Goal: Transaction & Acquisition: Purchase product/service

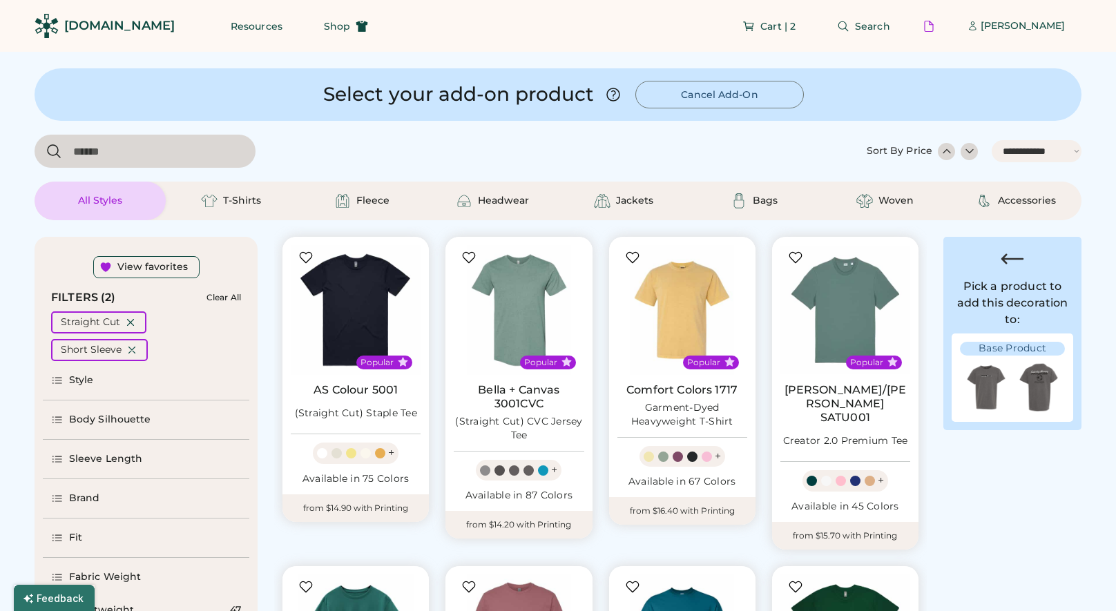
select select "*****"
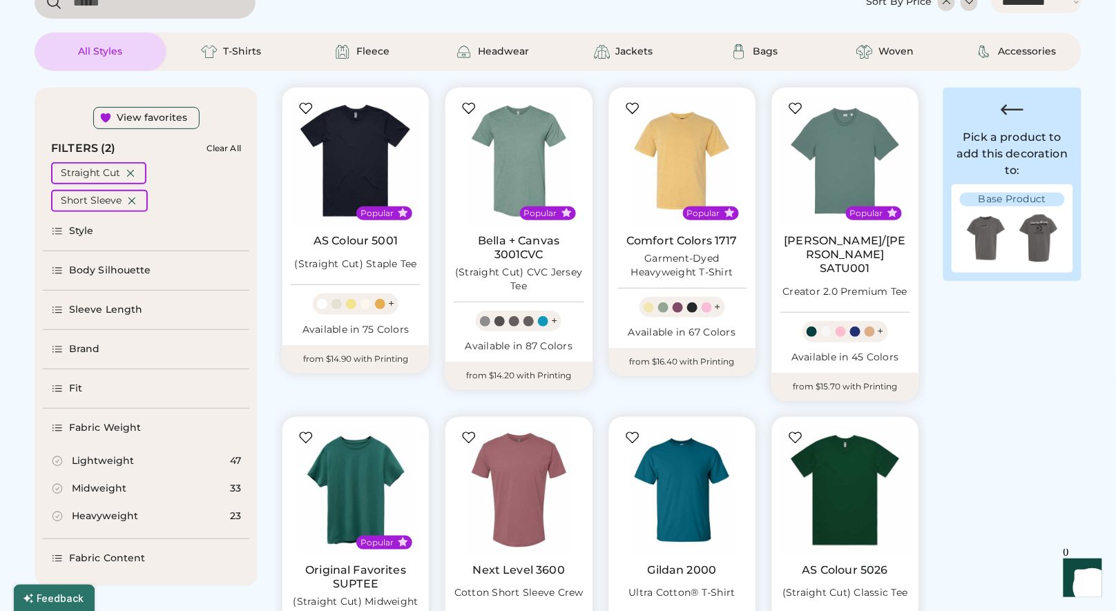
scroll to position [149, 0]
click at [126, 268] on div "Body Silhouette" at bounding box center [110, 271] width 82 height 14
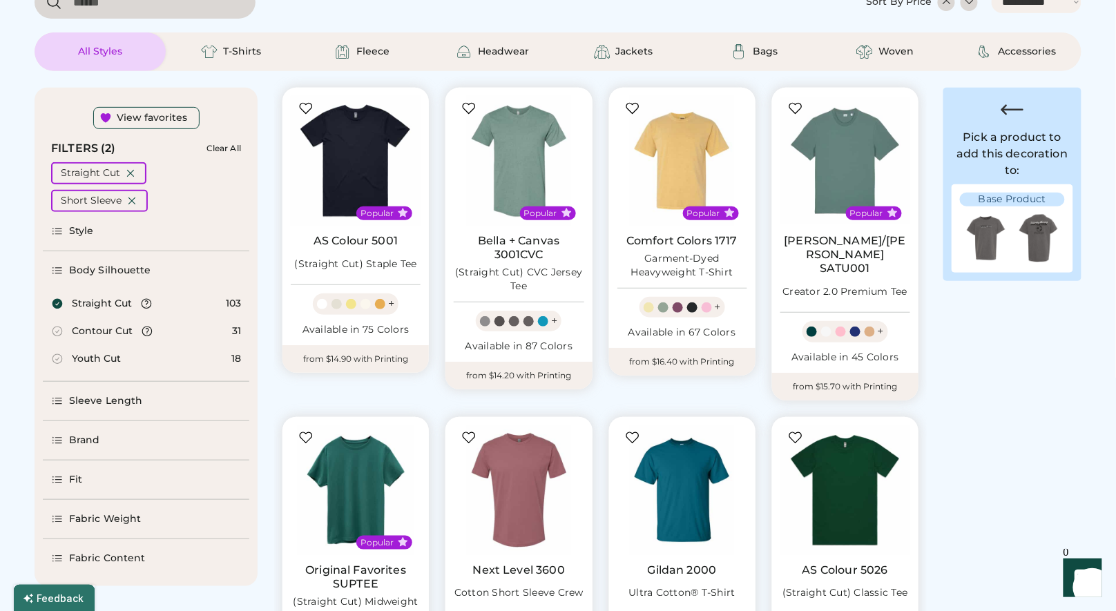
click at [126, 265] on div "Body Silhouette" at bounding box center [110, 271] width 82 height 14
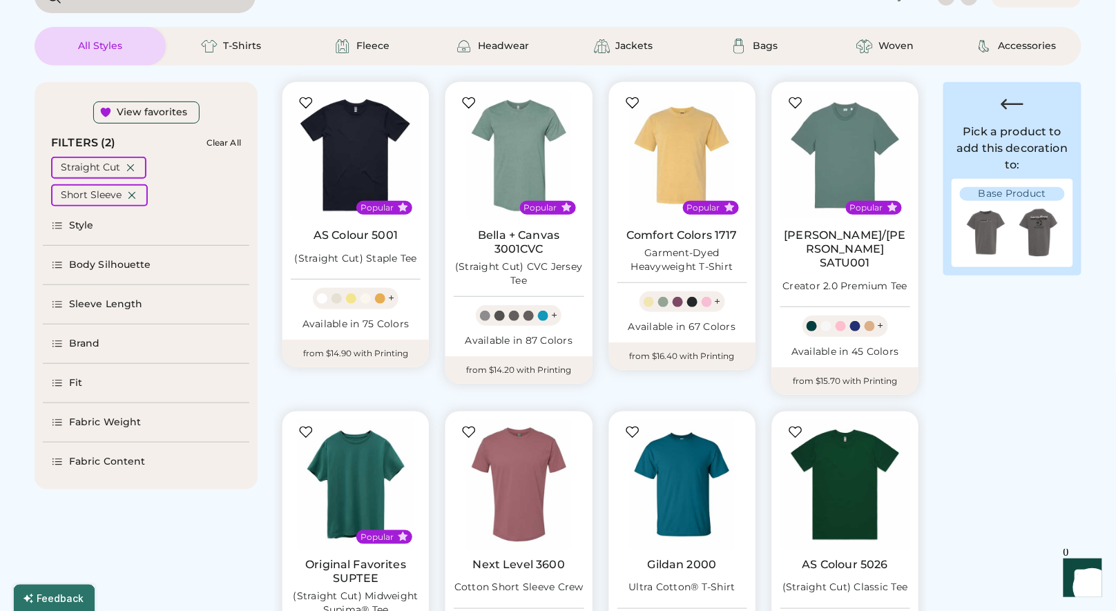
scroll to position [223, 0]
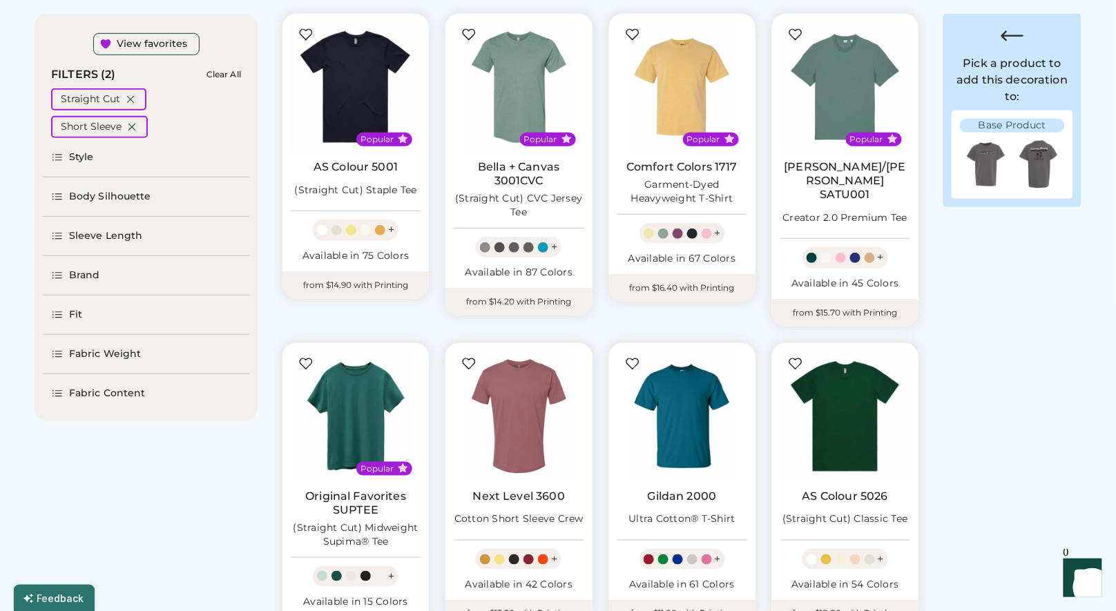
click at [118, 358] on div "Fabric Weight" at bounding box center [105, 354] width 72 height 14
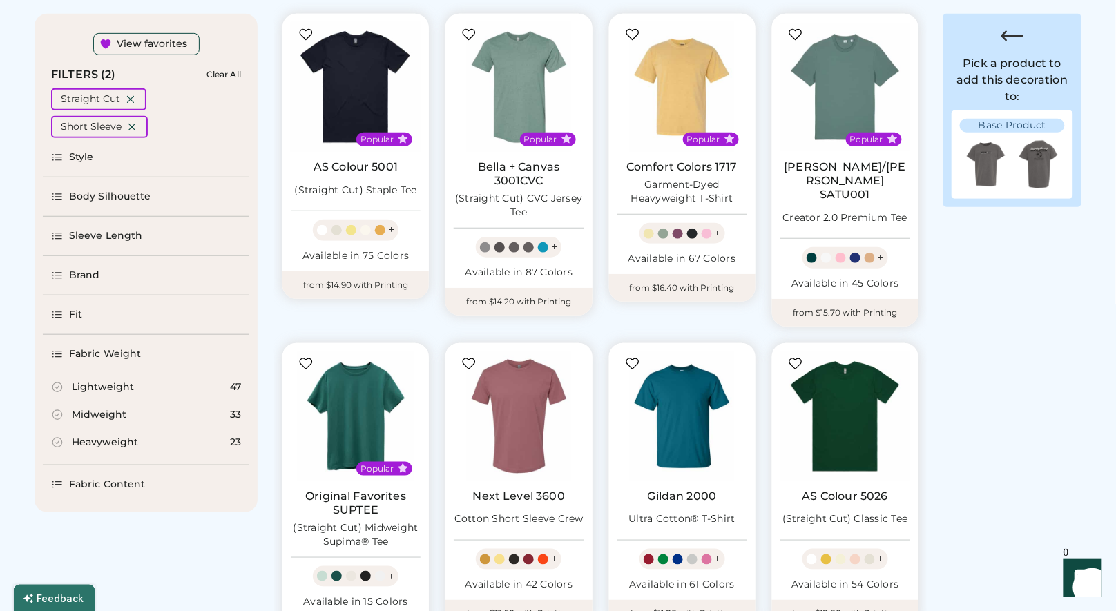
click at [115, 354] on div "Fabric Weight" at bounding box center [105, 354] width 72 height 14
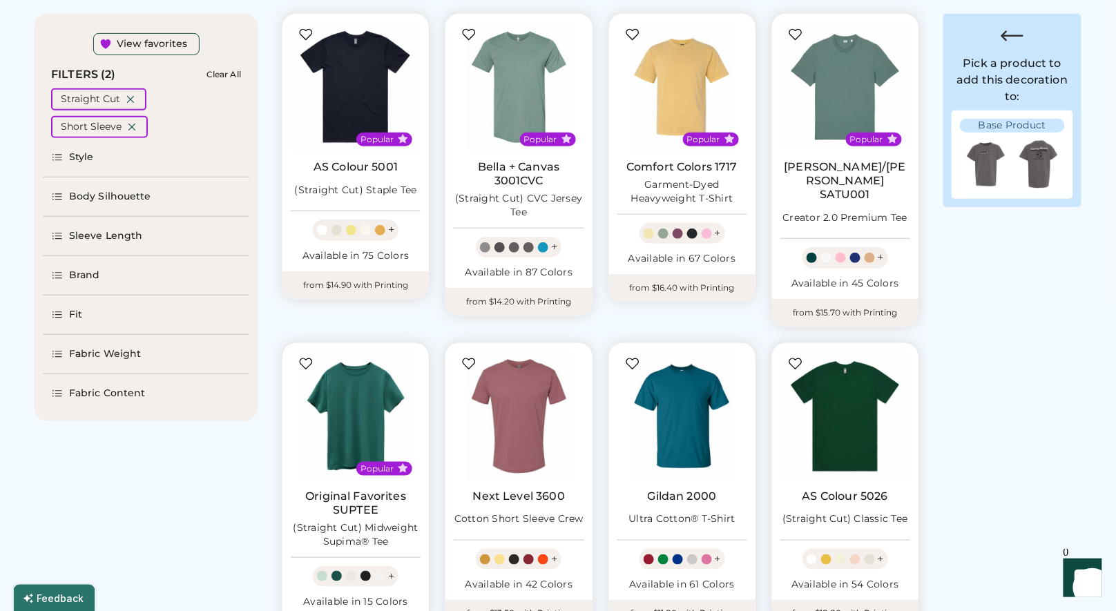
click at [111, 314] on div "Fit" at bounding box center [146, 315] width 207 height 39
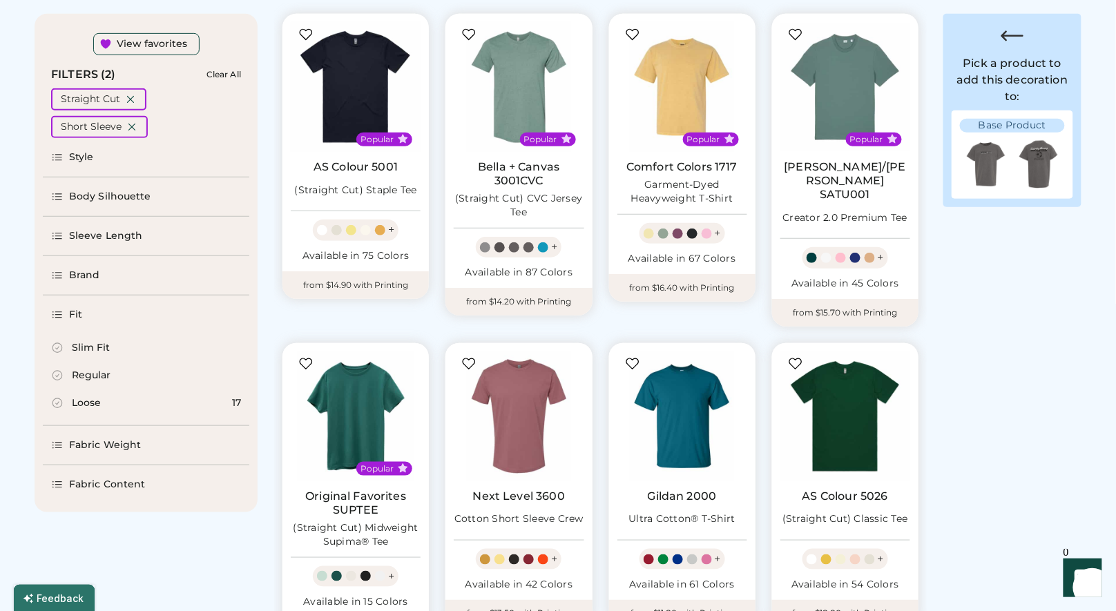
click at [103, 402] on div "Loose 17" at bounding box center [146, 404] width 207 height 28
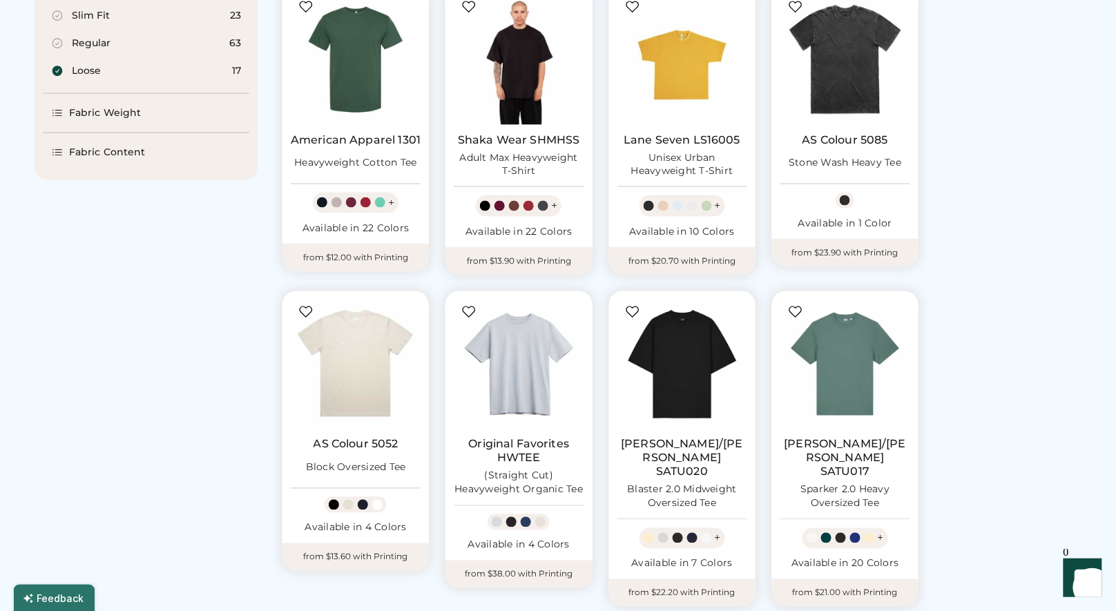
scroll to position [761, 0]
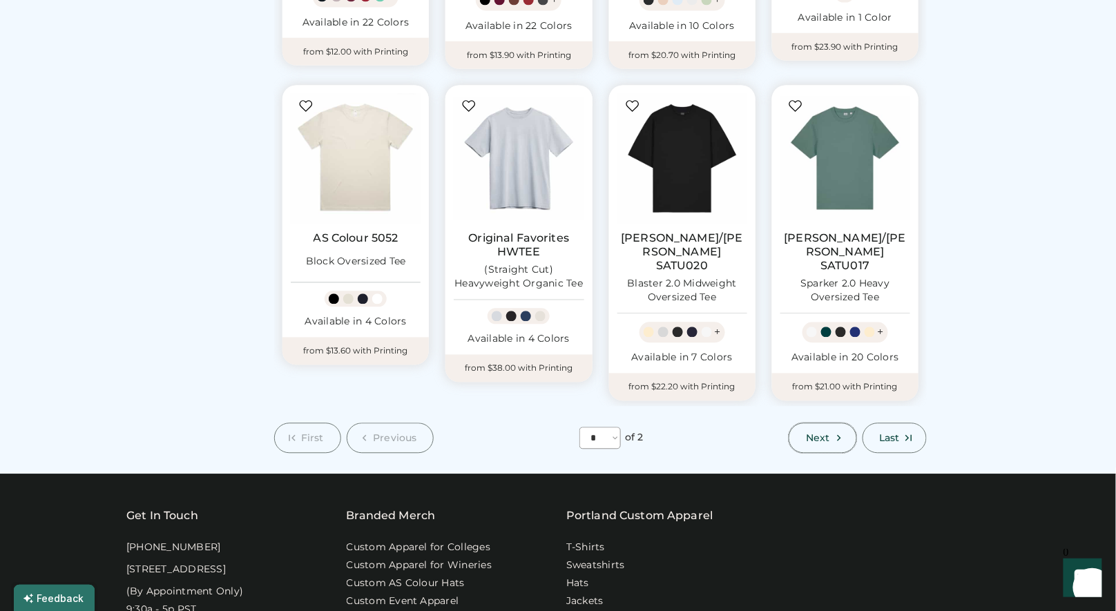
click at [838, 432] on icon at bounding box center [839, 438] width 12 height 12
select select "*"
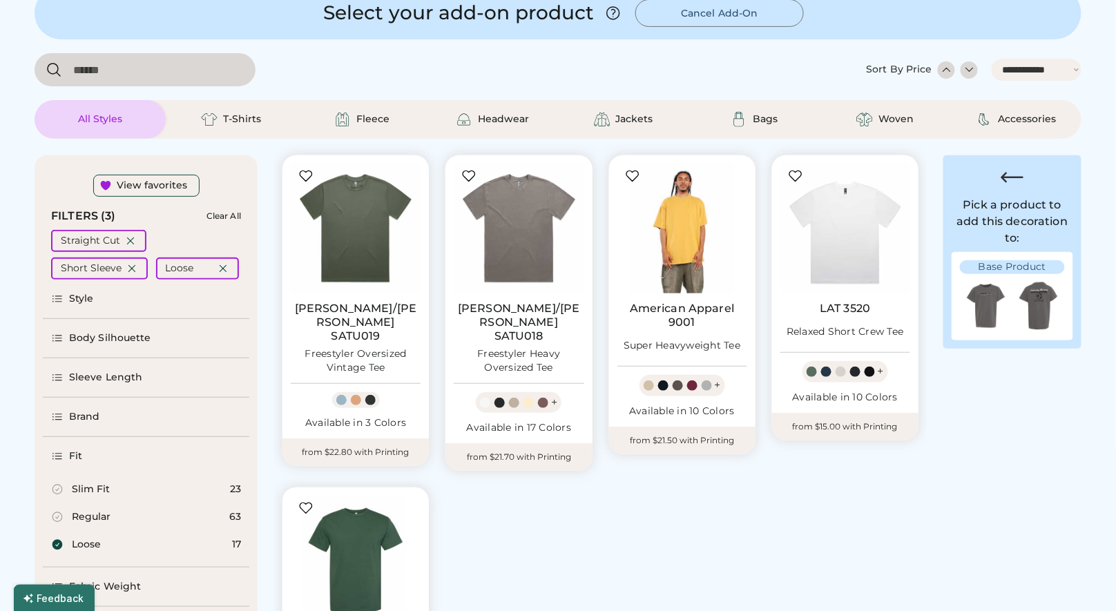
scroll to position [60, 0]
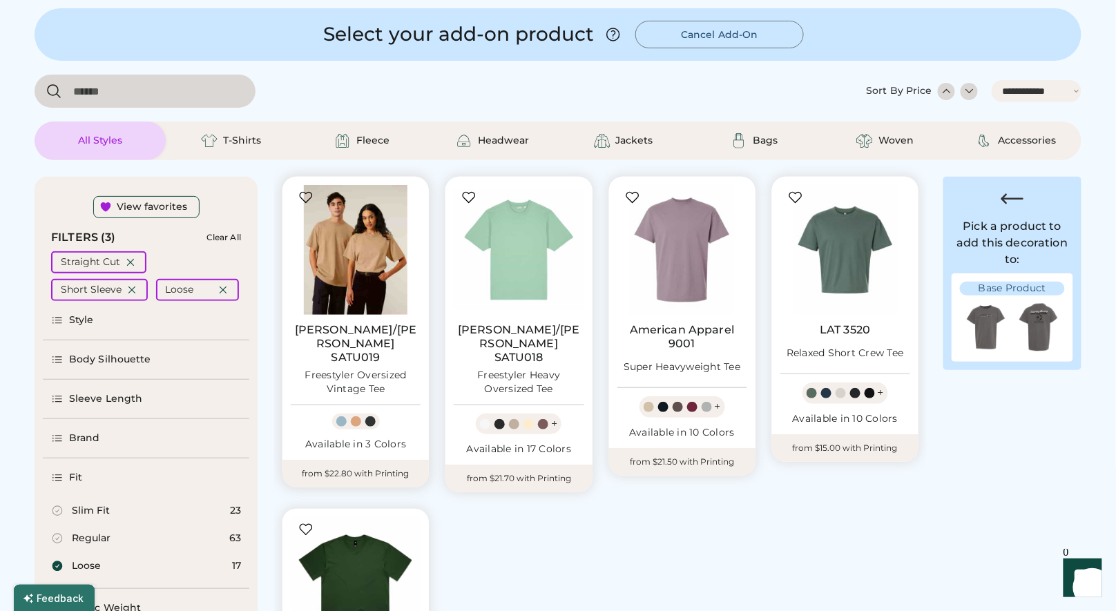
click at [363, 294] on img at bounding box center [356, 250] width 130 height 130
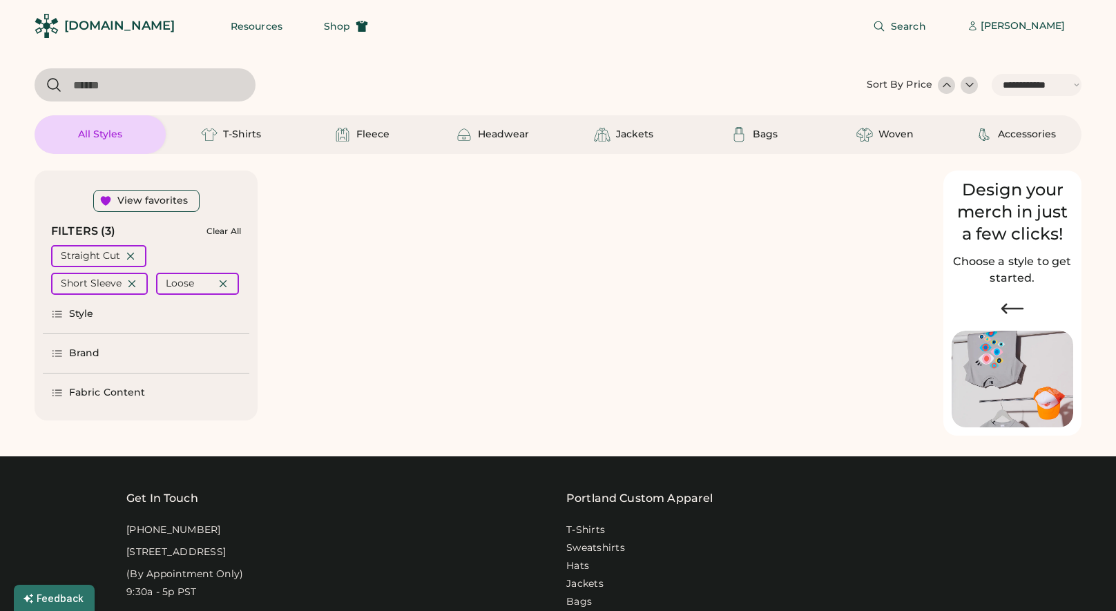
select select "*****"
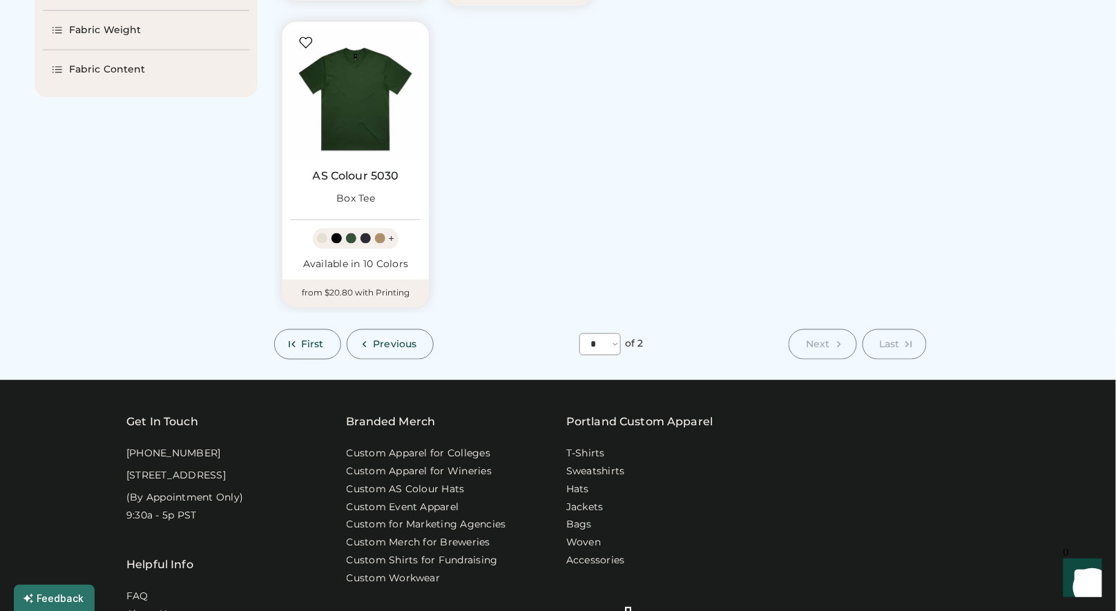
scroll to position [467, 0]
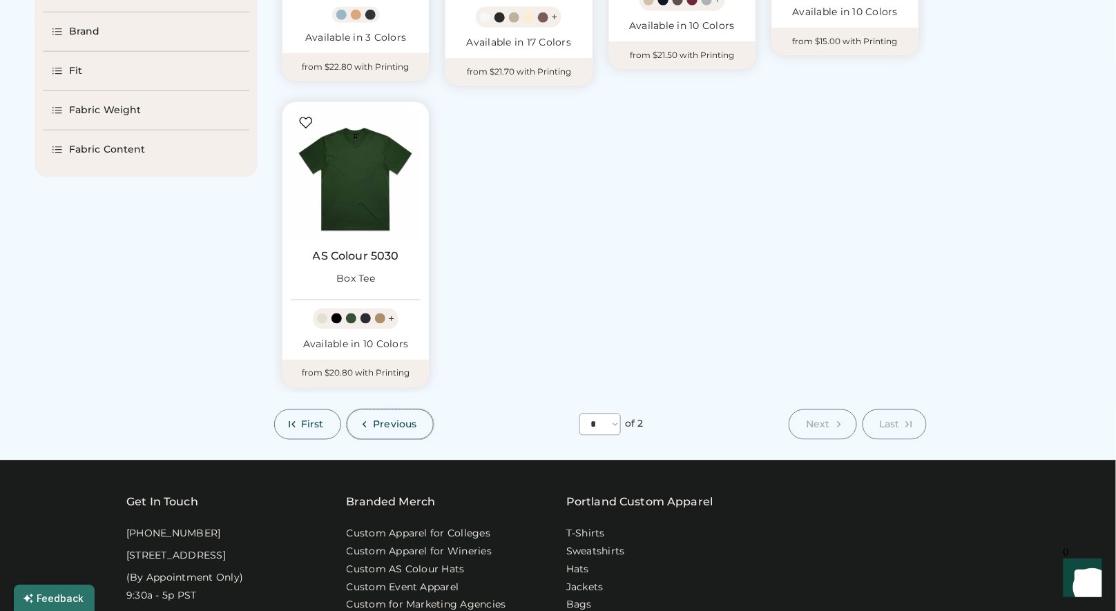
click at [369, 419] on icon at bounding box center [364, 425] width 12 height 12
select select "*"
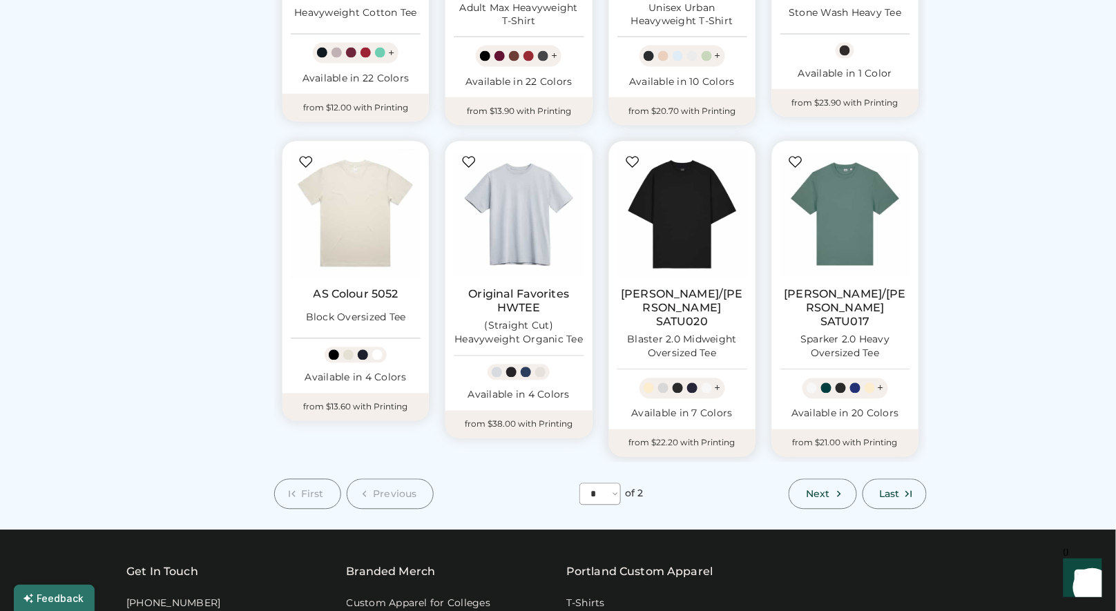
scroll to position [713, 0]
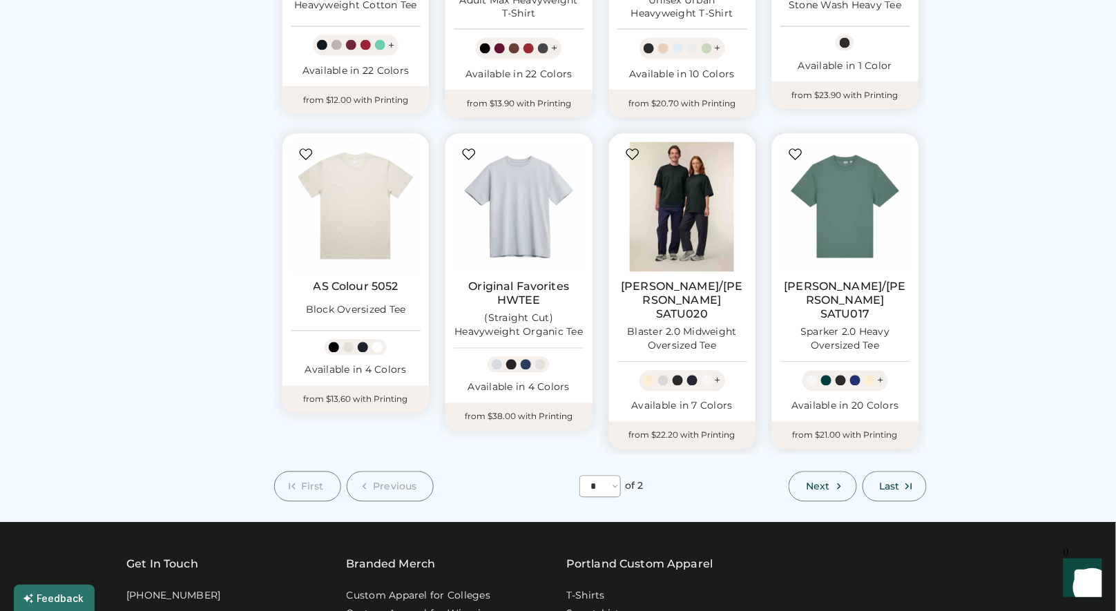
click at [691, 247] on img at bounding box center [682, 207] width 130 height 130
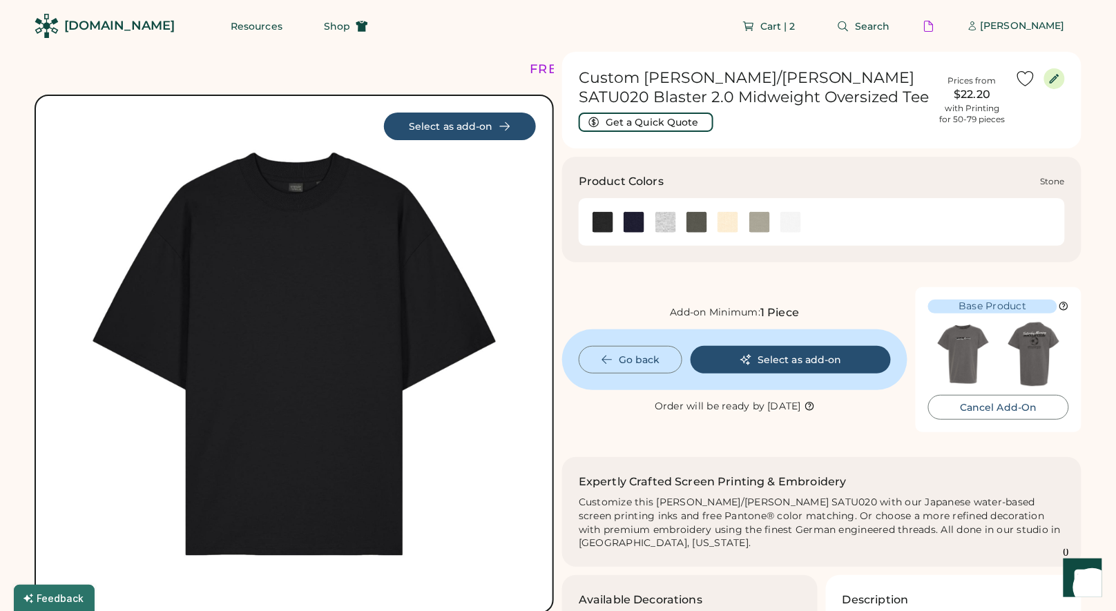
click at [766, 222] on img at bounding box center [759, 222] width 21 height 21
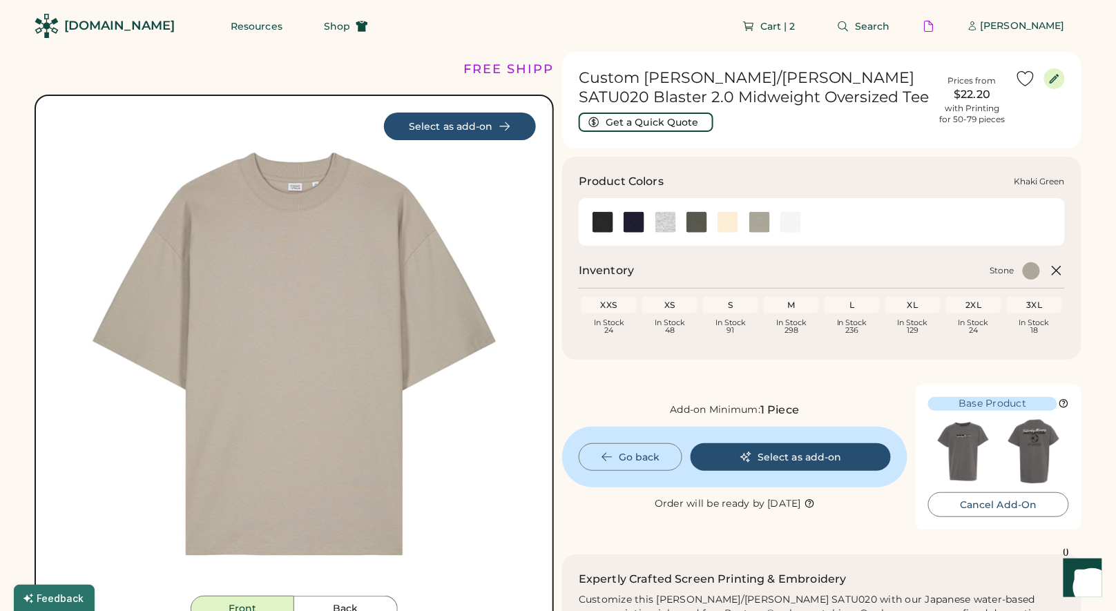
click at [695, 224] on img at bounding box center [696, 222] width 21 height 21
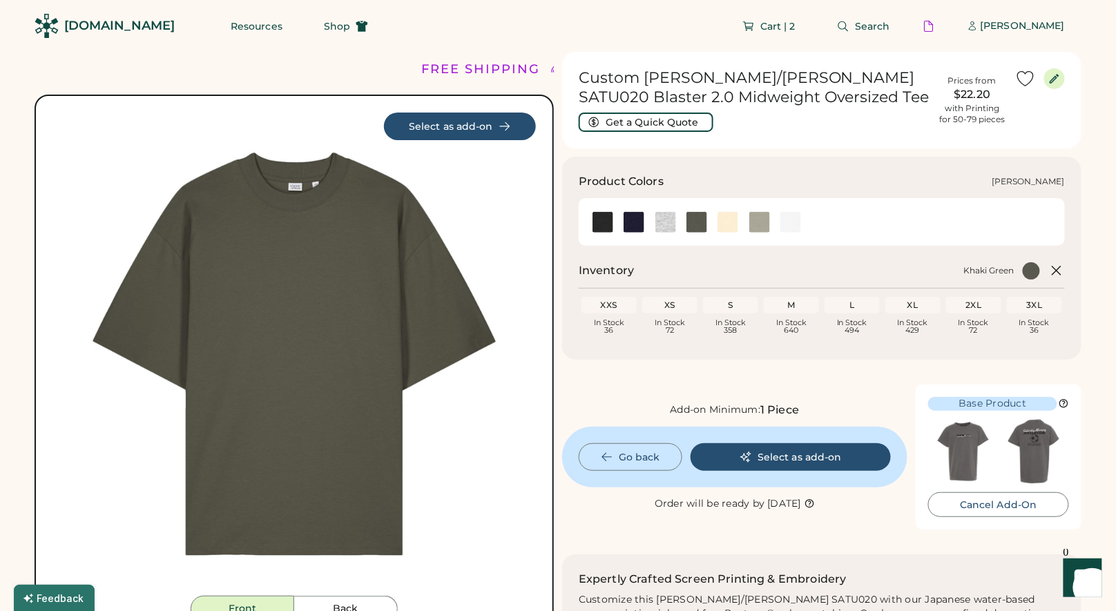
click at [662, 223] on img at bounding box center [665, 222] width 21 height 21
click at [637, 221] on img at bounding box center [634, 222] width 21 height 21
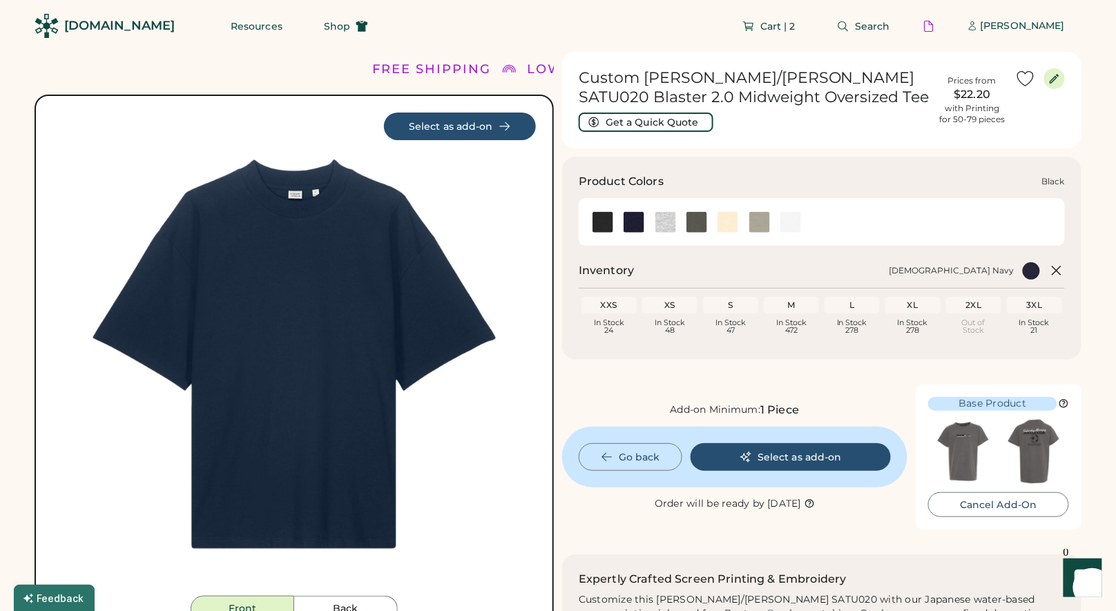
click at [599, 223] on img at bounding box center [603, 222] width 21 height 21
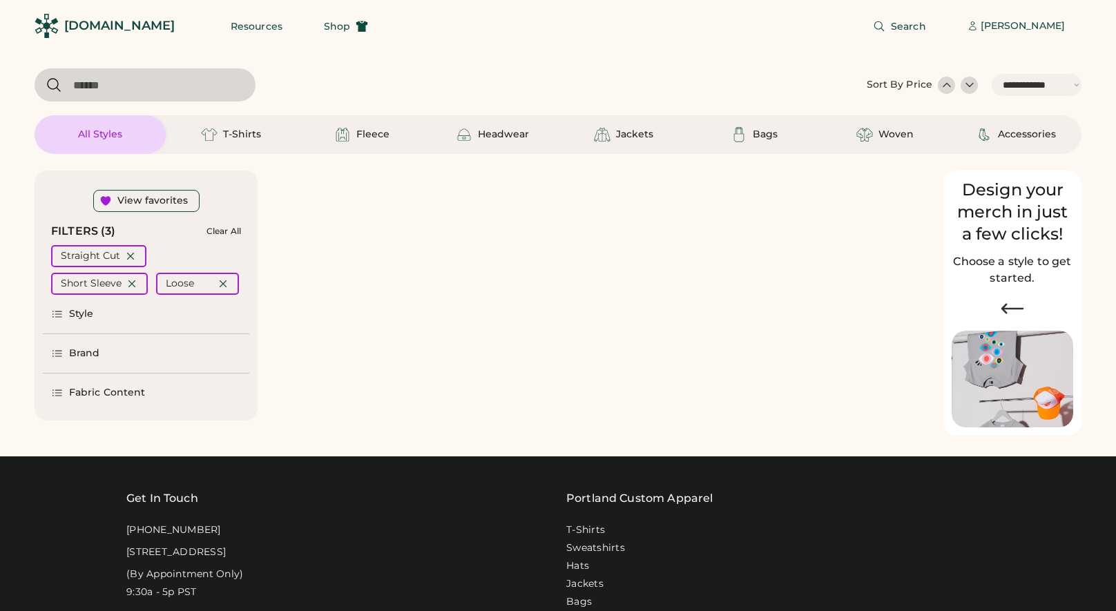
select select "*****"
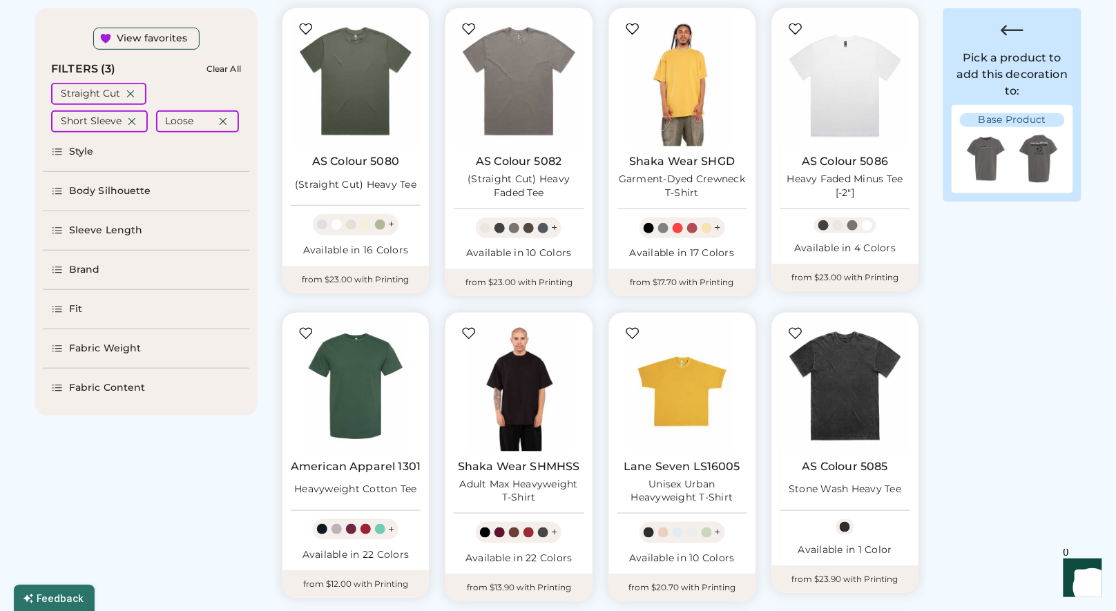
scroll to position [239, 0]
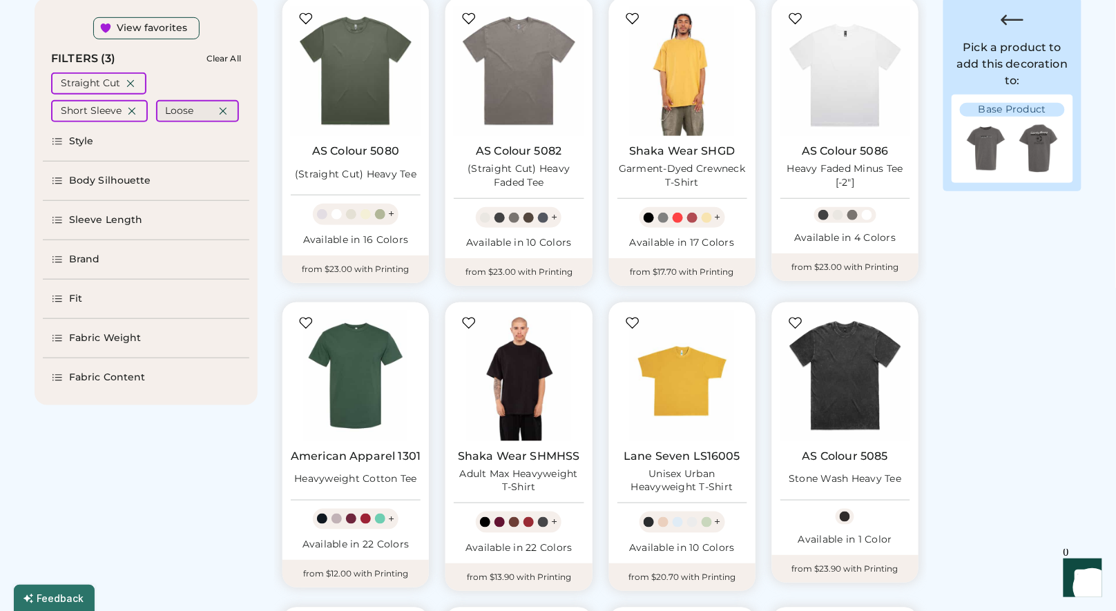
click at [223, 111] on icon at bounding box center [223, 111] width 12 height 12
select select "*"
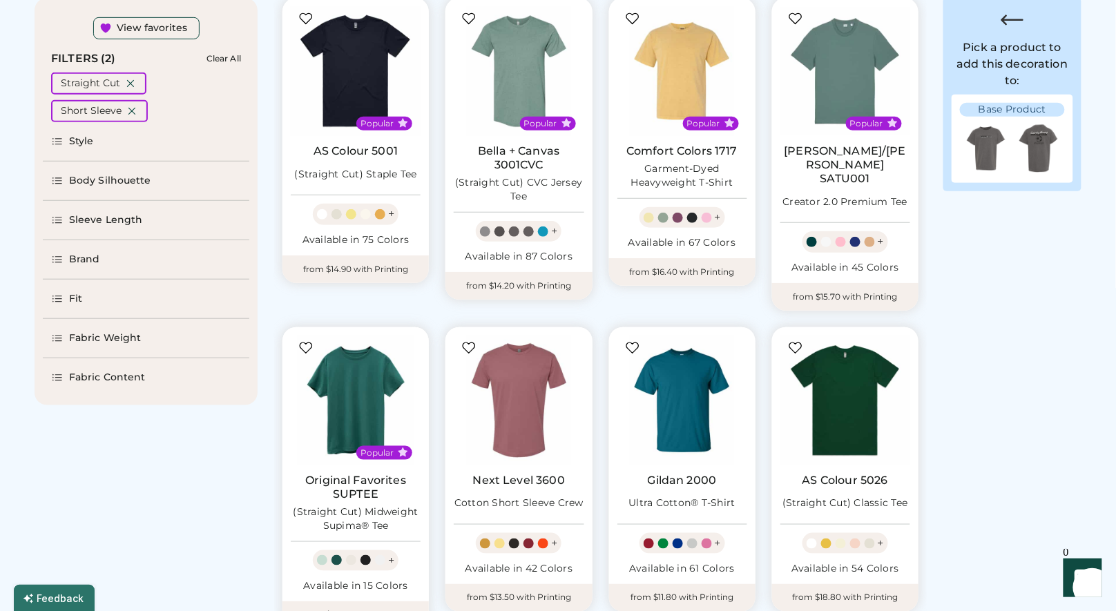
click at [92, 256] on div "Brand" at bounding box center [84, 260] width 31 height 14
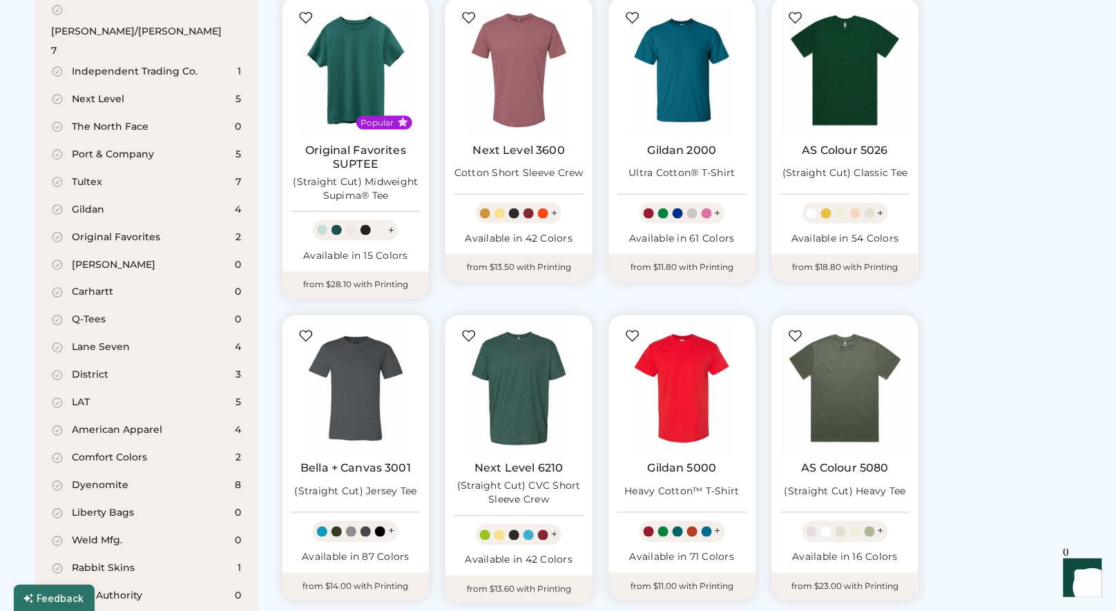
scroll to position [570, 0]
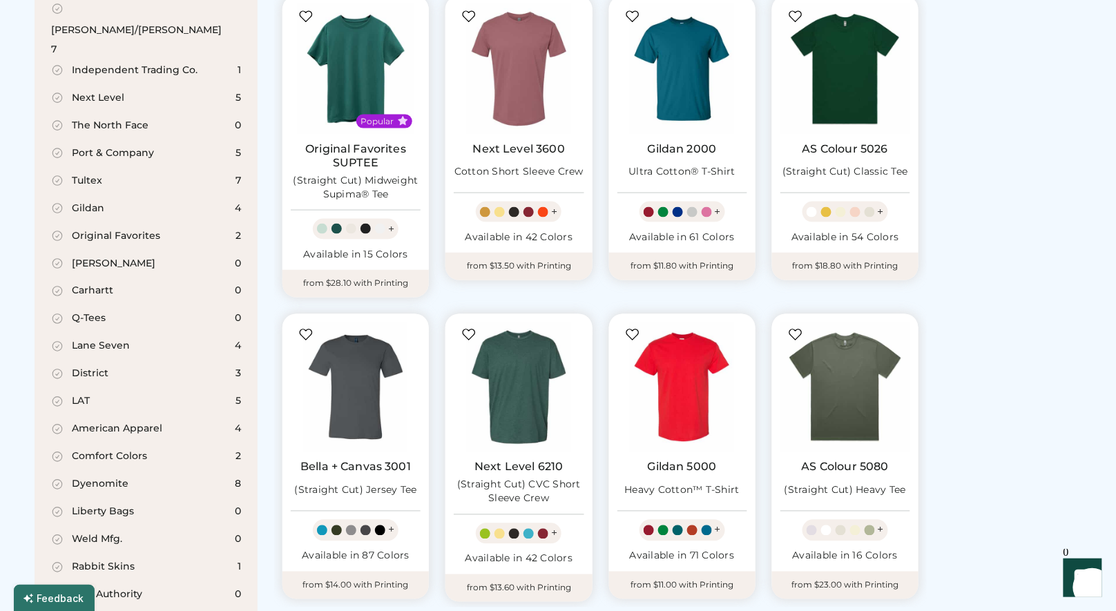
click at [126, 450] on div "Comfort Colors" at bounding box center [109, 457] width 75 height 14
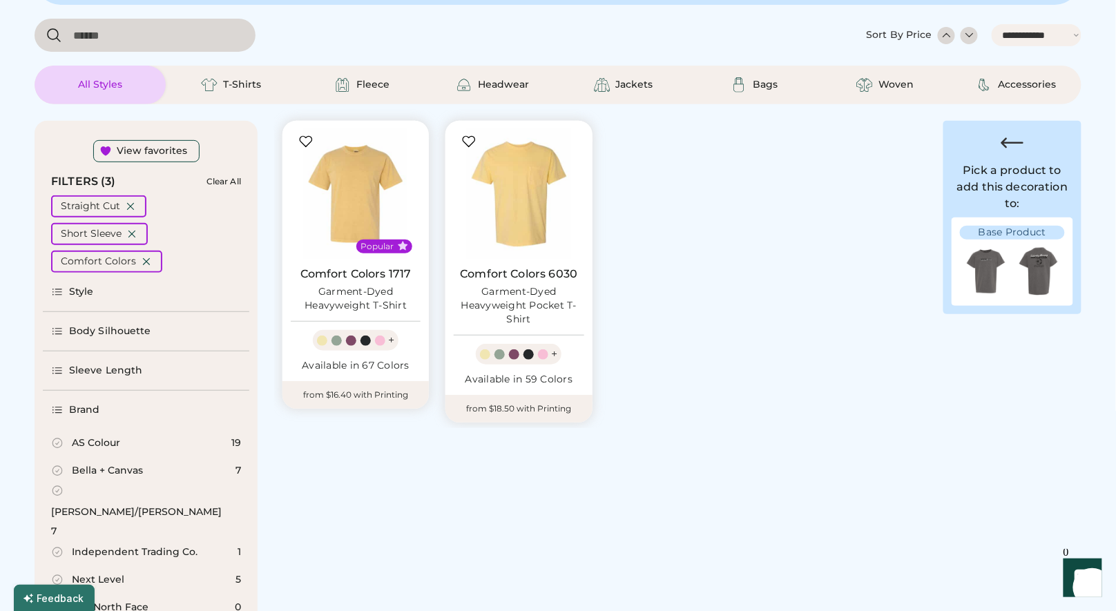
scroll to position [70, 0]
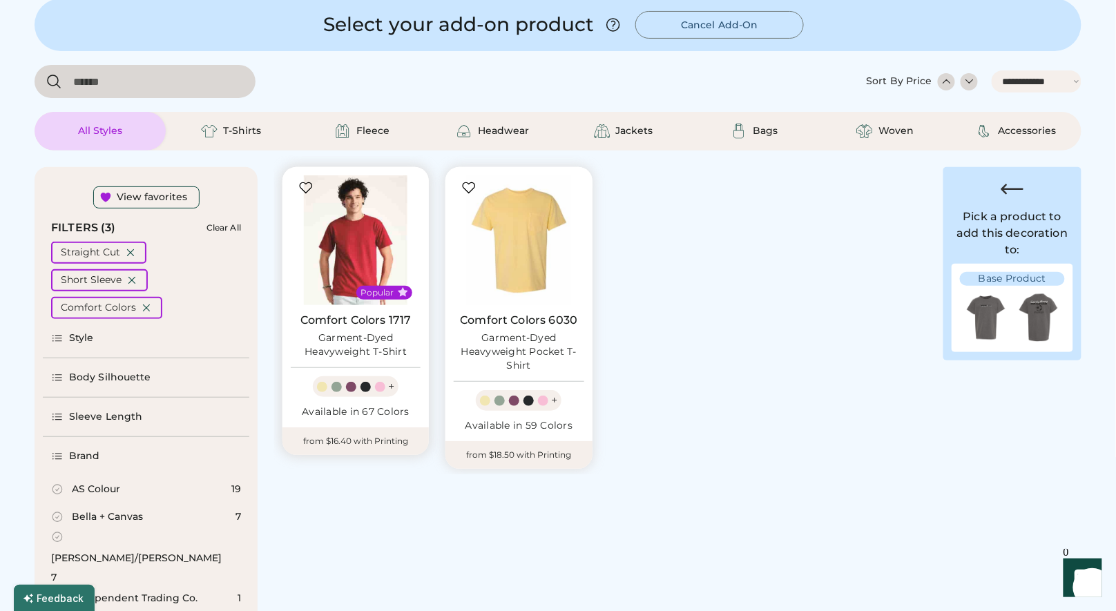
click at [375, 243] on img at bounding box center [356, 240] width 130 height 130
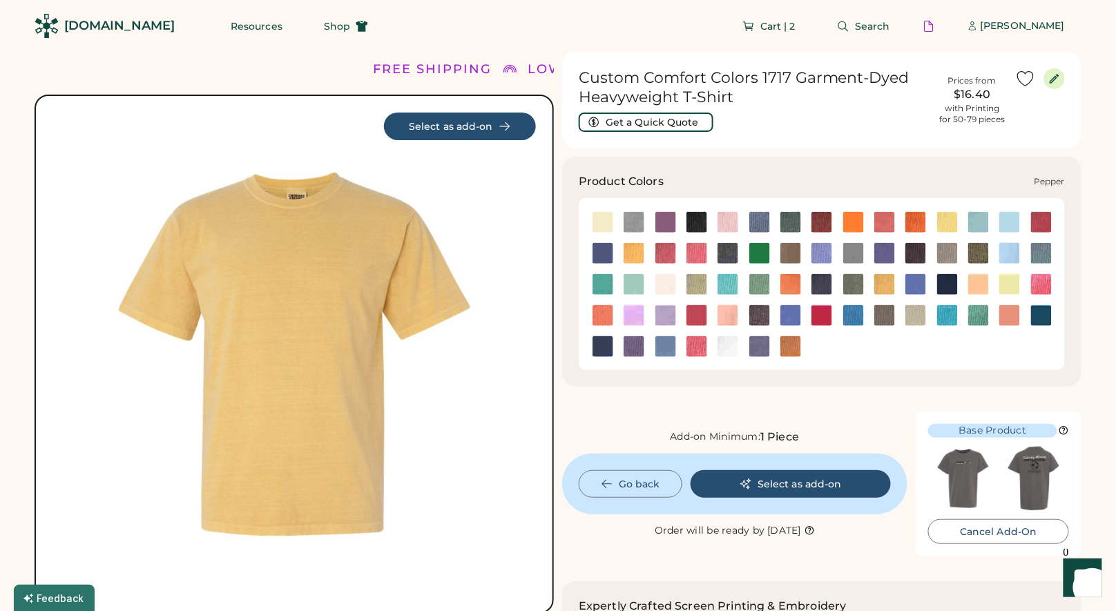
click at [762, 314] on img at bounding box center [759, 315] width 21 height 21
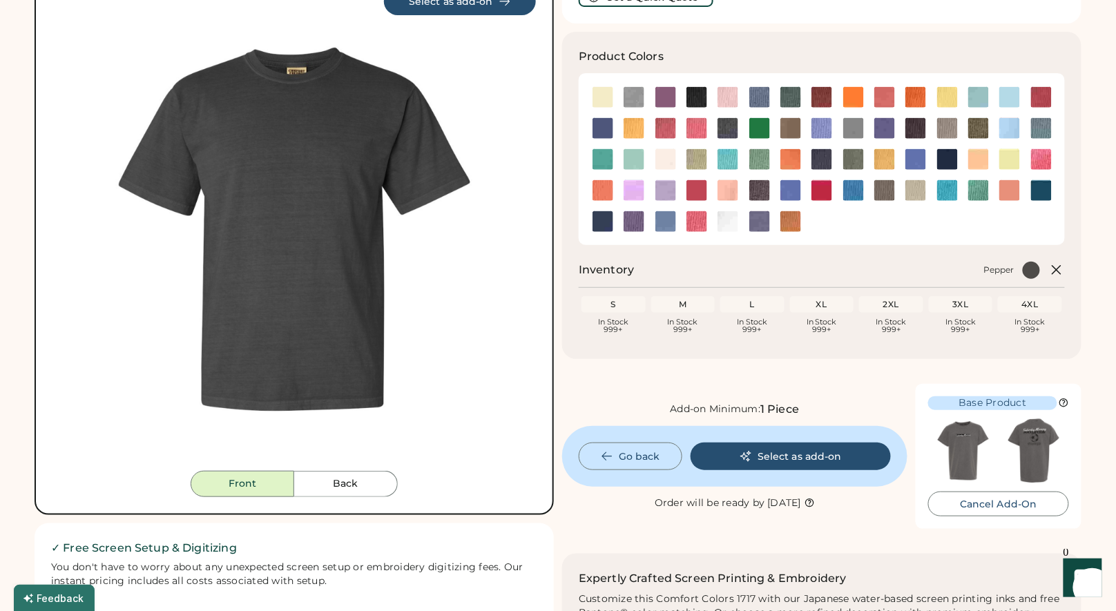
scroll to position [186, 0]
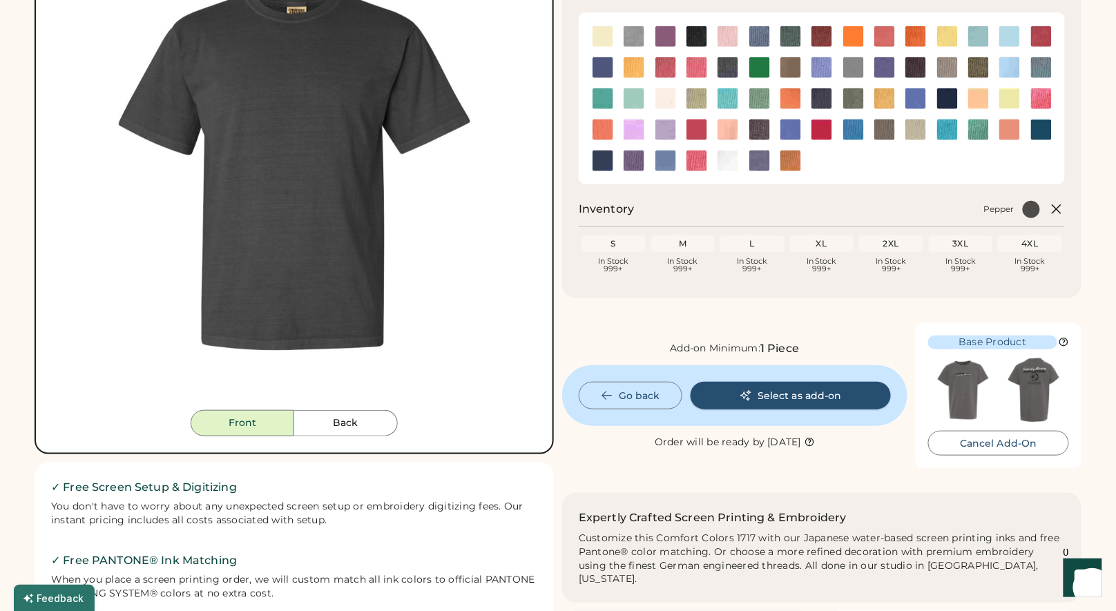
click at [849, 395] on button "Select as add-on" at bounding box center [791, 396] width 200 height 28
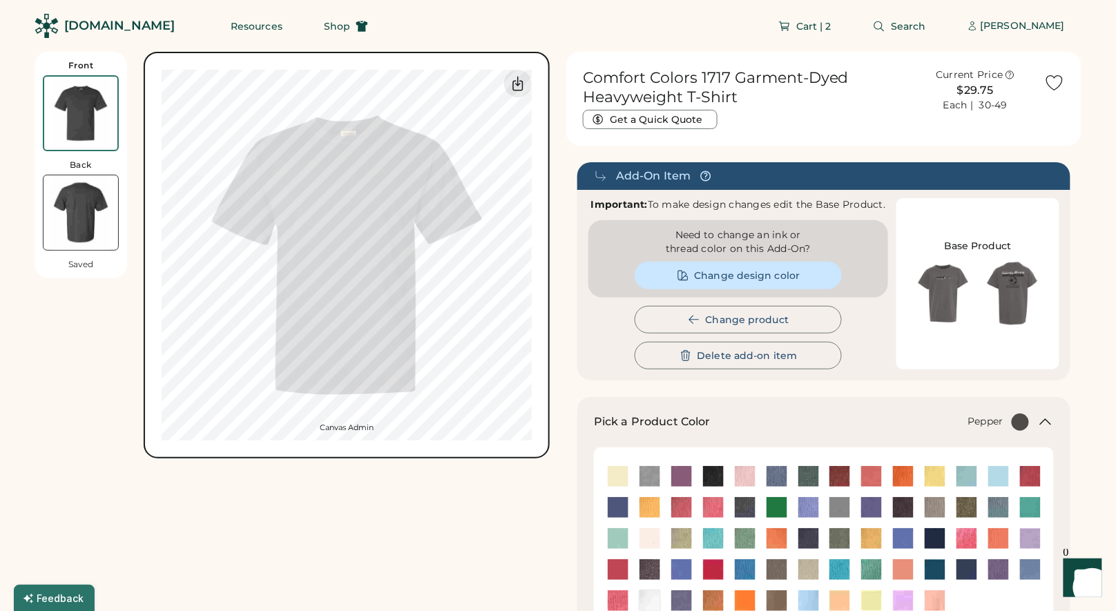
click at [79, 200] on img at bounding box center [81, 212] width 75 height 75
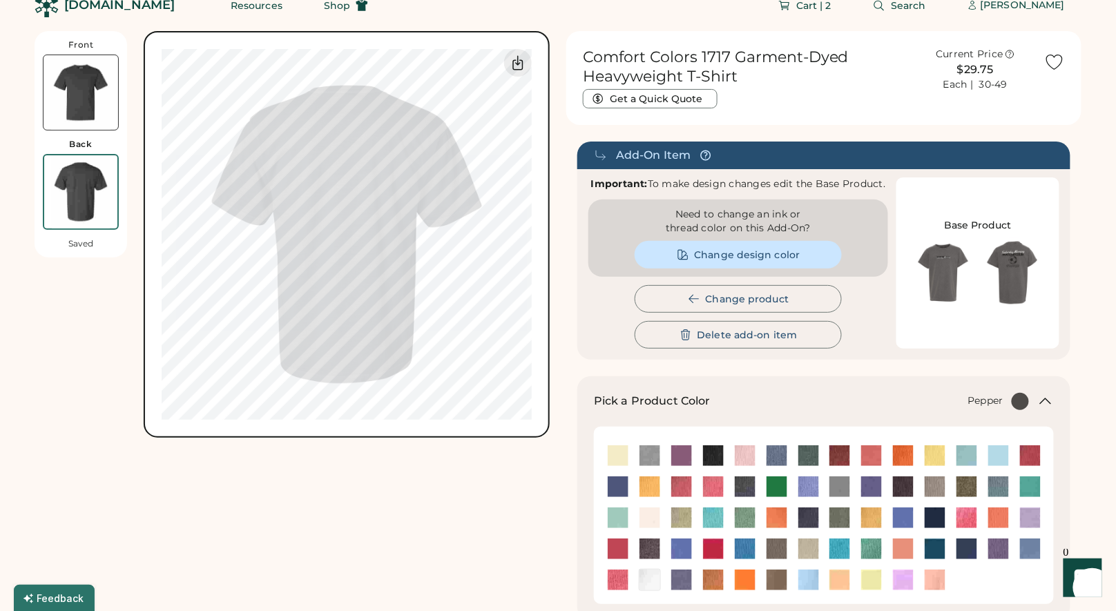
scroll to position [52, 0]
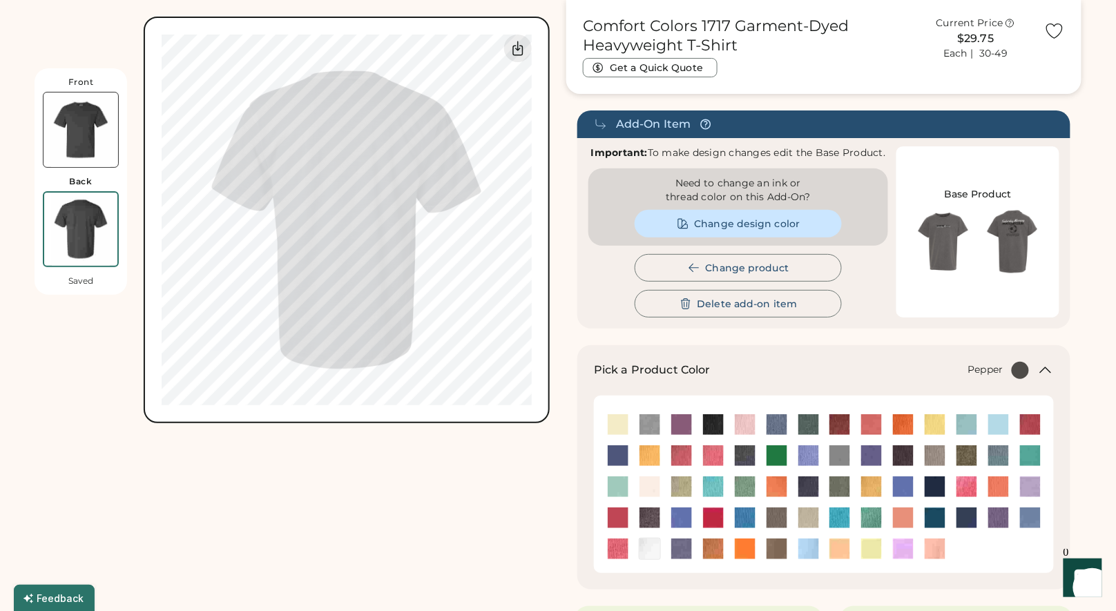
click at [787, 355] on div "Pick a Product Color + Pepper" at bounding box center [823, 467] width 493 height 244
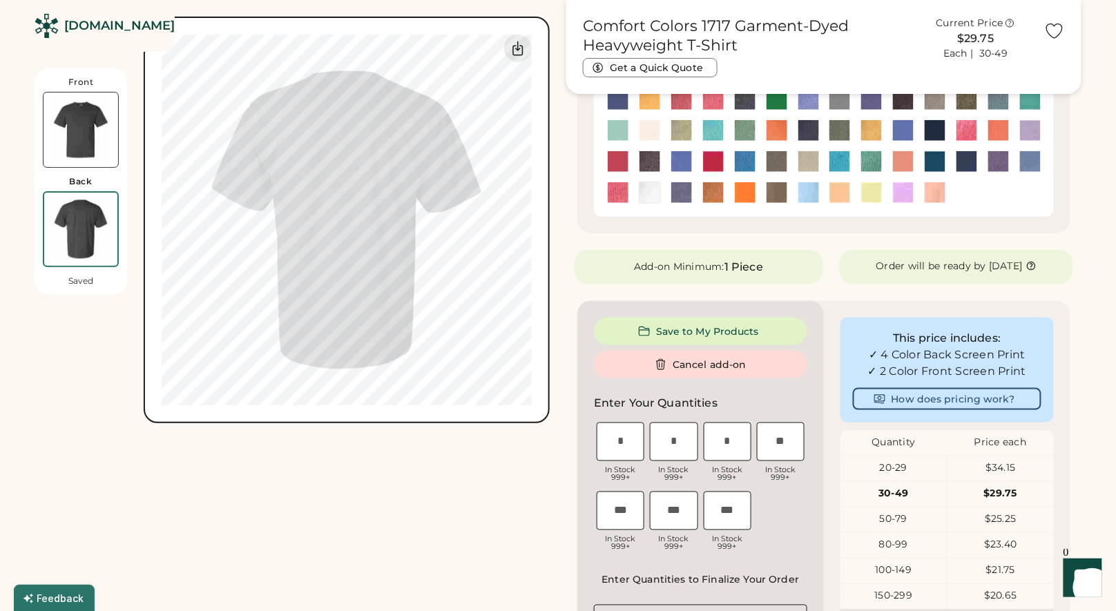
scroll to position [486, 0]
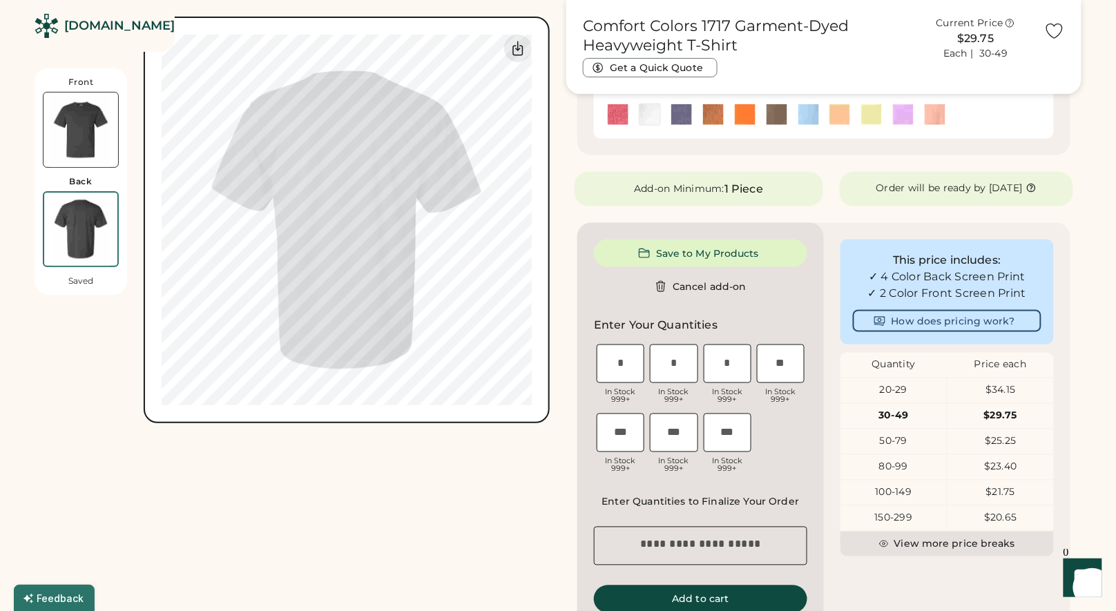
click at [738, 372] on input "input" at bounding box center [728, 364] width 48 height 39
type input "*"
click at [774, 369] on input "input" at bounding box center [781, 364] width 48 height 39
type input "*"
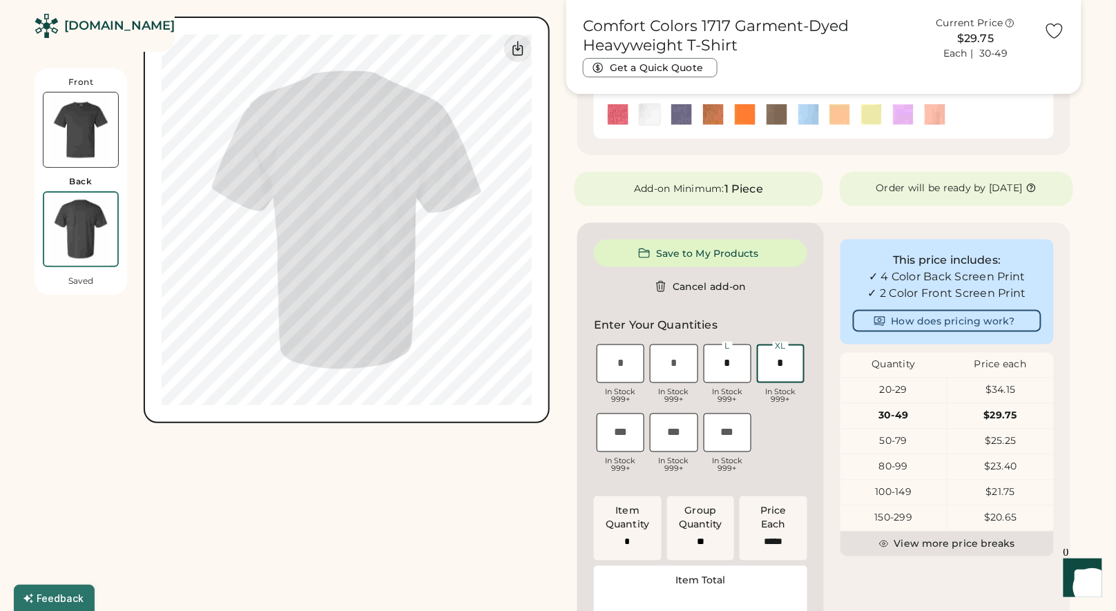
type input "******"
type input "*"
type input "**"
type input "*"
click at [629, 438] on input "input" at bounding box center [621, 433] width 48 height 39
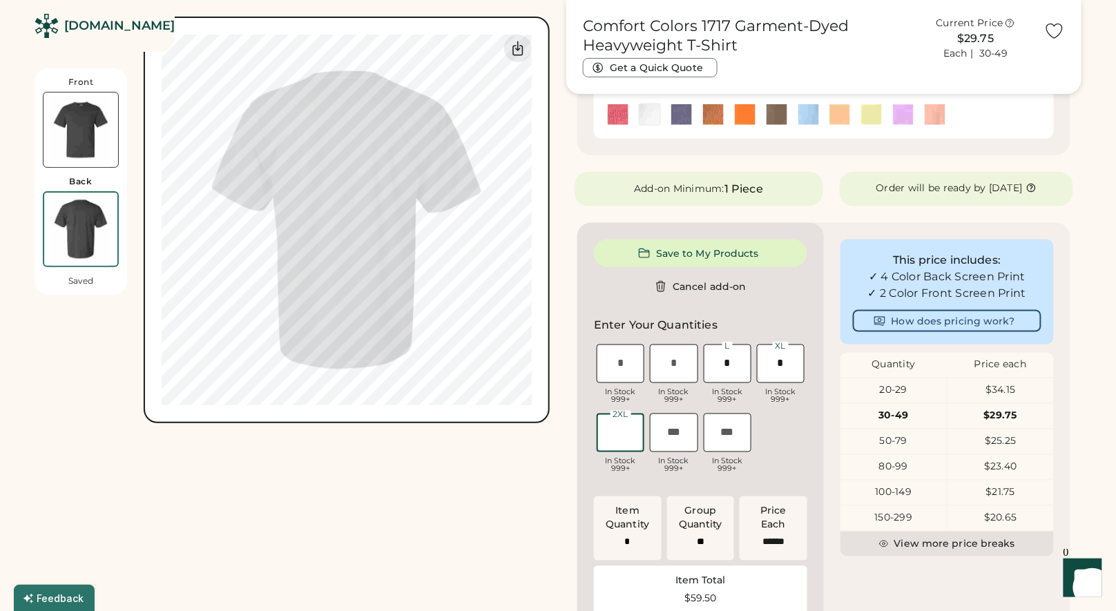
type input "*"
type input "**"
type input "*"
click at [802, 421] on div "S Loading Inventory In Stock 999+ M Loading Inventory In Stock 999+ L Loading I…" at bounding box center [700, 411] width 213 height 138
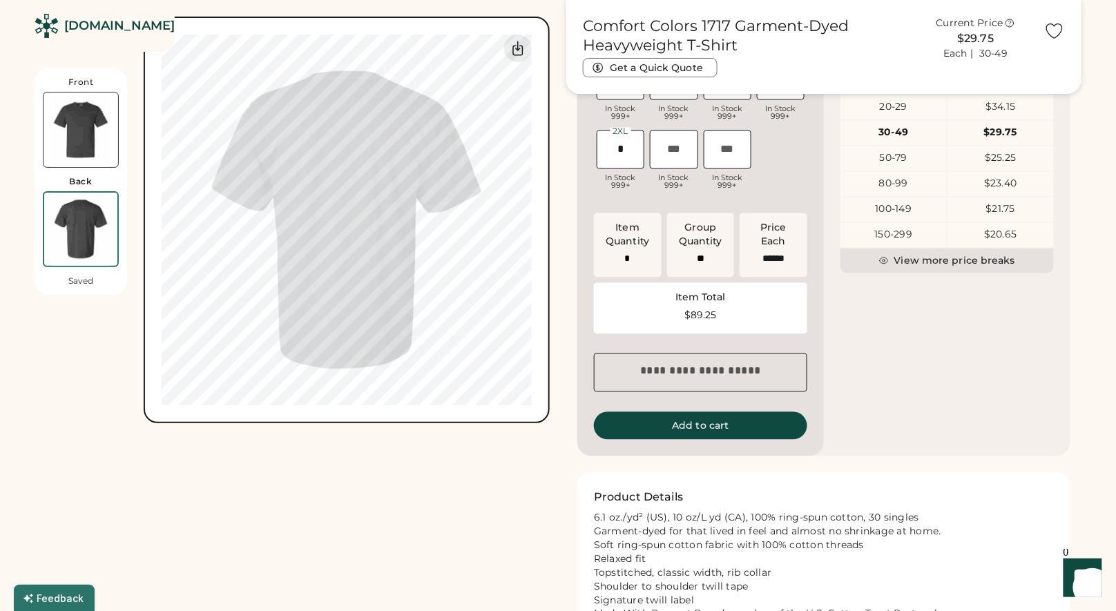
scroll to position [771, 0]
click at [738, 436] on button "Add to cart" at bounding box center [700, 425] width 213 height 28
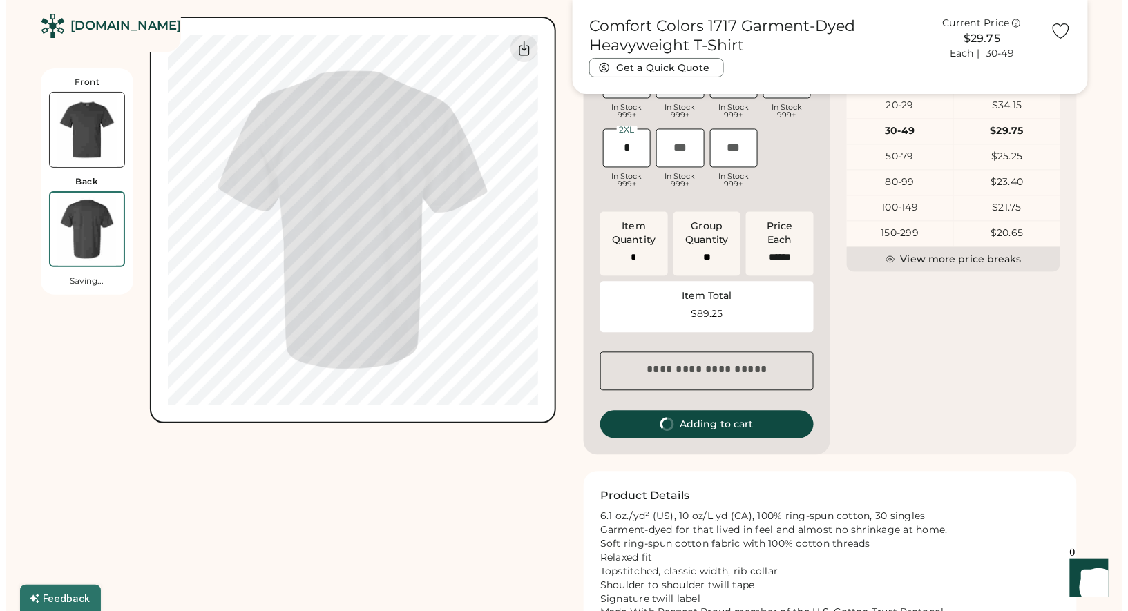
scroll to position [0, 0]
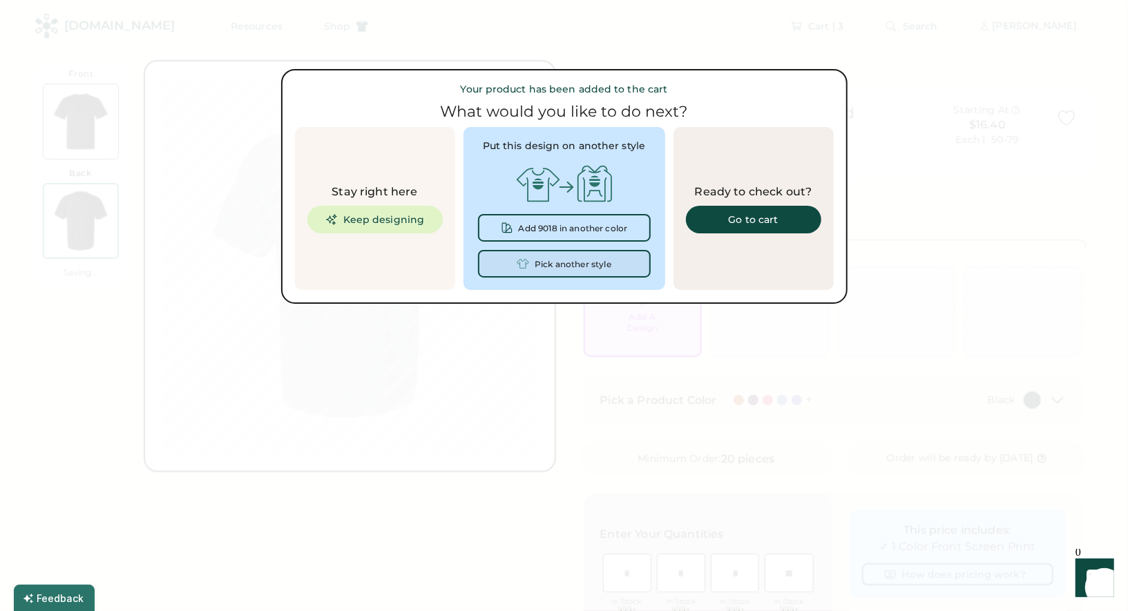
click at [568, 265] on div "Pick another style" at bounding box center [573, 265] width 77 height 10
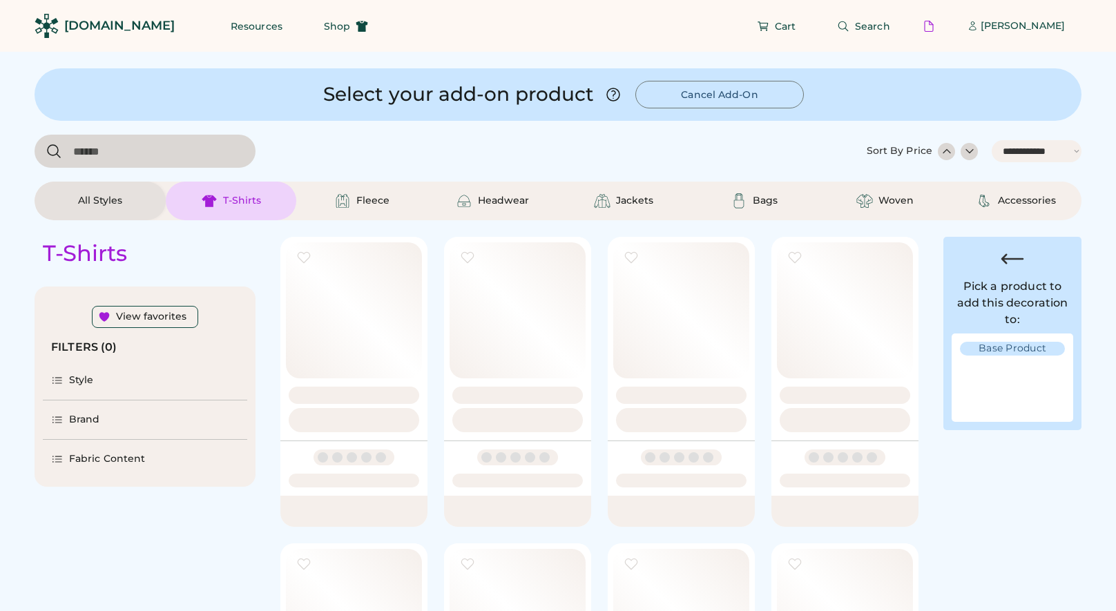
select select "*****"
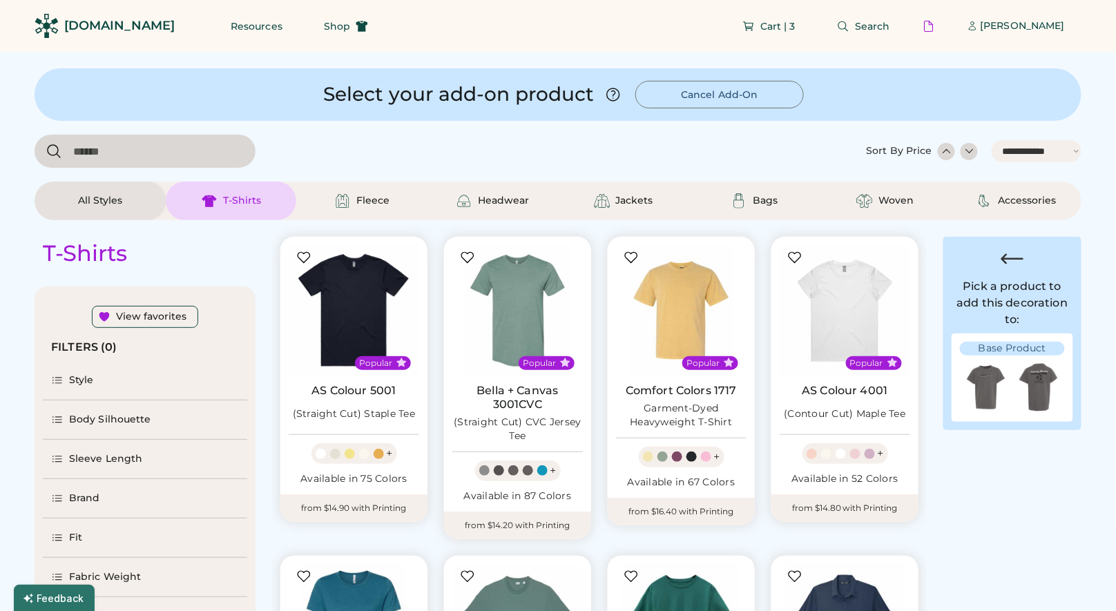
select select "*"
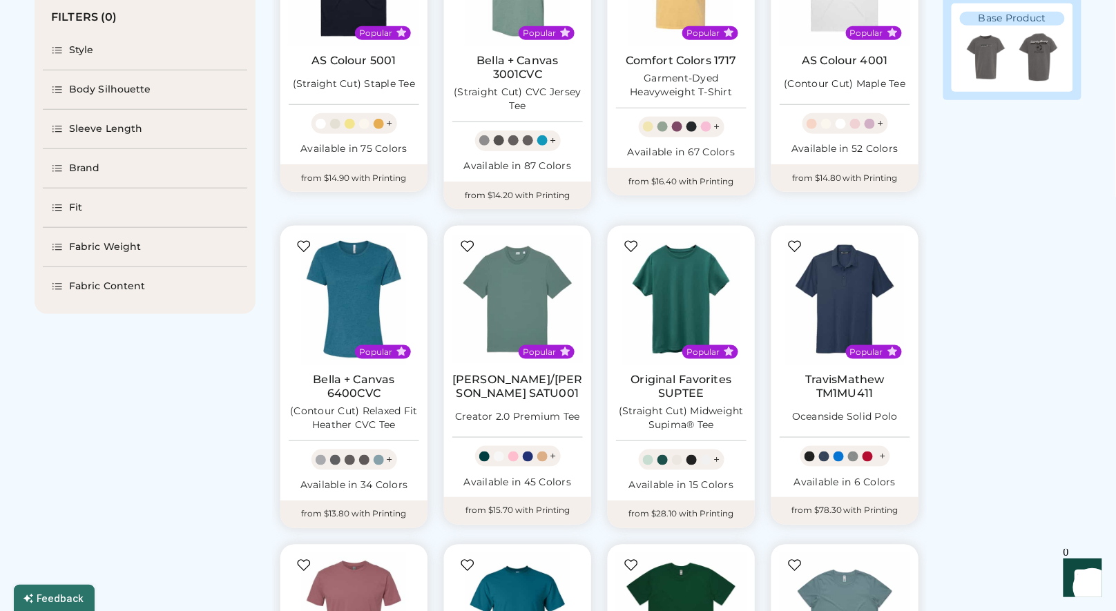
select select "*****"
select select "*"
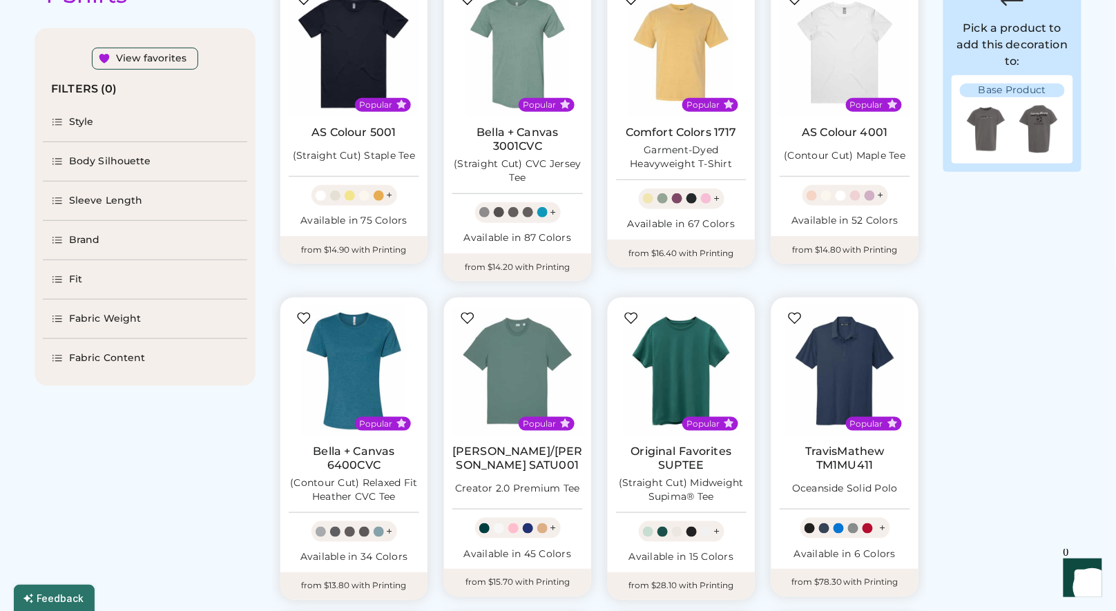
scroll to position [243, 0]
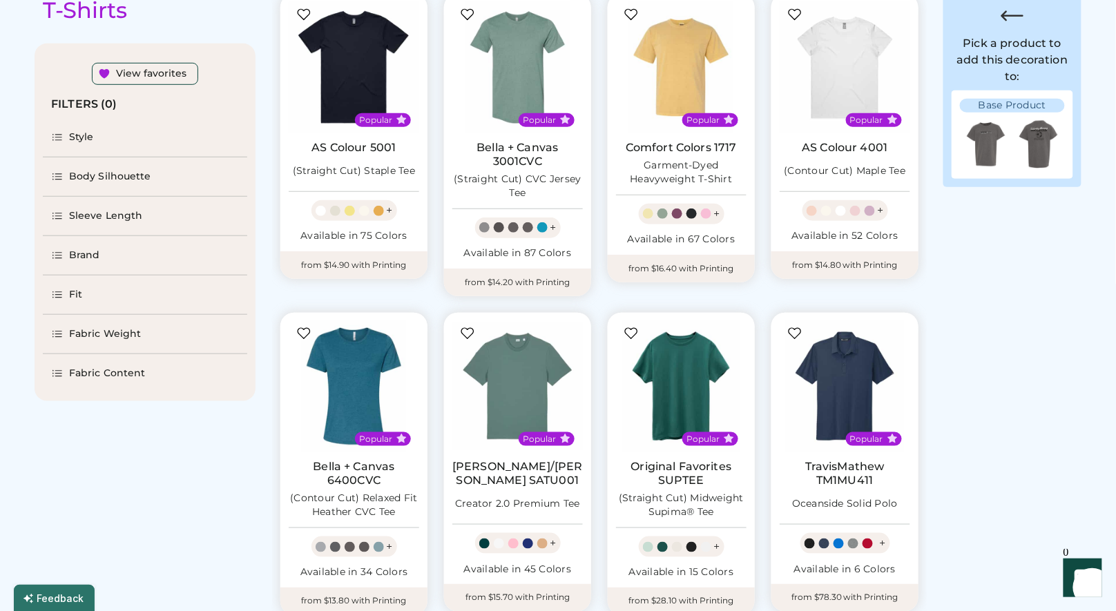
click at [106, 140] on div "Style" at bounding box center [145, 137] width 204 height 39
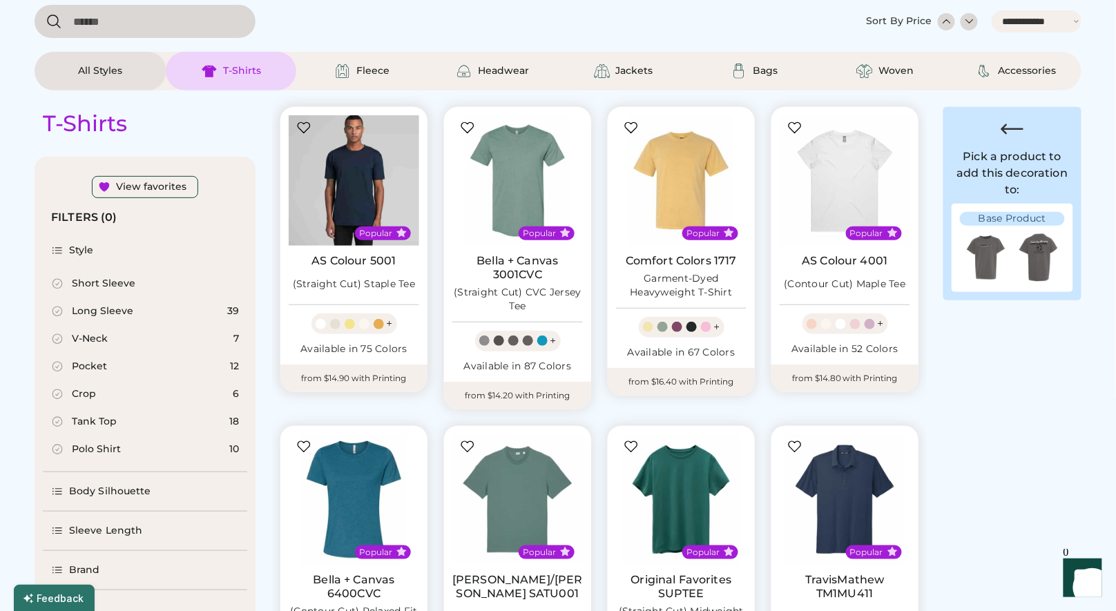
scroll to position [130, 0]
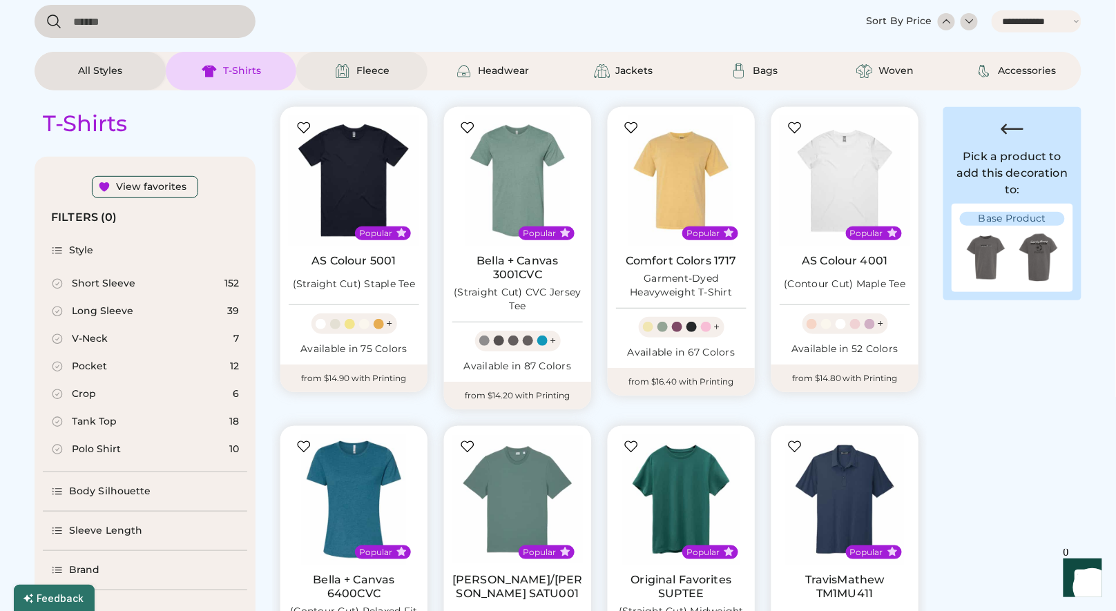
click at [371, 72] on div "Fleece" at bounding box center [372, 71] width 33 height 14
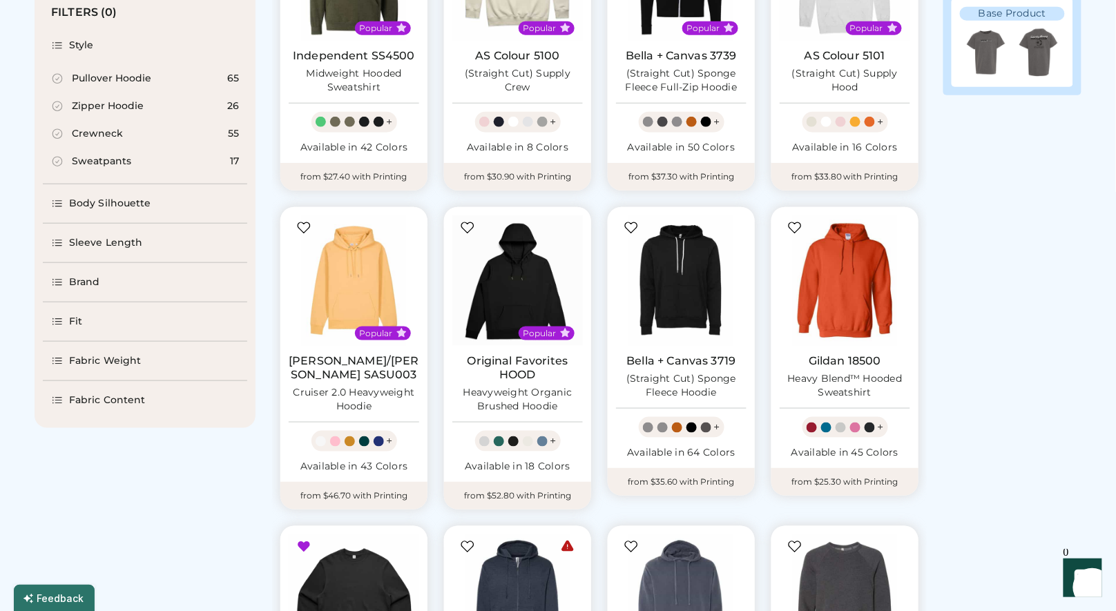
scroll to position [275, 0]
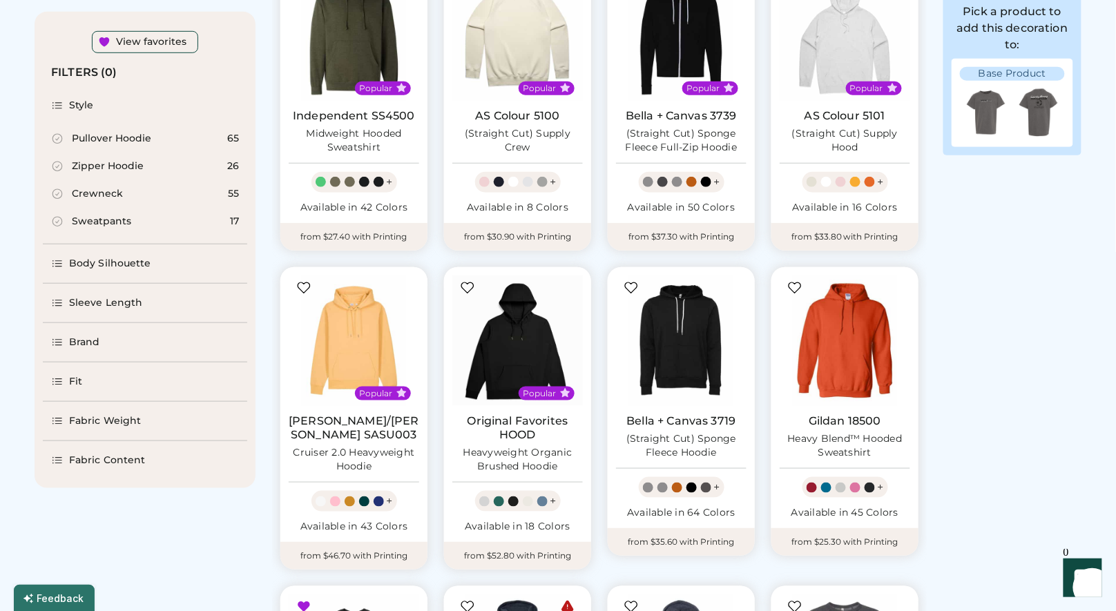
click at [99, 137] on div "Pullover Hoodie" at bounding box center [111, 139] width 79 height 14
select select "*"
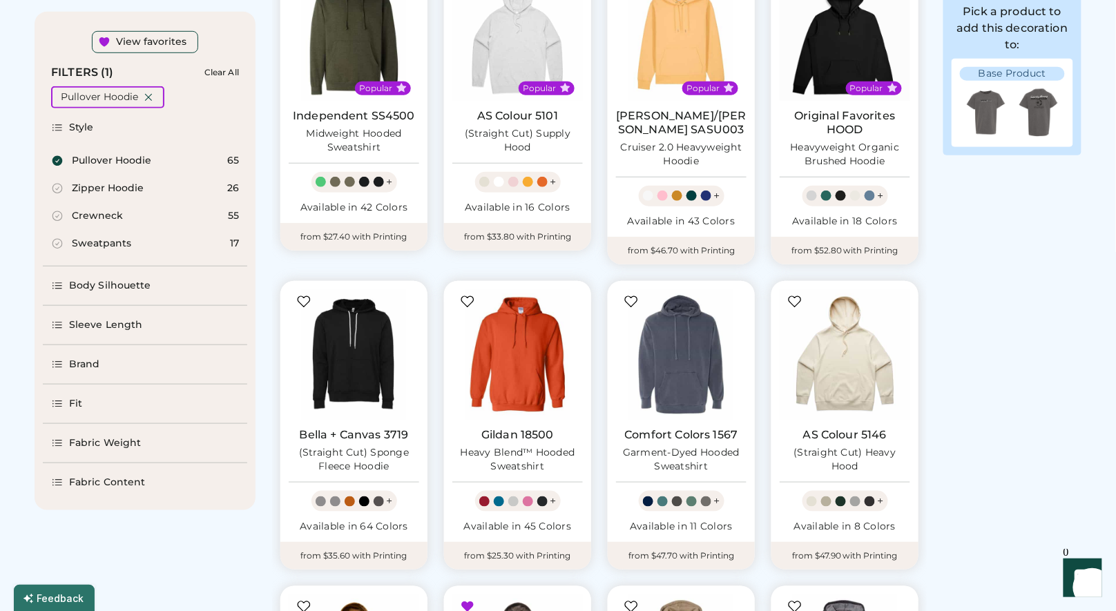
click at [76, 361] on div "Brand" at bounding box center [84, 365] width 31 height 14
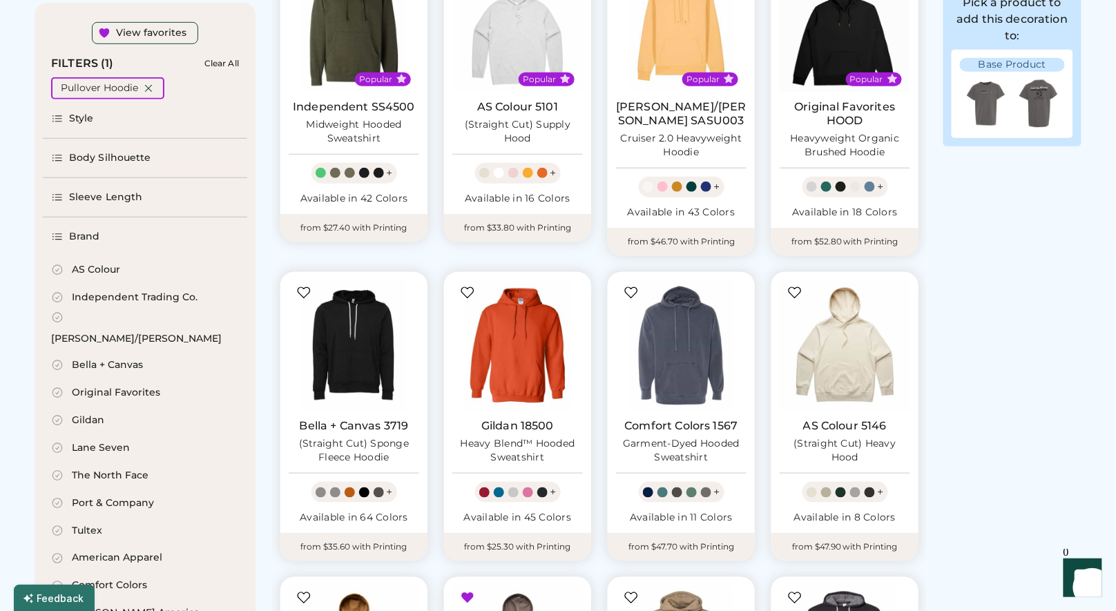
scroll to position [284, 0]
click at [148, 298] on div "Independent Trading Co." at bounding box center [135, 298] width 126 height 14
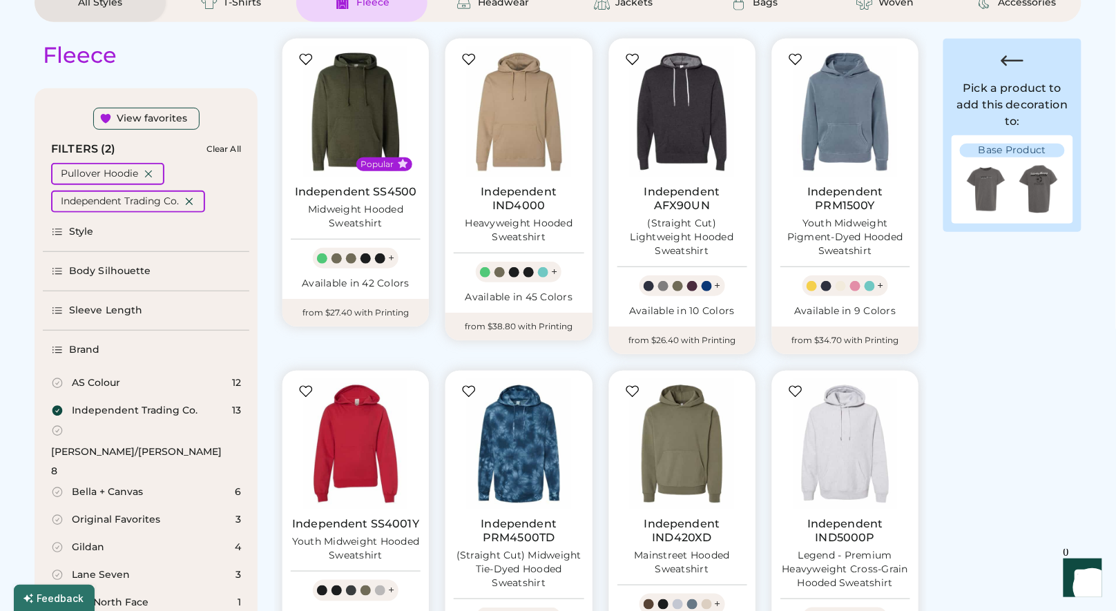
scroll to position [199, 0]
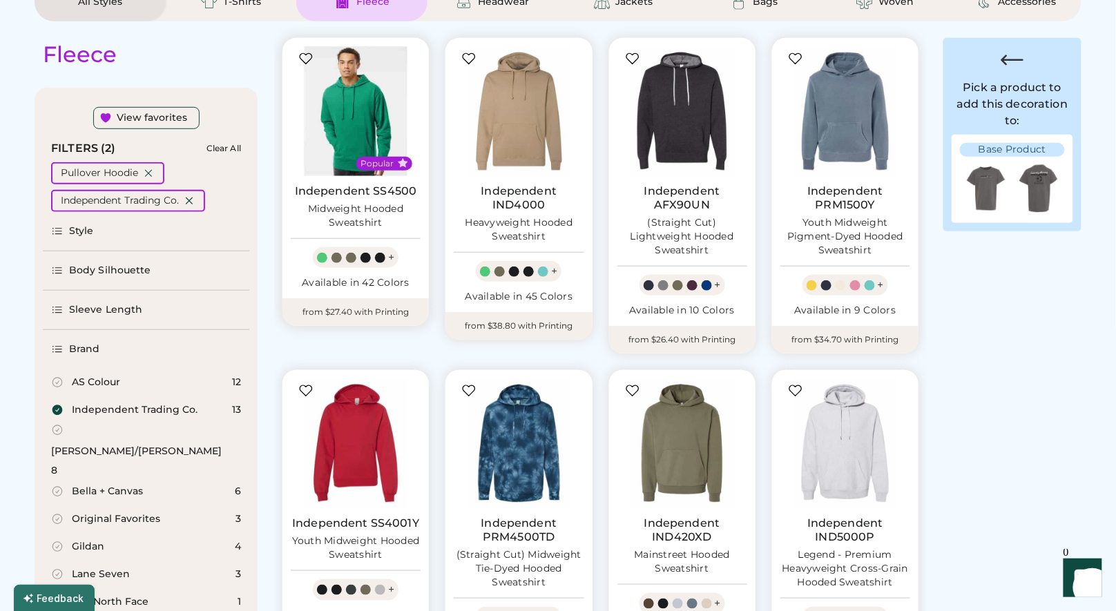
click at [361, 117] on img at bounding box center [356, 111] width 130 height 130
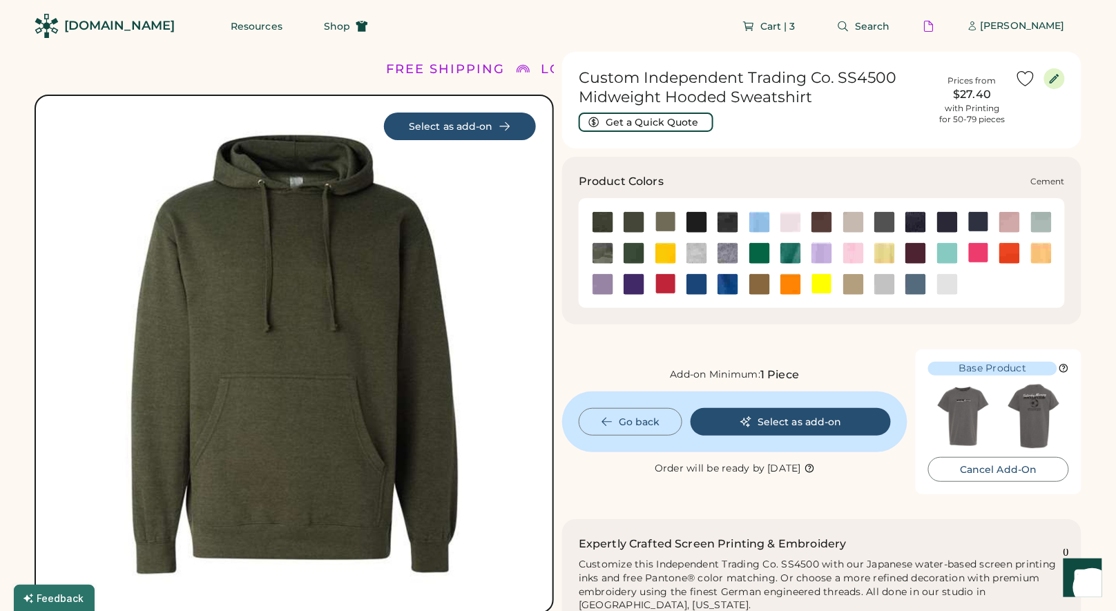
click at [858, 222] on img at bounding box center [853, 222] width 21 height 21
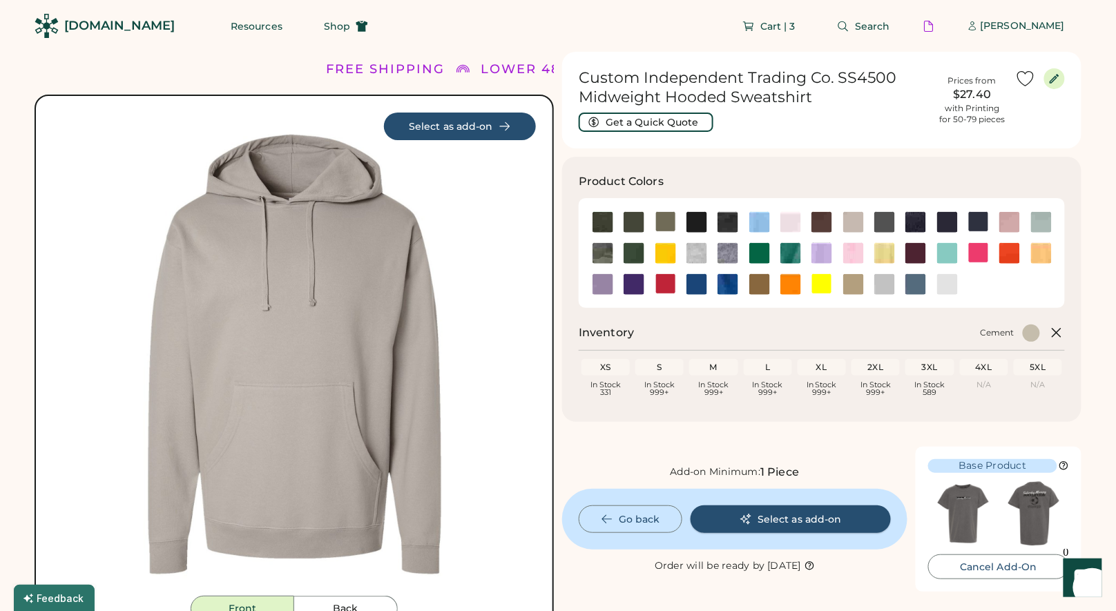
click at [827, 511] on button "Select as add-on" at bounding box center [791, 520] width 200 height 28
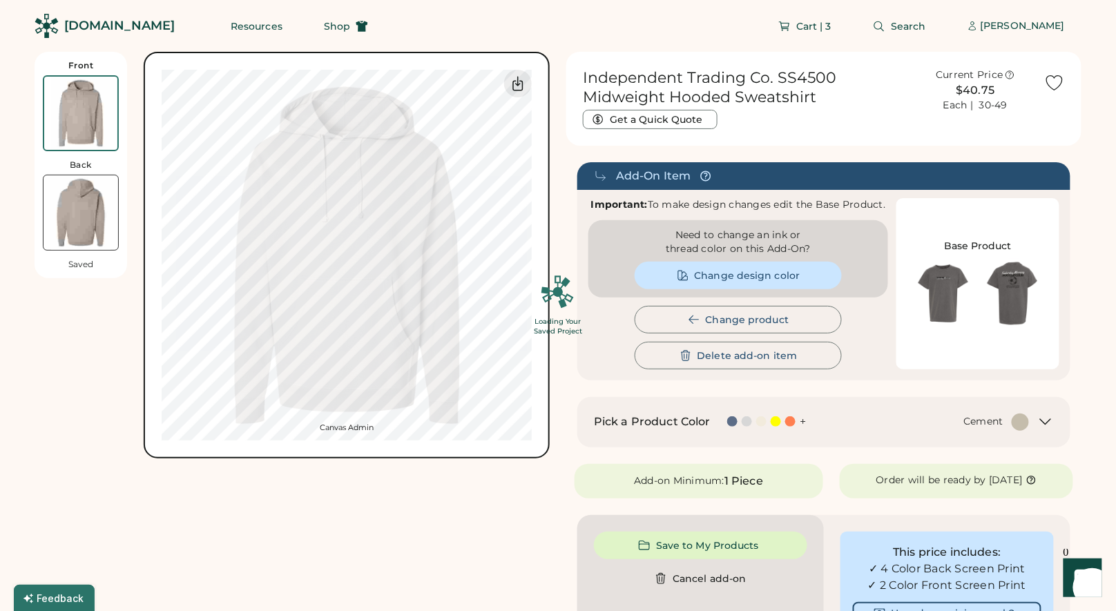
click at [349, 175] on div "Loading Your Saved Project" at bounding box center [558, 305] width 1116 height 611
click at [352, 175] on div "Loading Your Saved Project" at bounding box center [558, 305] width 1116 height 611
click at [348, 171] on div "Loading Your Saved Project" at bounding box center [558, 305] width 1116 height 611
click at [348, 174] on div "Loading Your Saved Project" at bounding box center [558, 305] width 1116 height 611
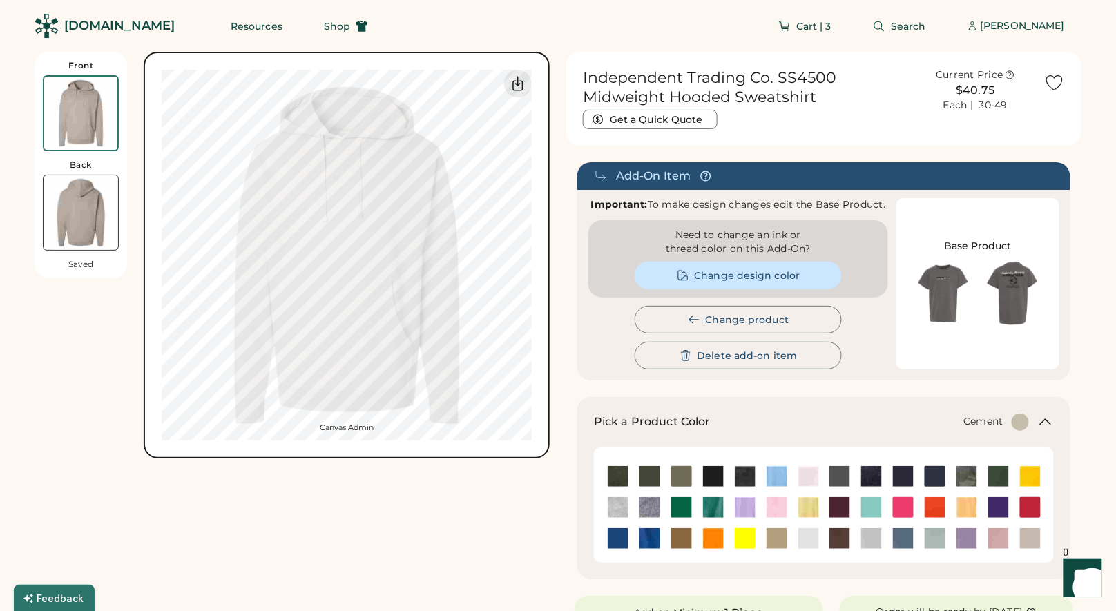
click at [100, 207] on img at bounding box center [81, 212] width 75 height 75
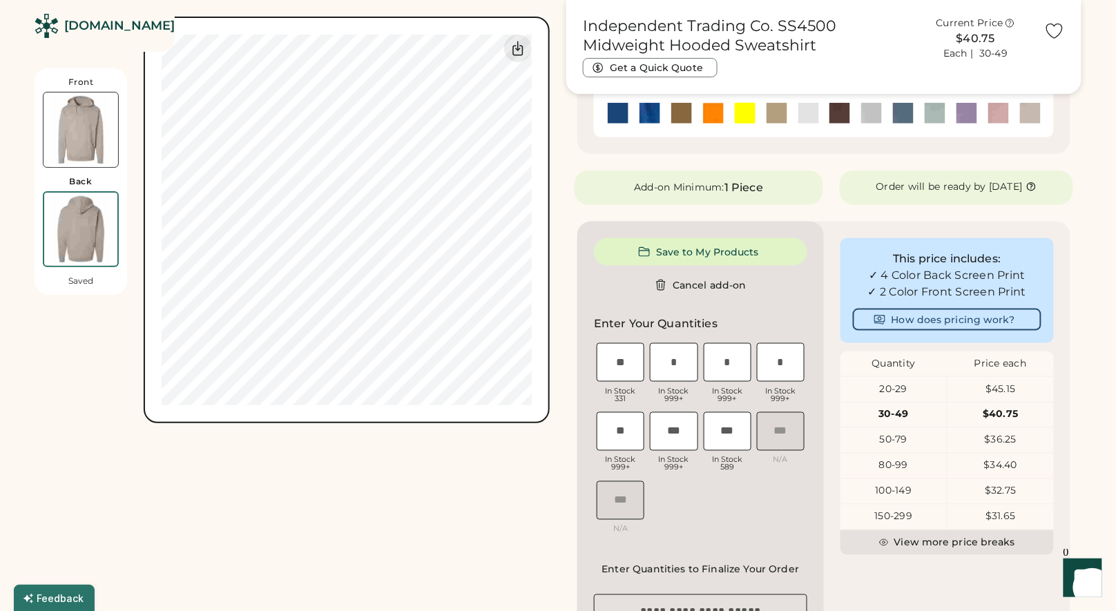
scroll to position [432, 0]
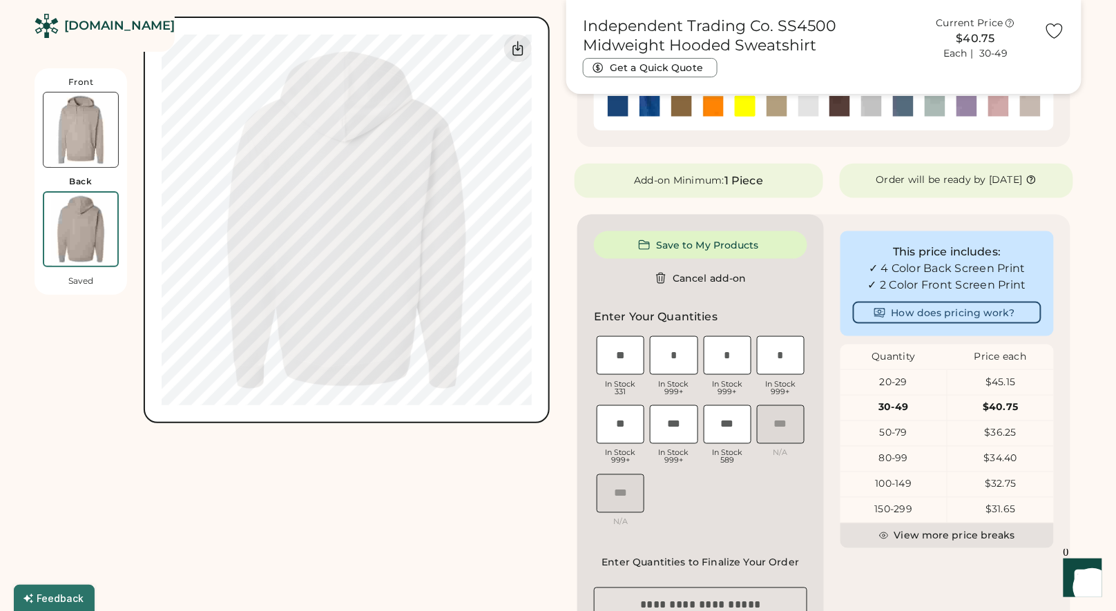
click at [782, 363] on input "input" at bounding box center [781, 355] width 48 height 39
type input "*"
click at [630, 430] on input "input" at bounding box center [621, 424] width 48 height 39
type input "*"
click at [675, 436] on input "input" at bounding box center [674, 424] width 48 height 39
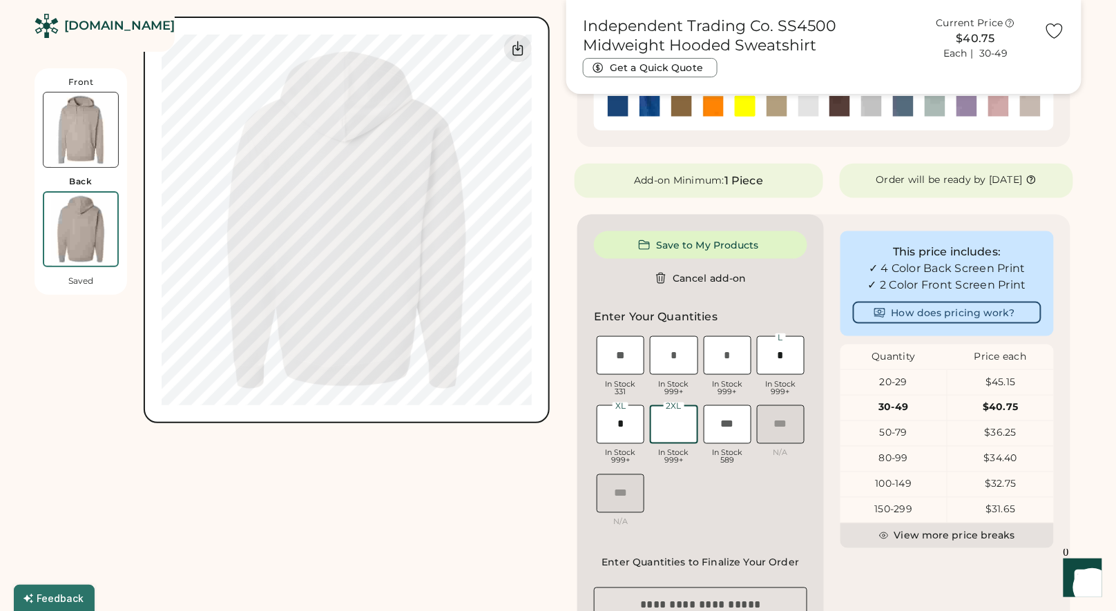
type input "*"
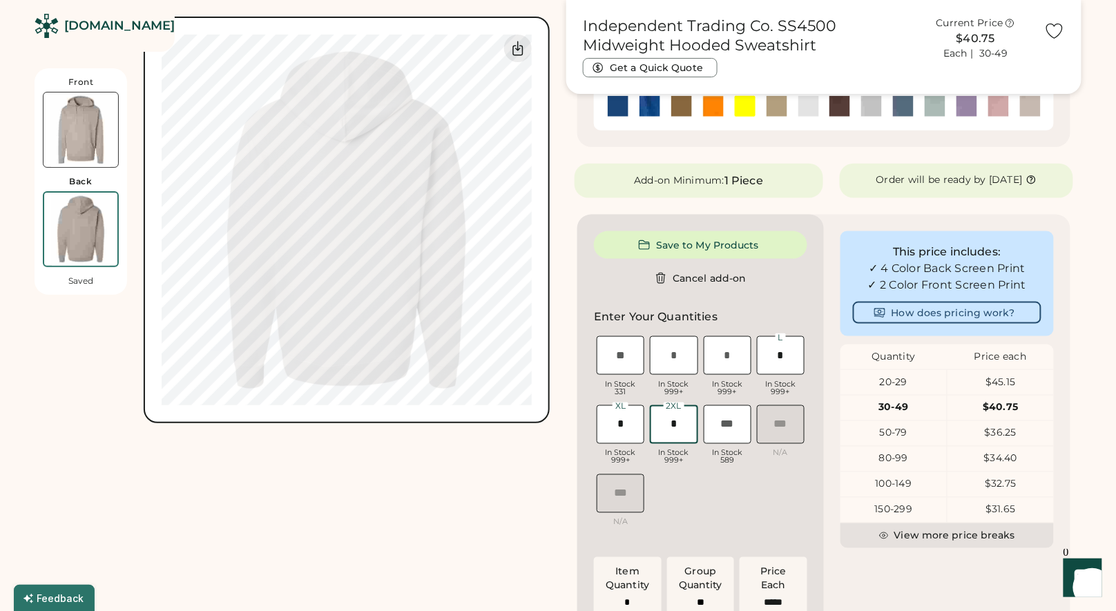
type input "******"
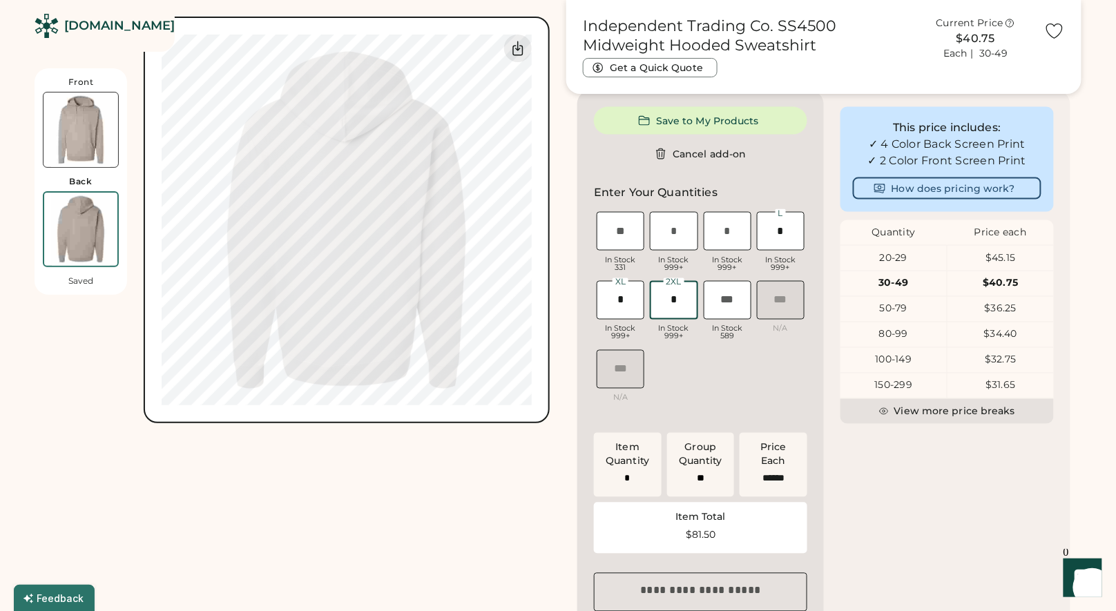
scroll to position [570, 0]
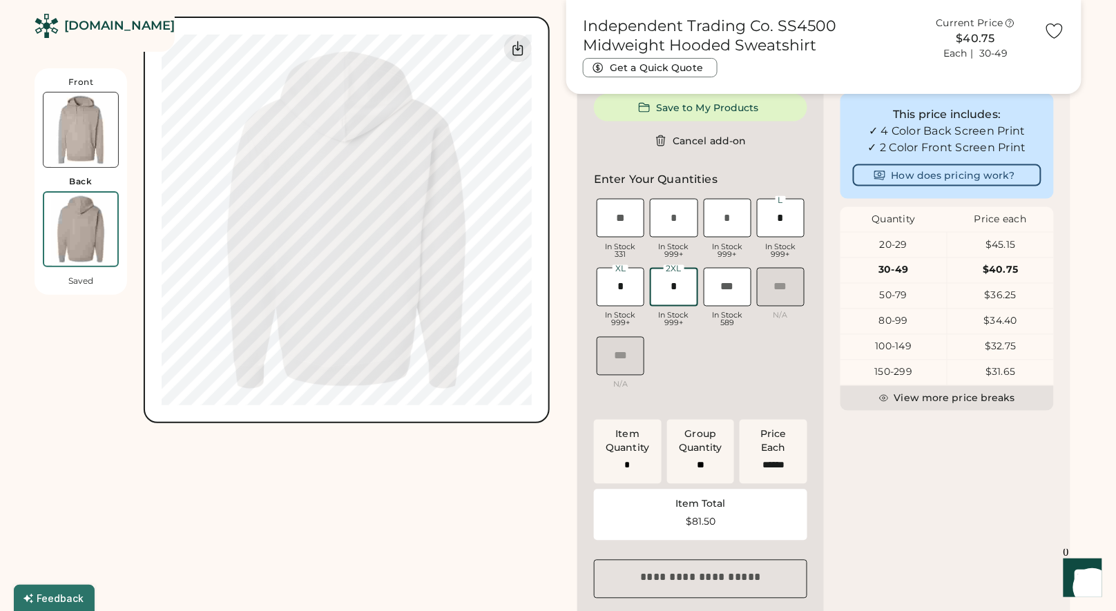
type input "*"
click at [755, 356] on div "XS Loading Inventory In Stock 331 S Loading Inventory In Stock 999+ M Loading I…" at bounding box center [700, 299] width 213 height 207
type input "*"
type input "**"
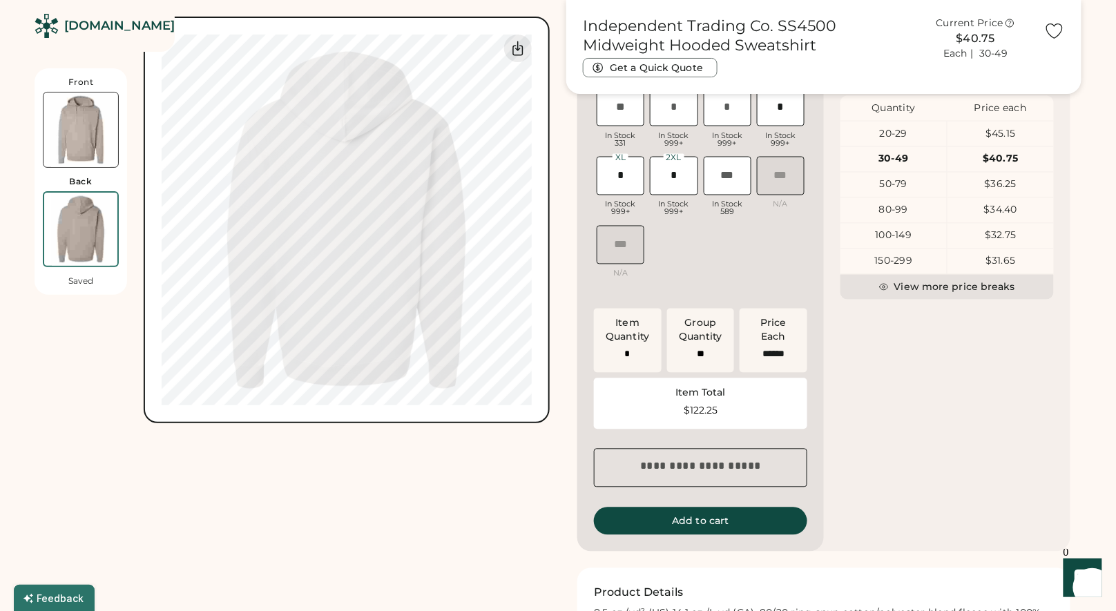
scroll to position [746, 0]
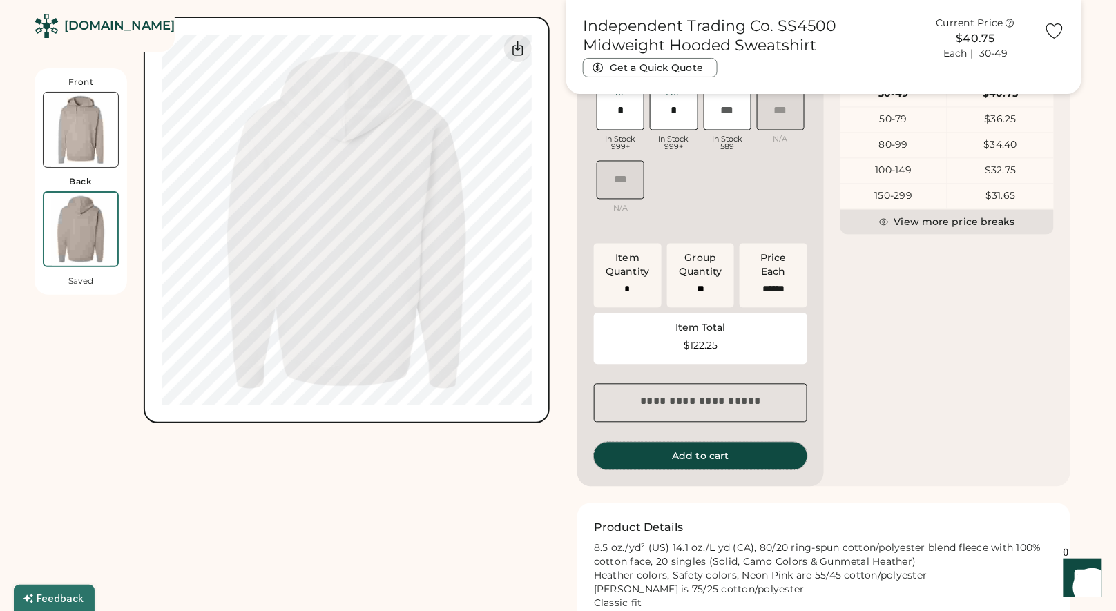
click at [764, 470] on button "Add to cart" at bounding box center [700, 457] width 213 height 28
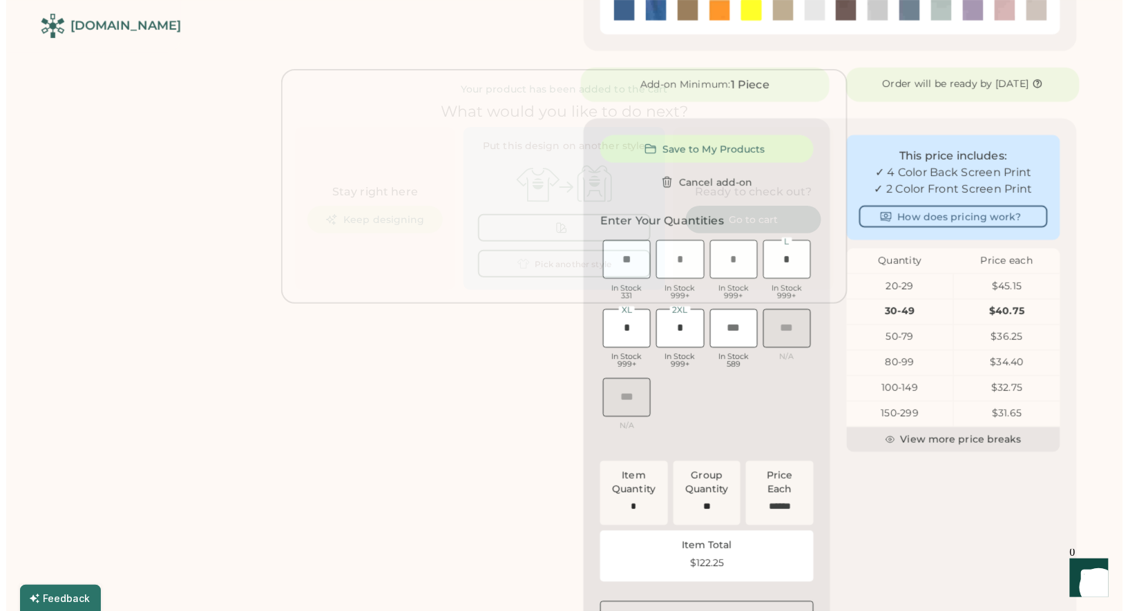
scroll to position [0, 0]
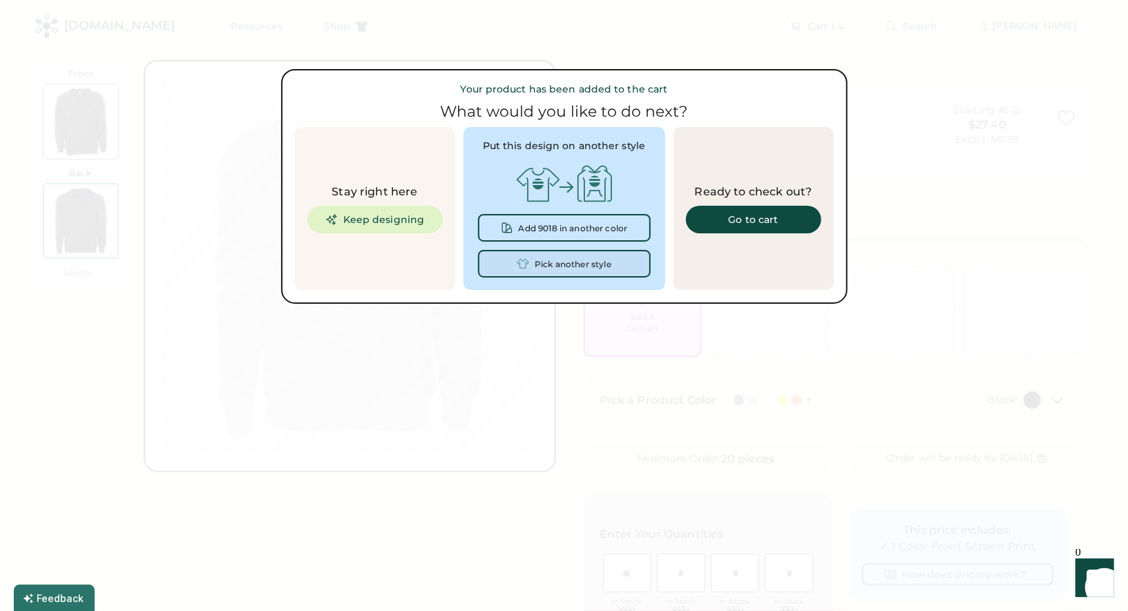
click at [601, 265] on div "Pick another style" at bounding box center [573, 265] width 77 height 10
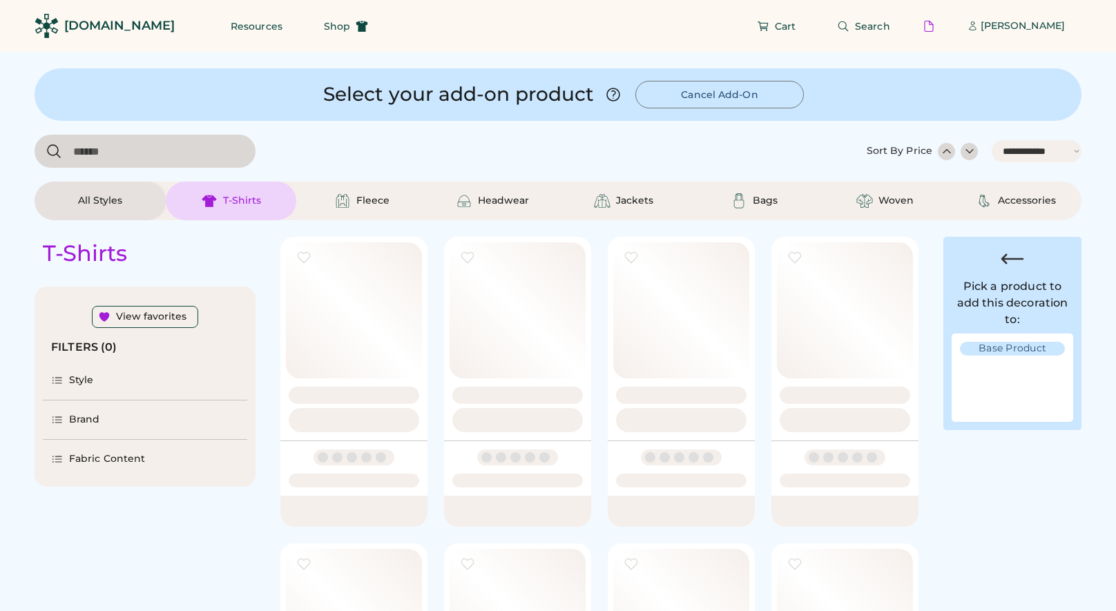
select select "*****"
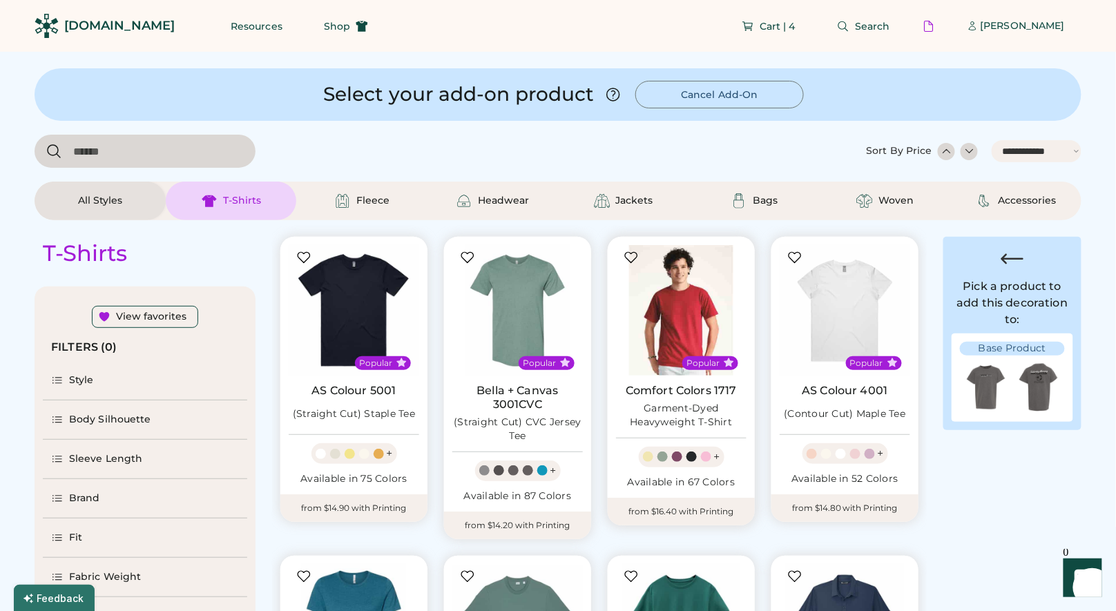
select select "*"
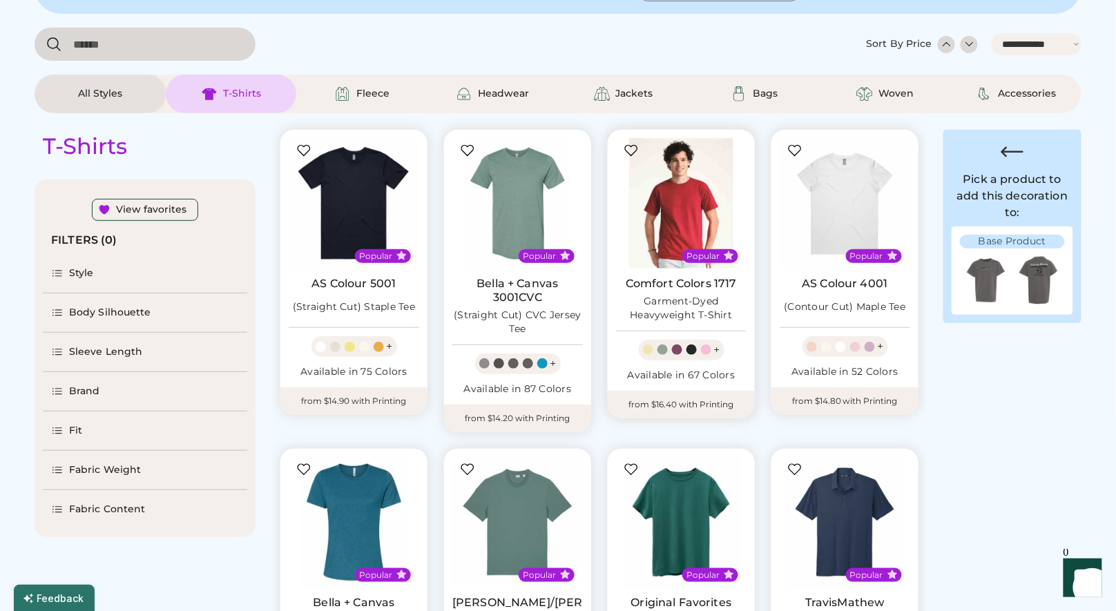
select select "*****"
select select "*"
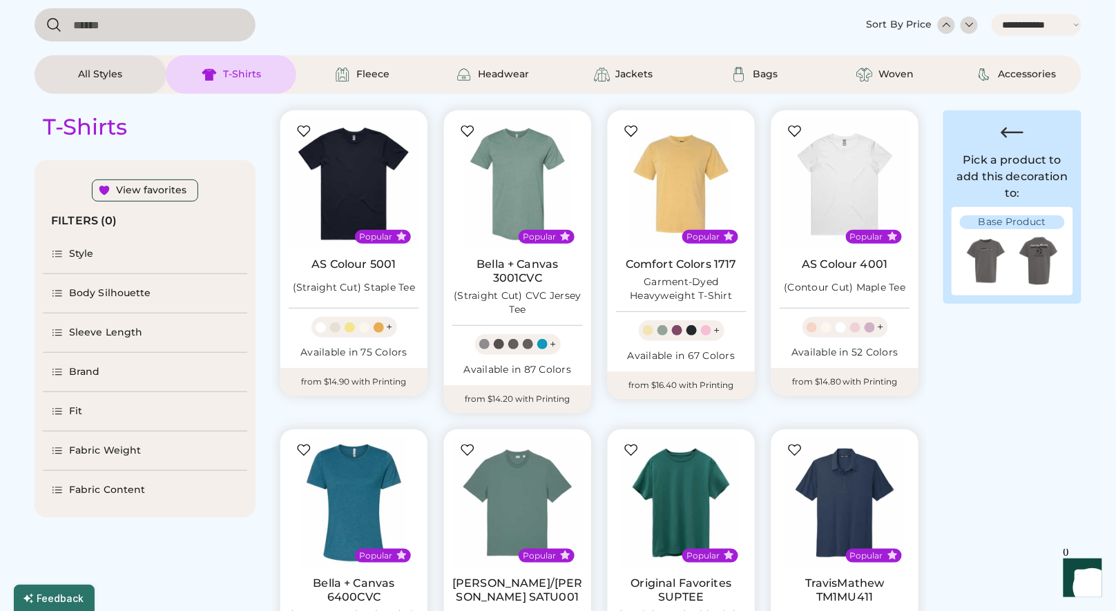
scroll to position [124, 0]
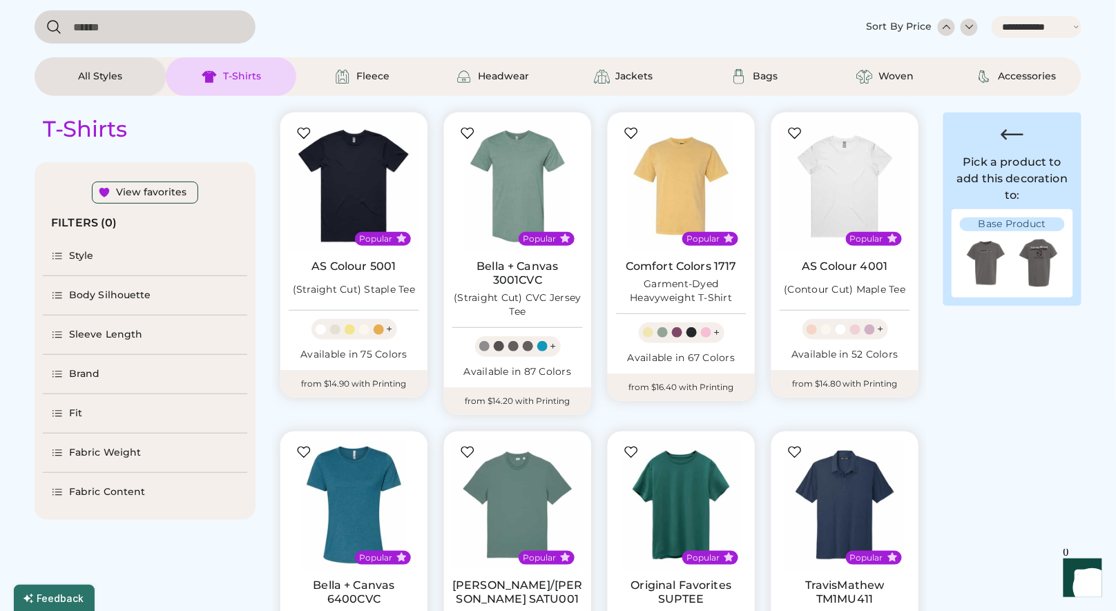
click at [94, 373] on div "Brand" at bounding box center [84, 374] width 31 height 14
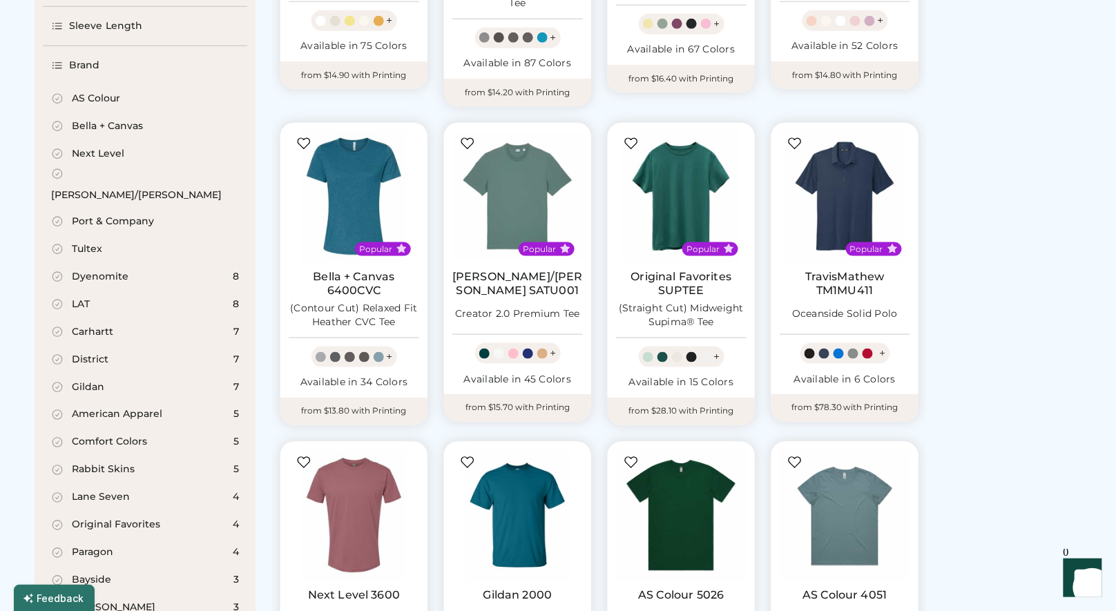
scroll to position [430, 0]
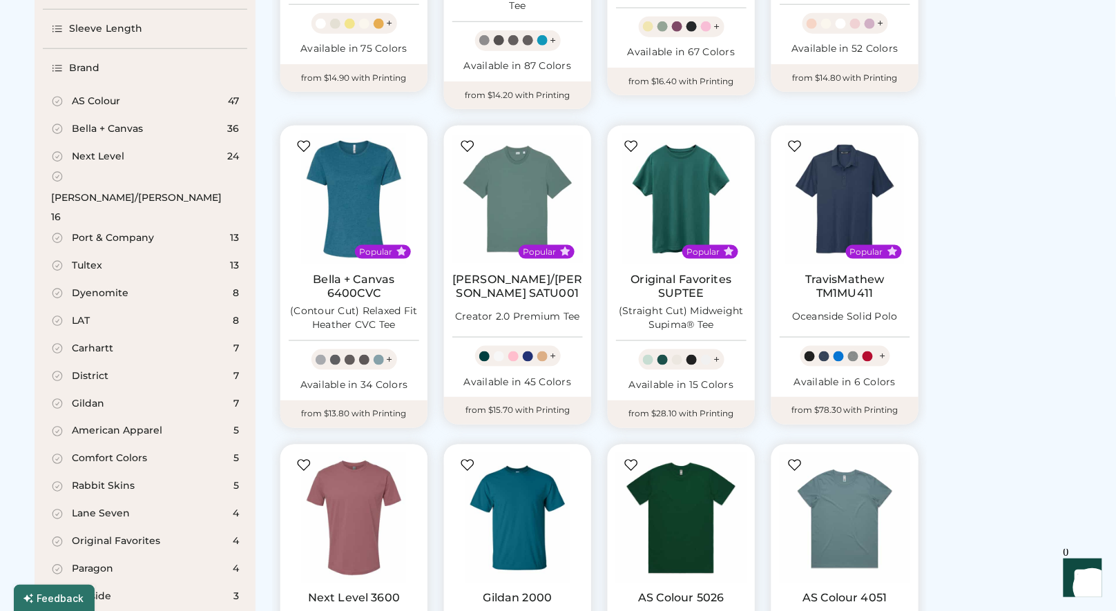
click at [131, 191] on div "[PERSON_NAME]/[PERSON_NAME]" at bounding box center [136, 198] width 171 height 14
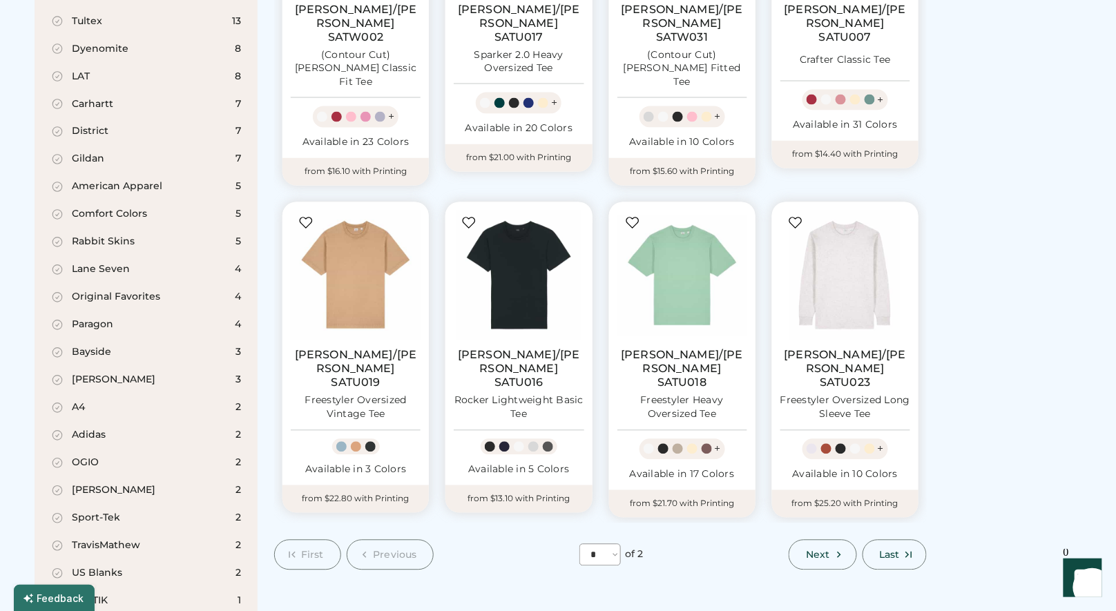
scroll to position [717, 0]
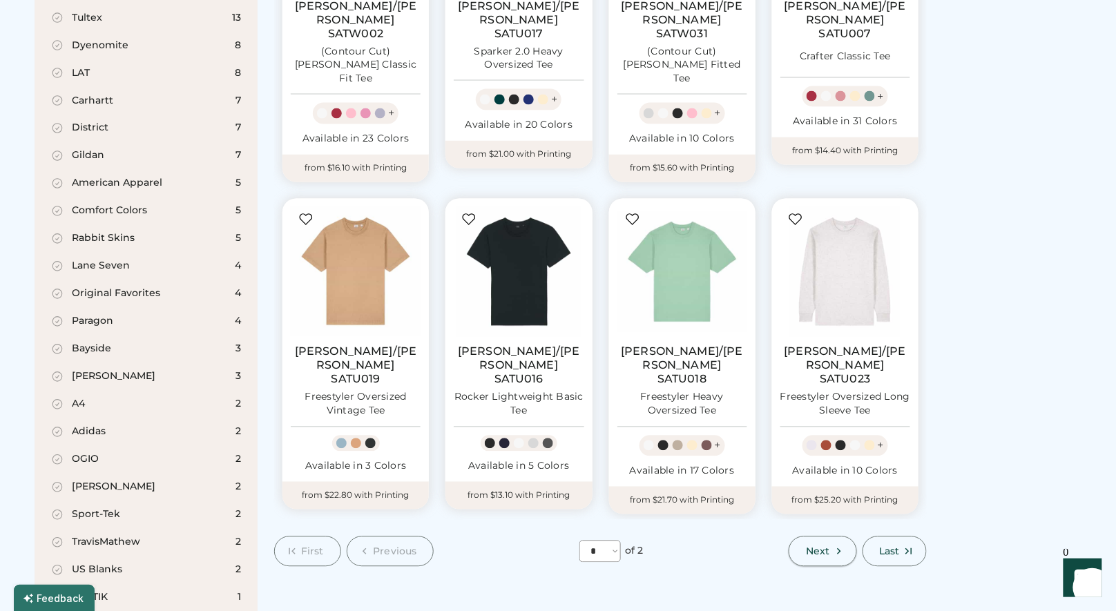
click at [826, 537] on button "Next" at bounding box center [823, 552] width 68 height 30
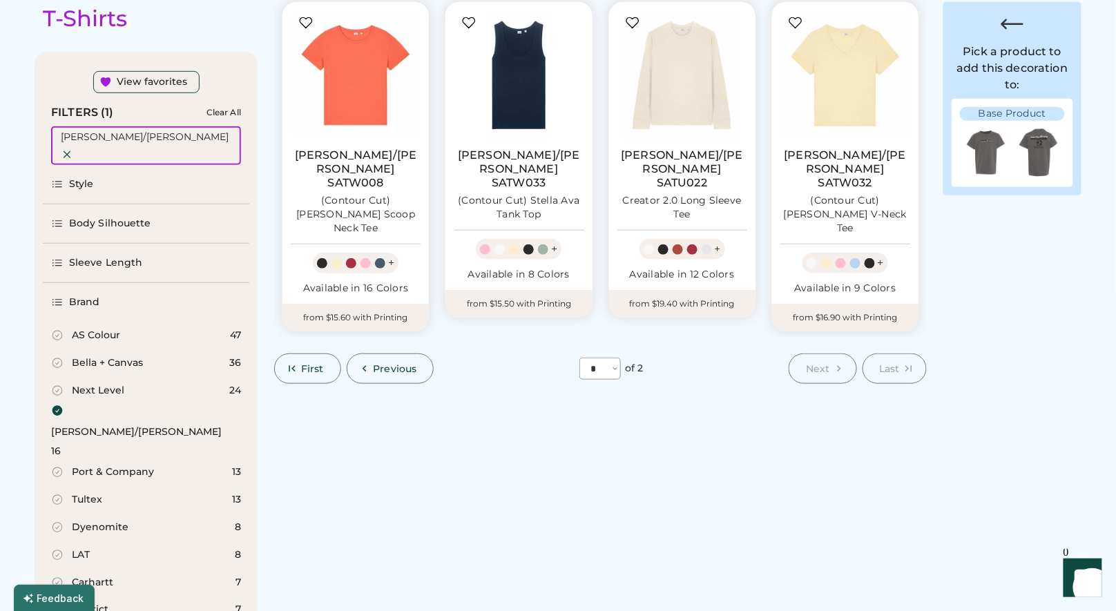
scroll to position [236, 0]
click at [119, 425] on div "[PERSON_NAME]/[PERSON_NAME]" at bounding box center [136, 432] width 171 height 14
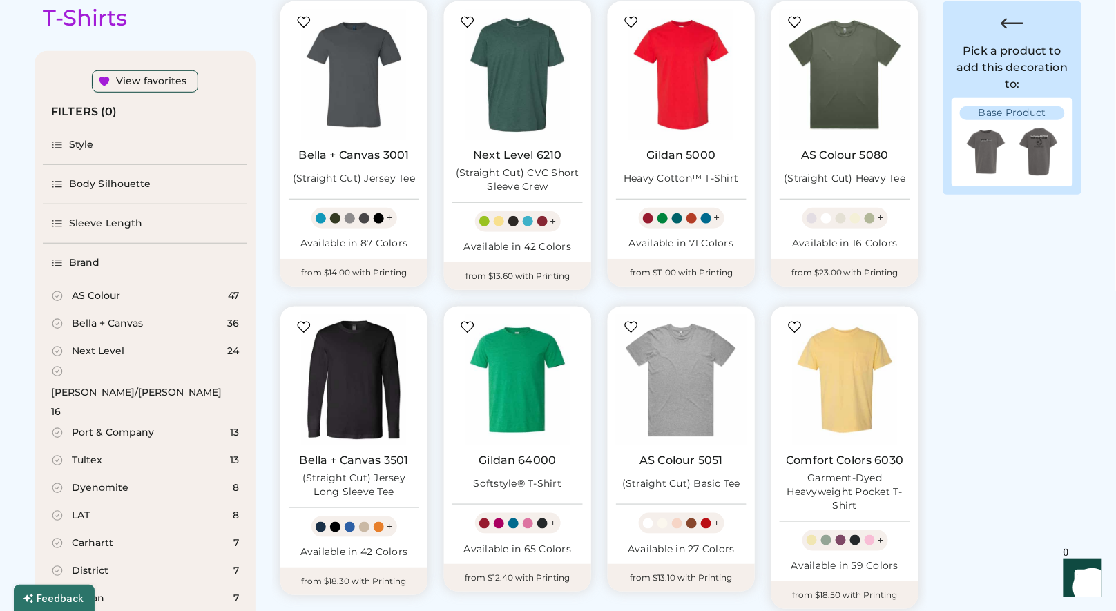
click at [124, 185] on div "Body Silhouette" at bounding box center [110, 184] width 82 height 14
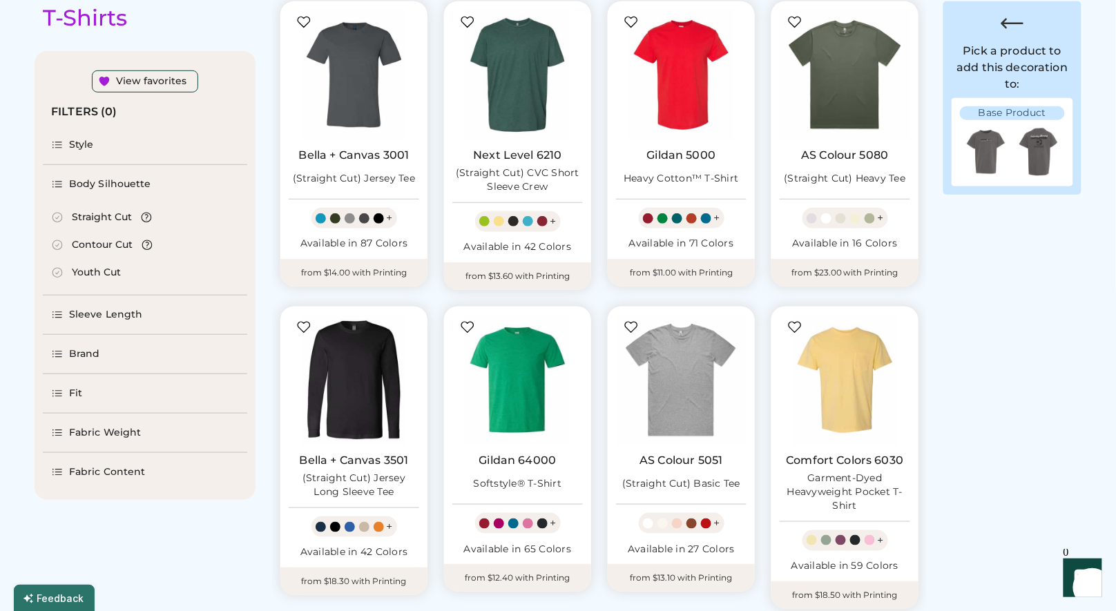
click at [132, 185] on div "Body Silhouette" at bounding box center [110, 184] width 82 height 14
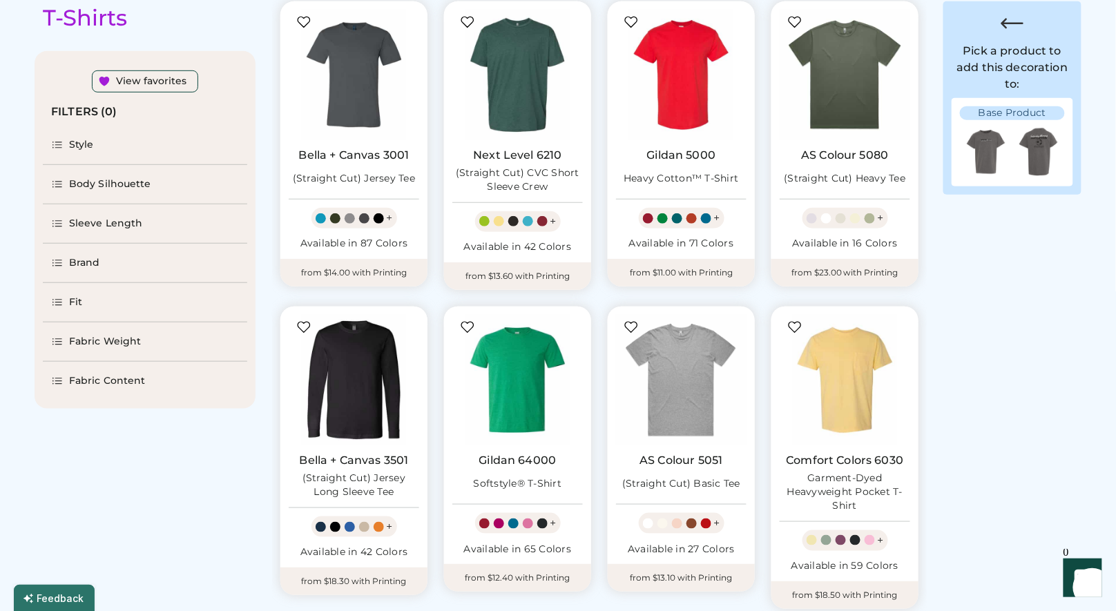
click at [88, 260] on div "Brand" at bounding box center [84, 263] width 31 height 14
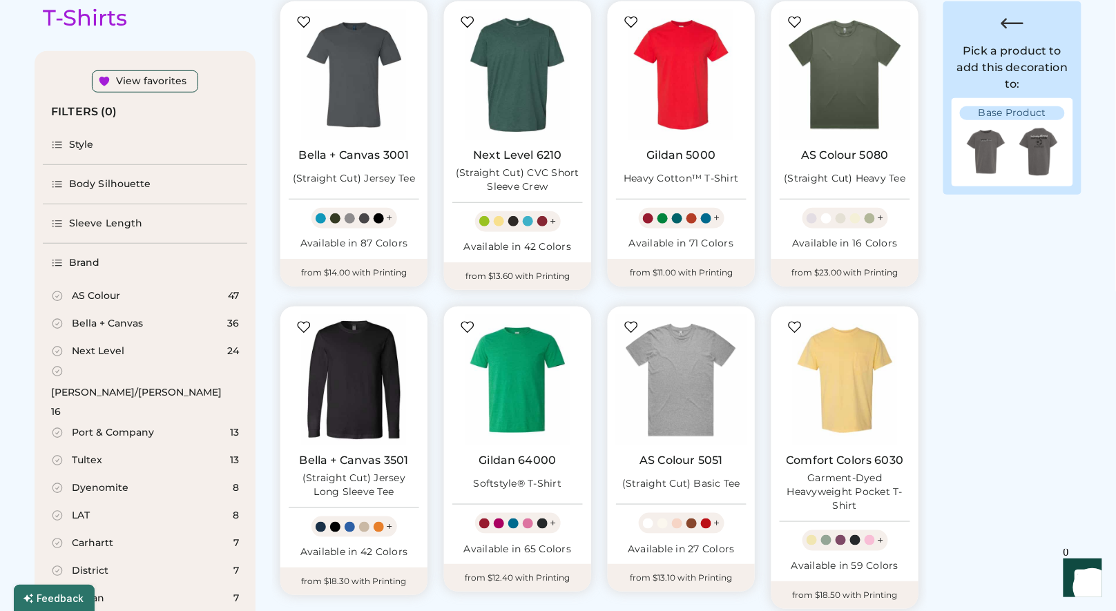
click at [119, 386] on div "[PERSON_NAME]/[PERSON_NAME]" at bounding box center [136, 393] width 171 height 14
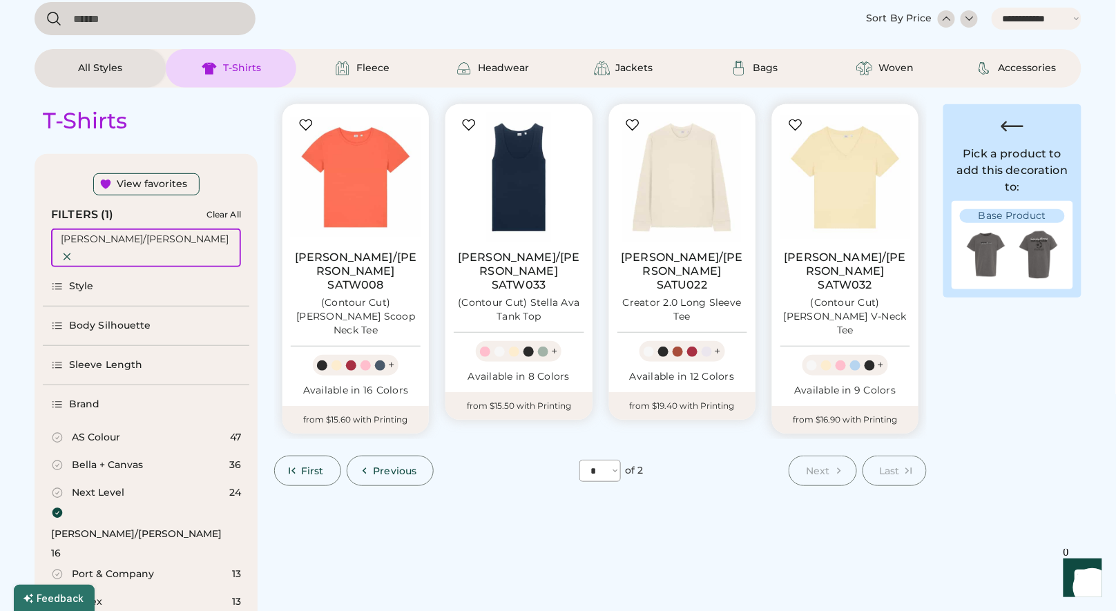
scroll to position [199, 0]
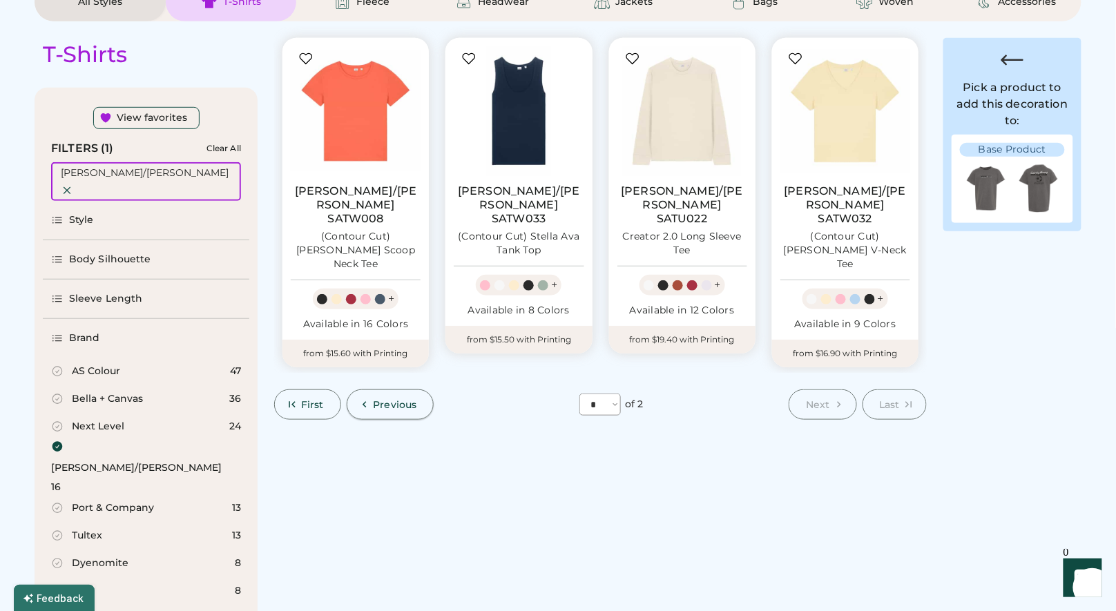
click at [387, 390] on button "Previous" at bounding box center [391, 405] width 88 height 30
select select "*"
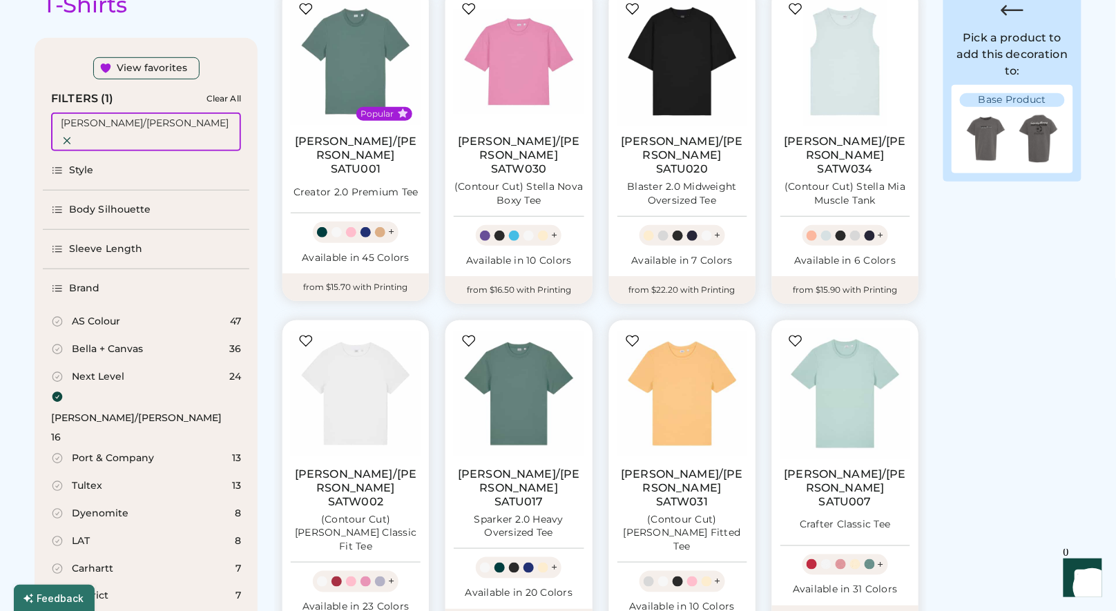
scroll to position [236, 0]
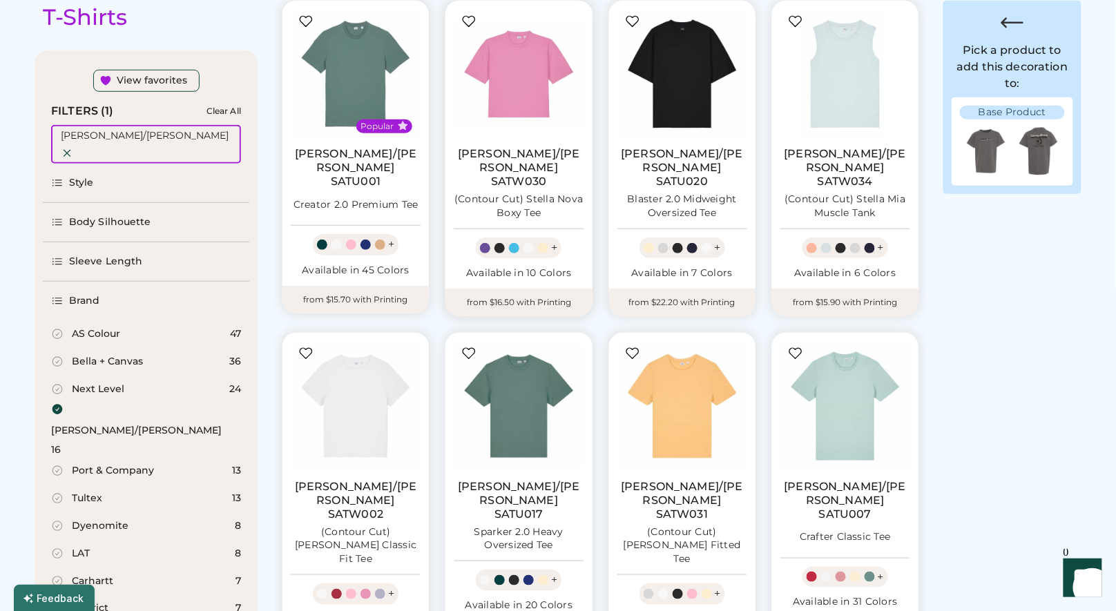
click at [532, 267] on div "Available in 10 Colors" at bounding box center [519, 274] width 130 height 14
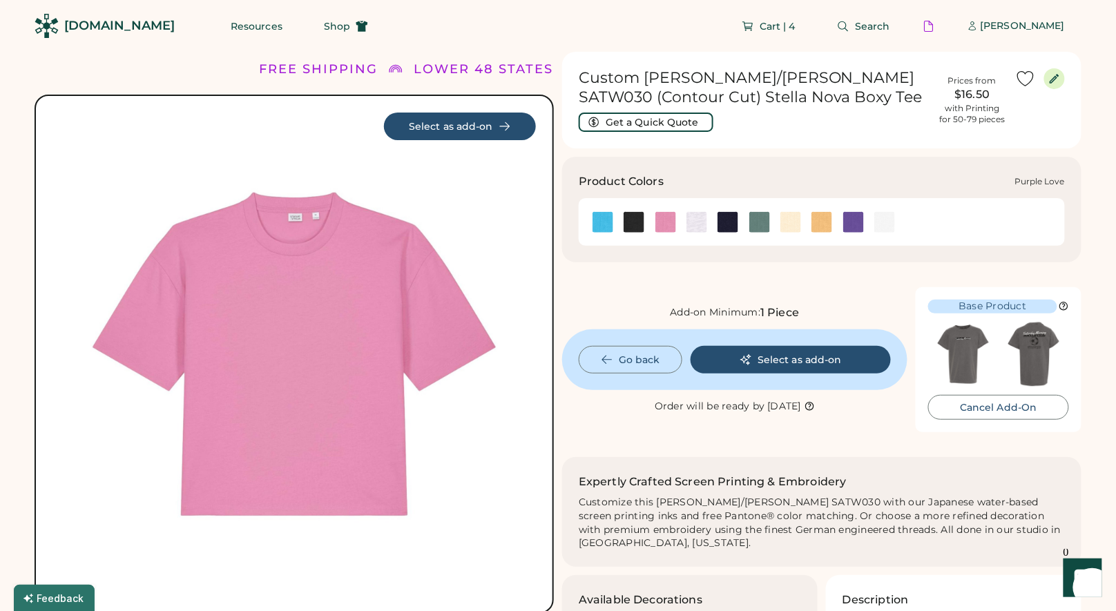
click at [855, 224] on img at bounding box center [853, 222] width 21 height 21
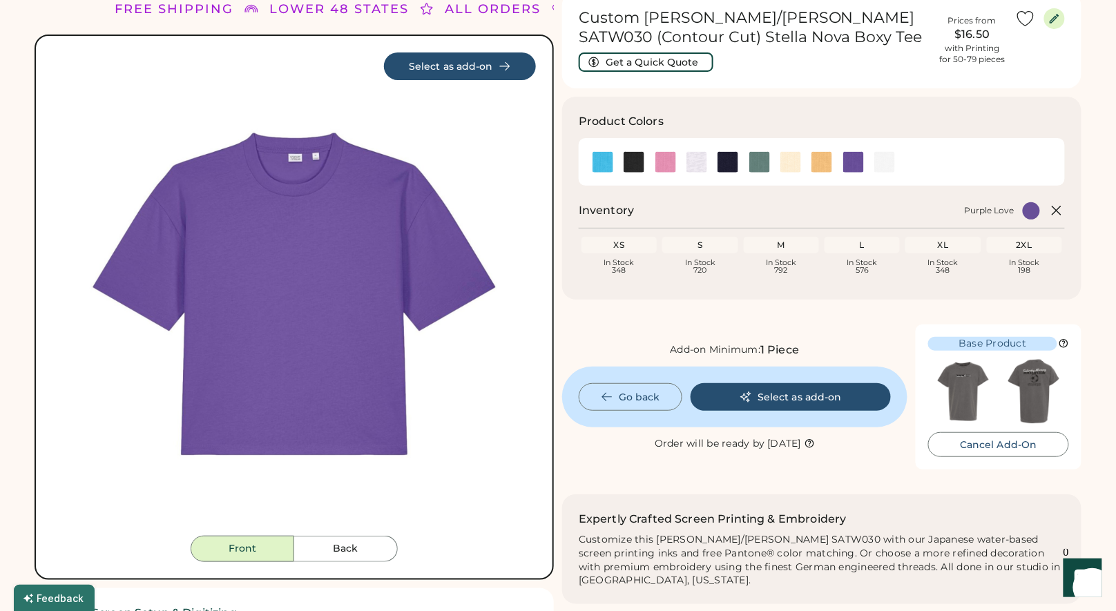
scroll to position [56, 0]
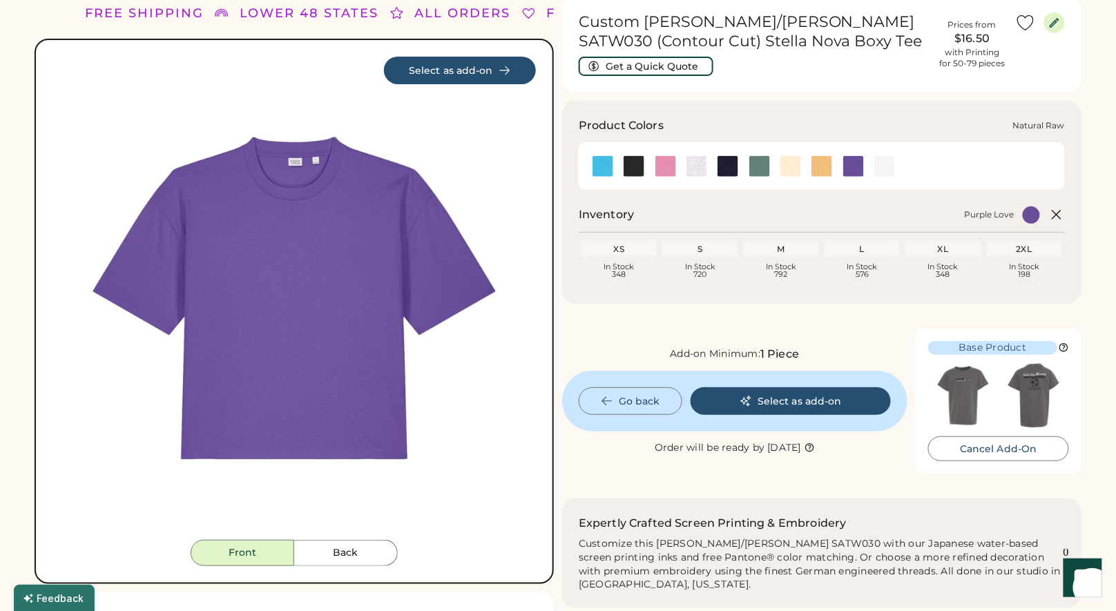
click at [791, 166] on img at bounding box center [790, 166] width 21 height 21
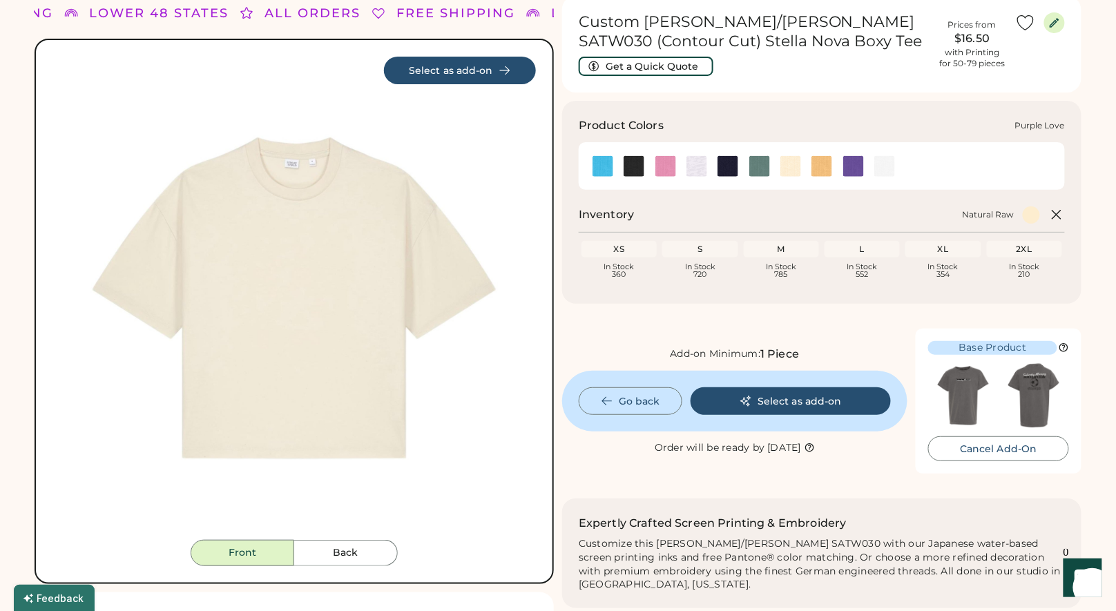
click at [850, 166] on img at bounding box center [853, 166] width 21 height 21
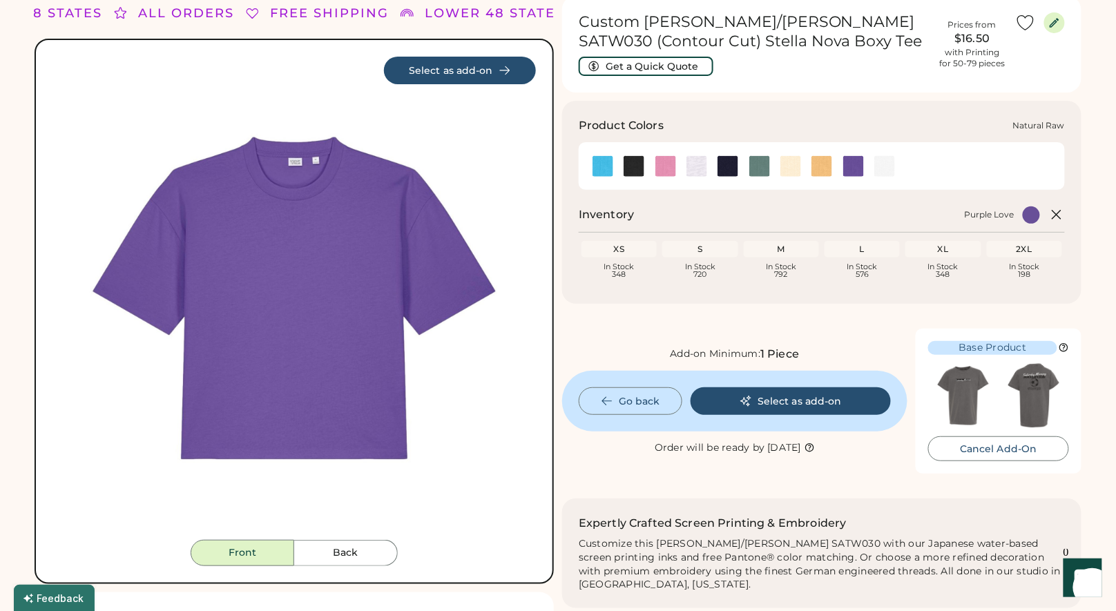
click at [792, 166] on img at bounding box center [790, 166] width 21 height 21
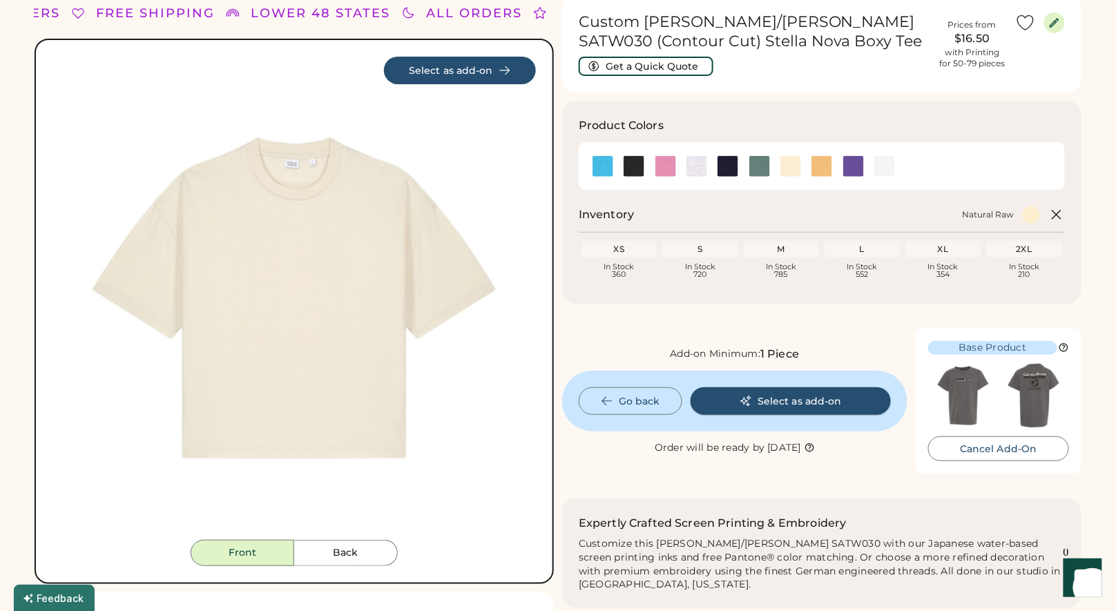
click at [779, 395] on button "Select as add-on" at bounding box center [791, 401] width 200 height 28
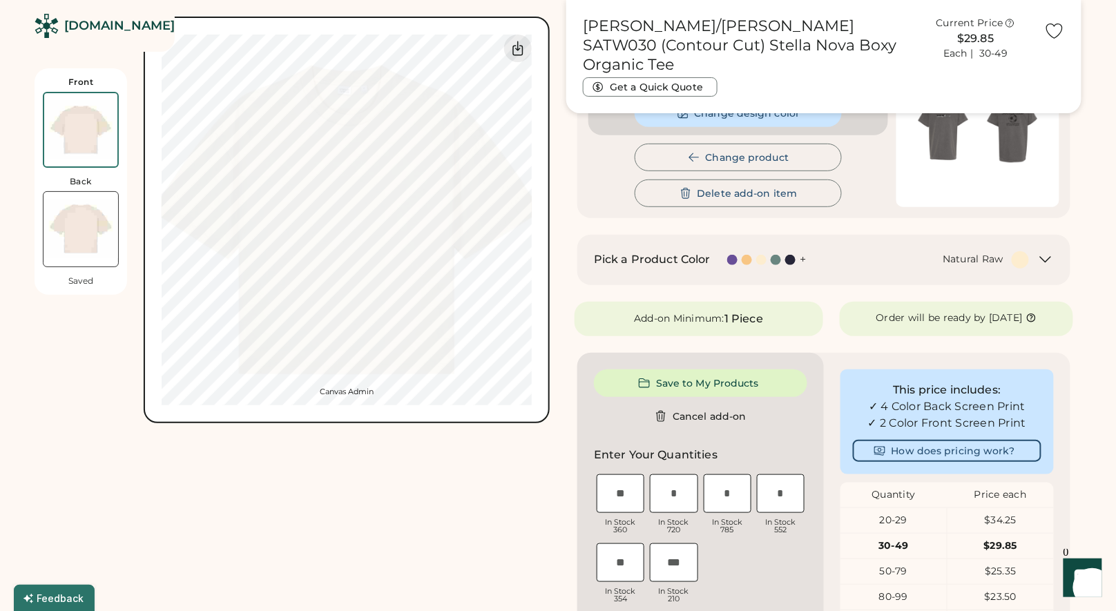
scroll to position [175, 0]
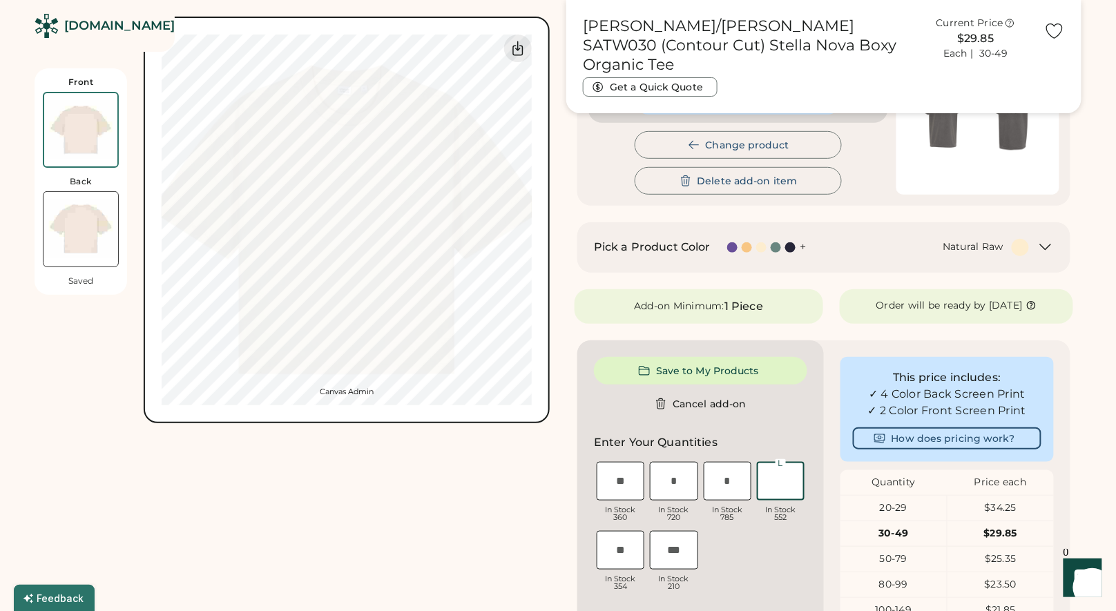
click at [774, 492] on input "input" at bounding box center [781, 481] width 48 height 39
type input "*"
click at [627, 553] on input "input" at bounding box center [621, 550] width 48 height 39
type input "*"
click at [727, 492] on input "input" at bounding box center [728, 481] width 48 height 39
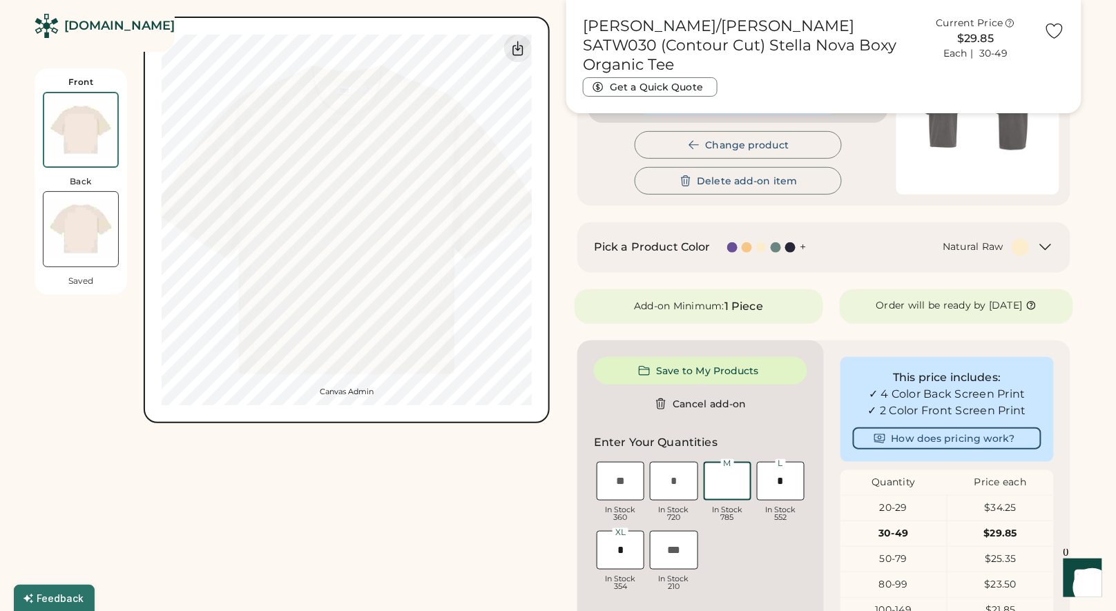
type input "*"
type input "******"
type input "*"
type input "**"
type input "*"
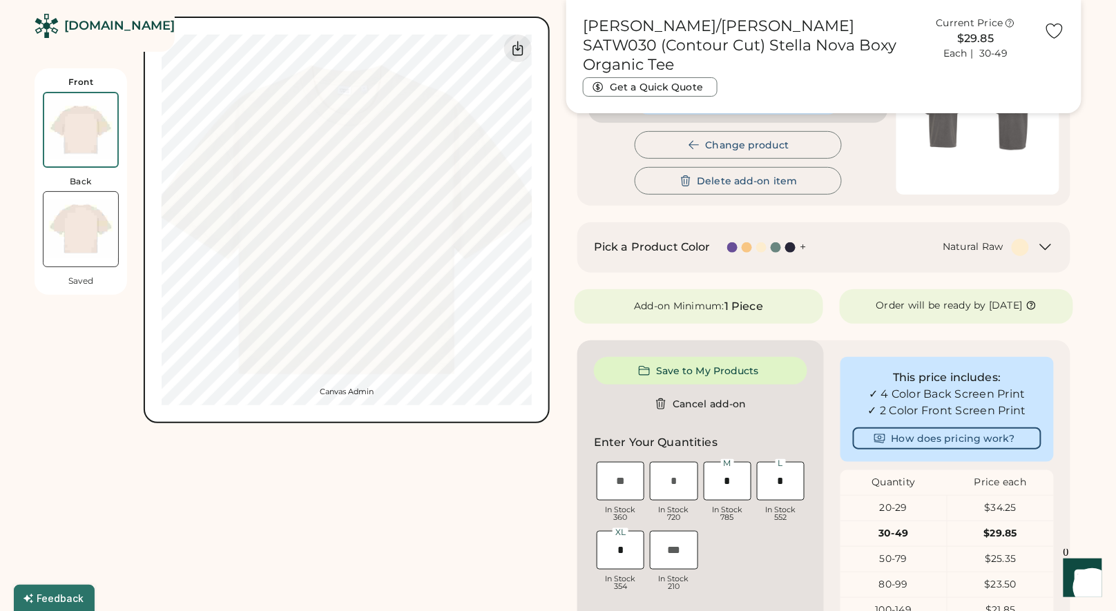
click at [79, 229] on img at bounding box center [81, 229] width 75 height 75
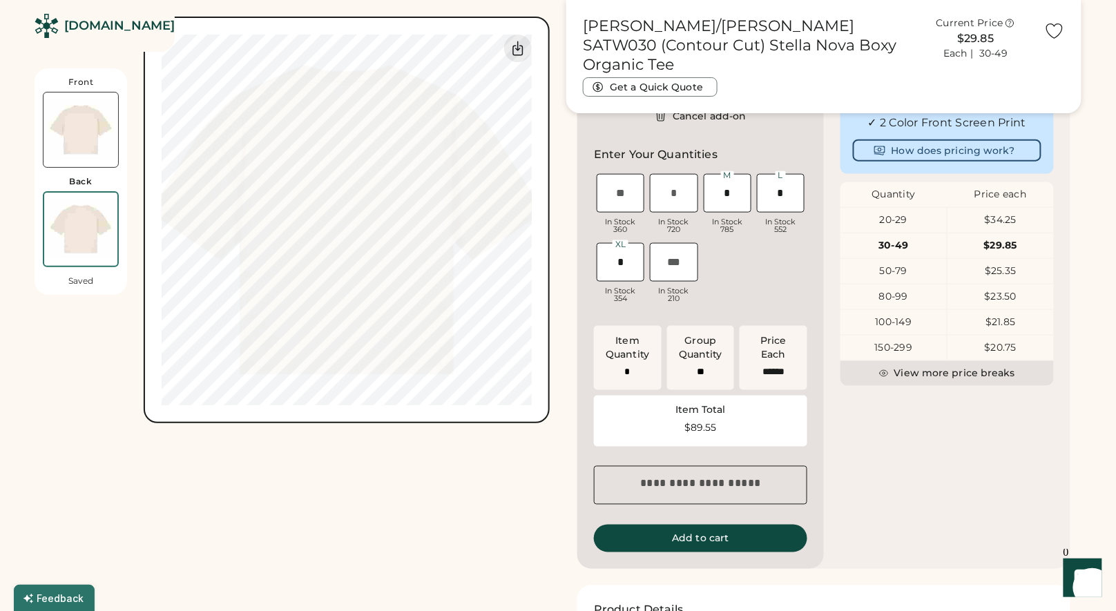
scroll to position [517, 0]
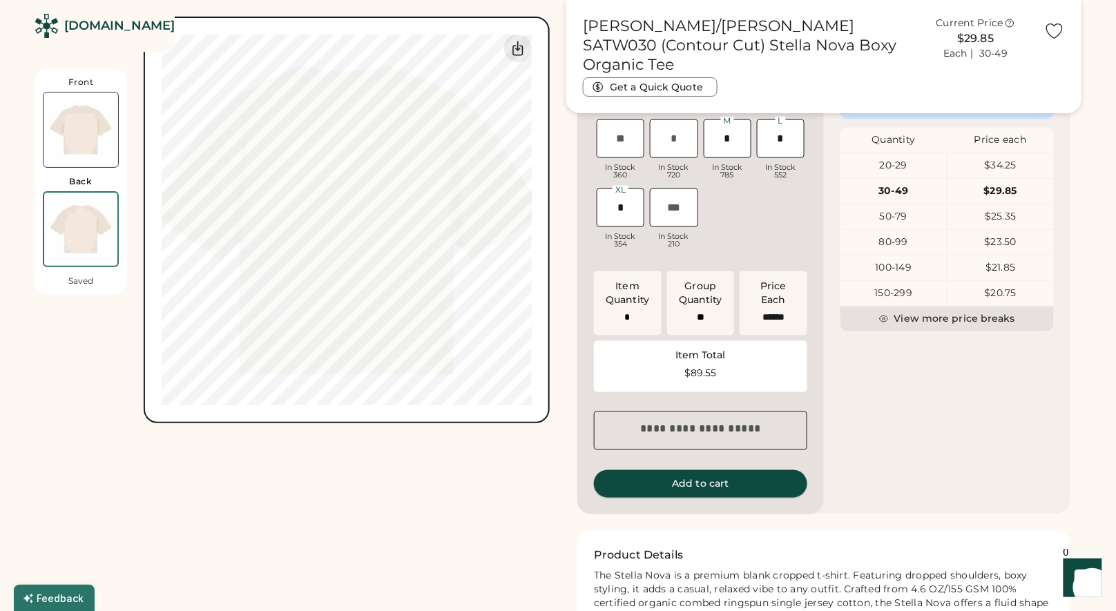
click at [750, 494] on button "Add to cart" at bounding box center [700, 484] width 213 height 28
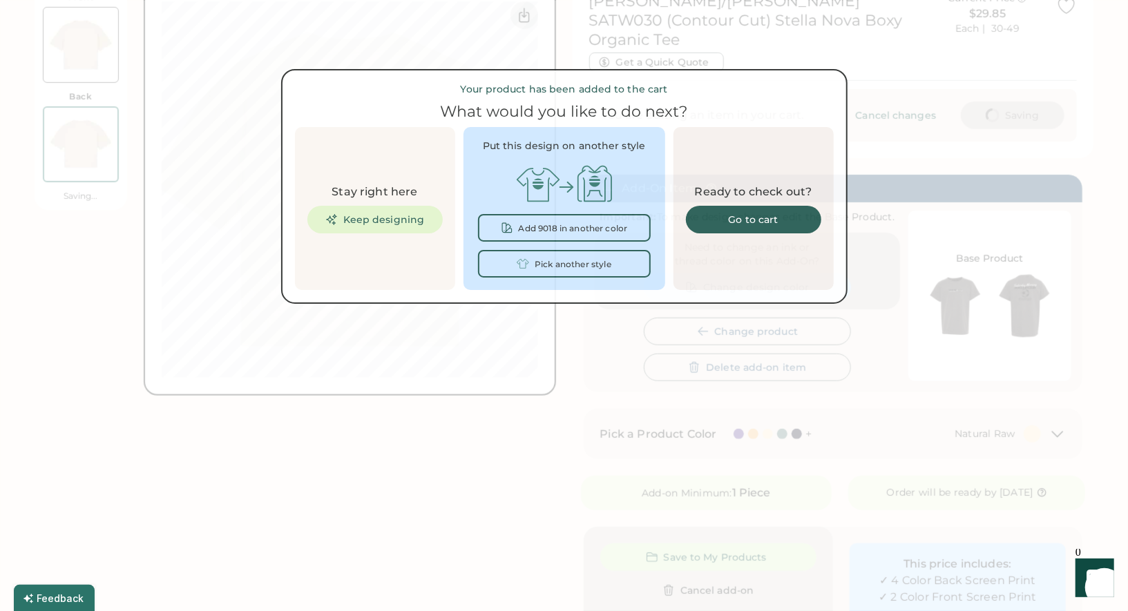
scroll to position [0, 0]
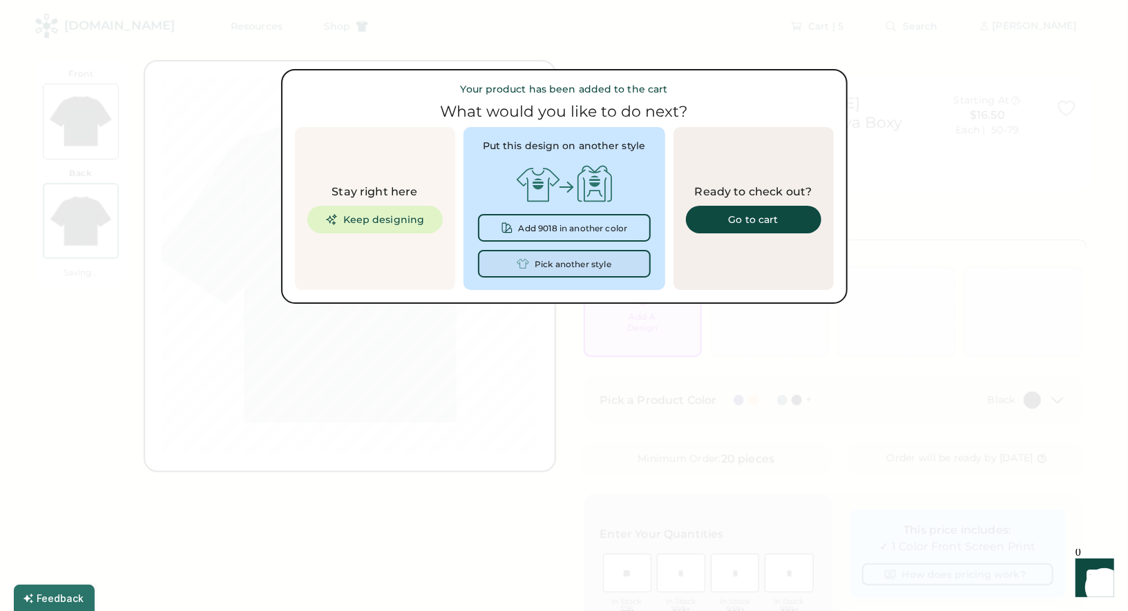
click at [594, 264] on div "Pick another style" at bounding box center [573, 265] width 77 height 10
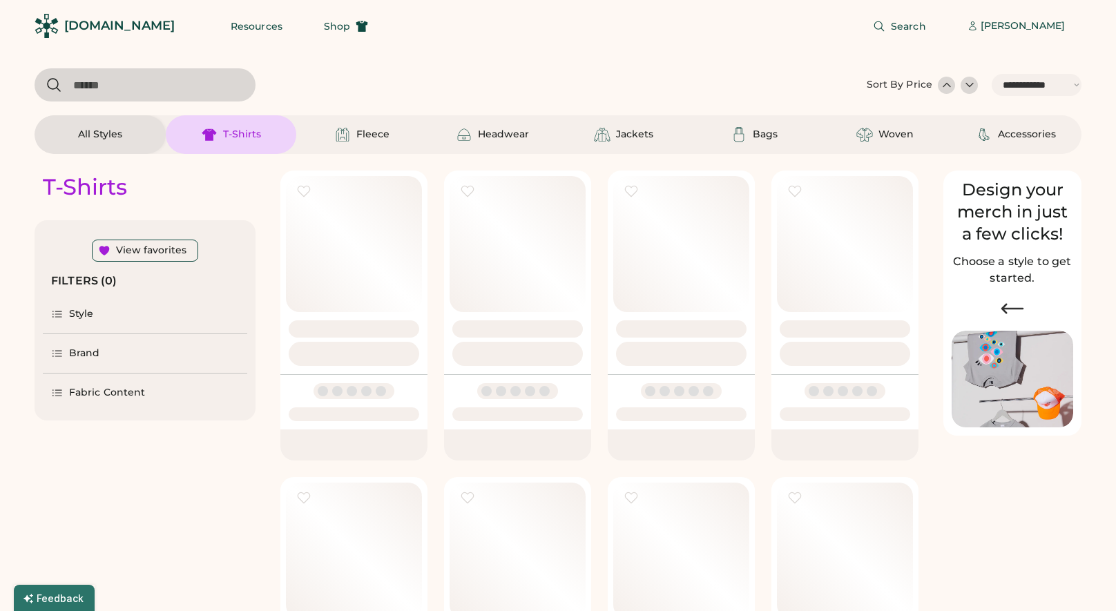
select select "*****"
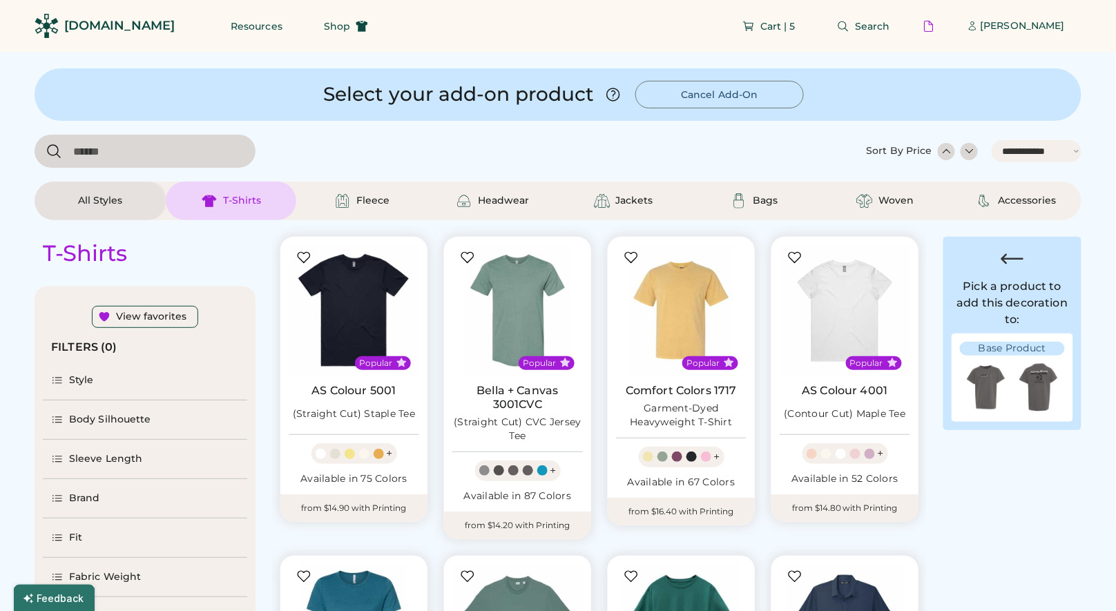
select select "*"
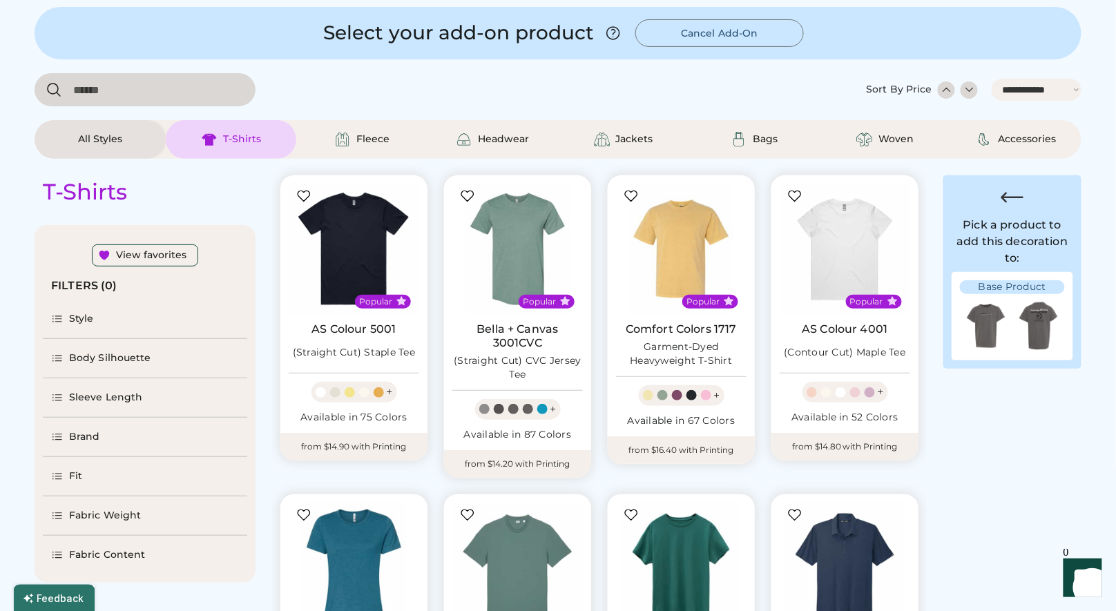
select select "*****"
select select "*"
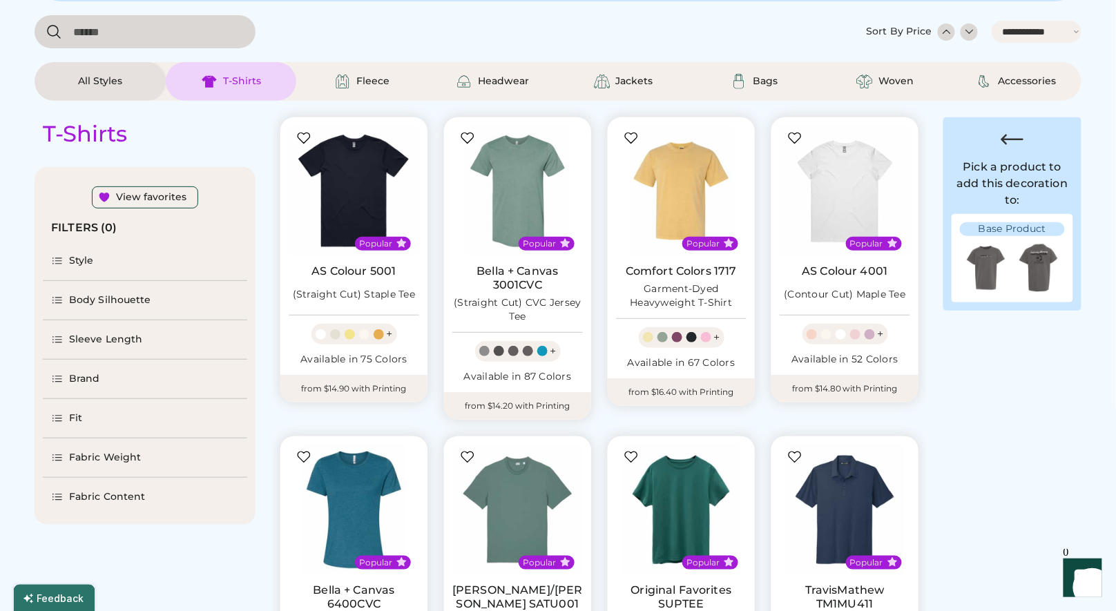
click at [108, 374] on div "Brand" at bounding box center [145, 379] width 204 height 39
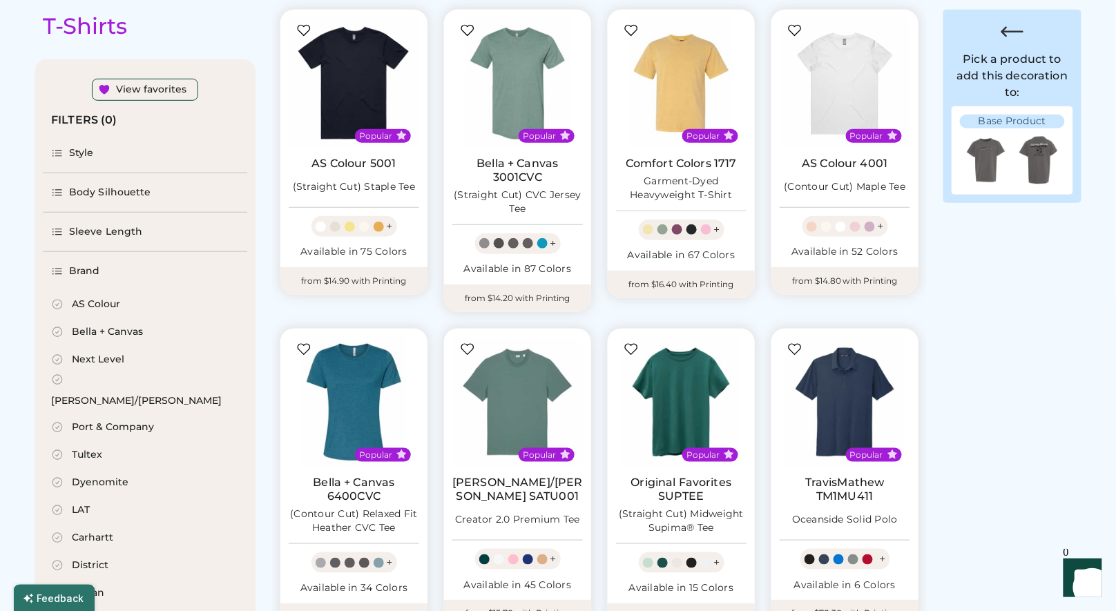
scroll to position [269, 0]
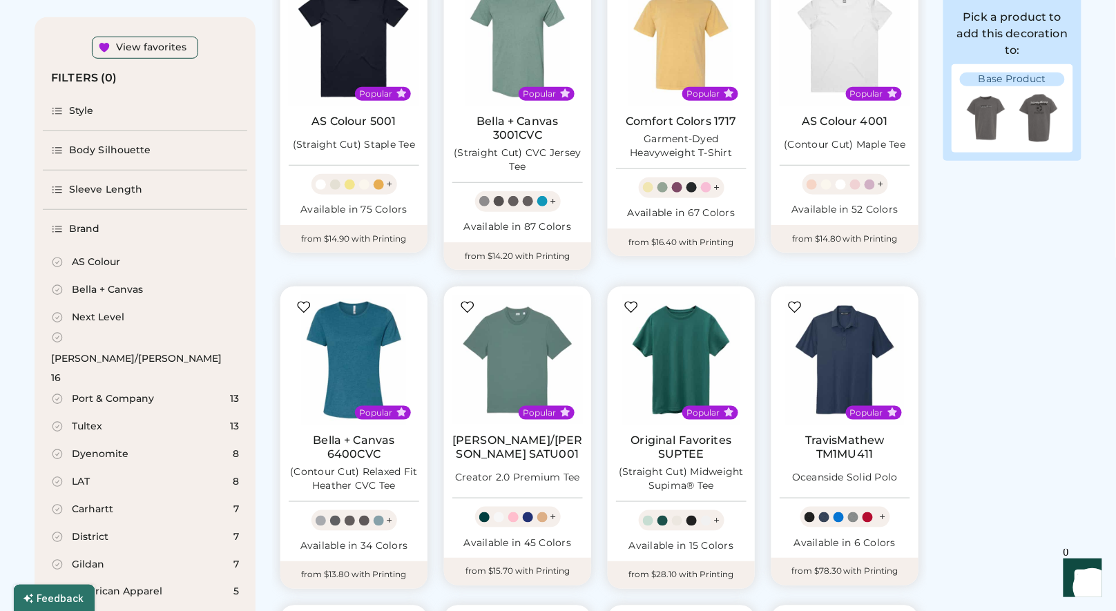
click at [116, 352] on div "[PERSON_NAME]/[PERSON_NAME]" at bounding box center [136, 359] width 171 height 14
select select "*"
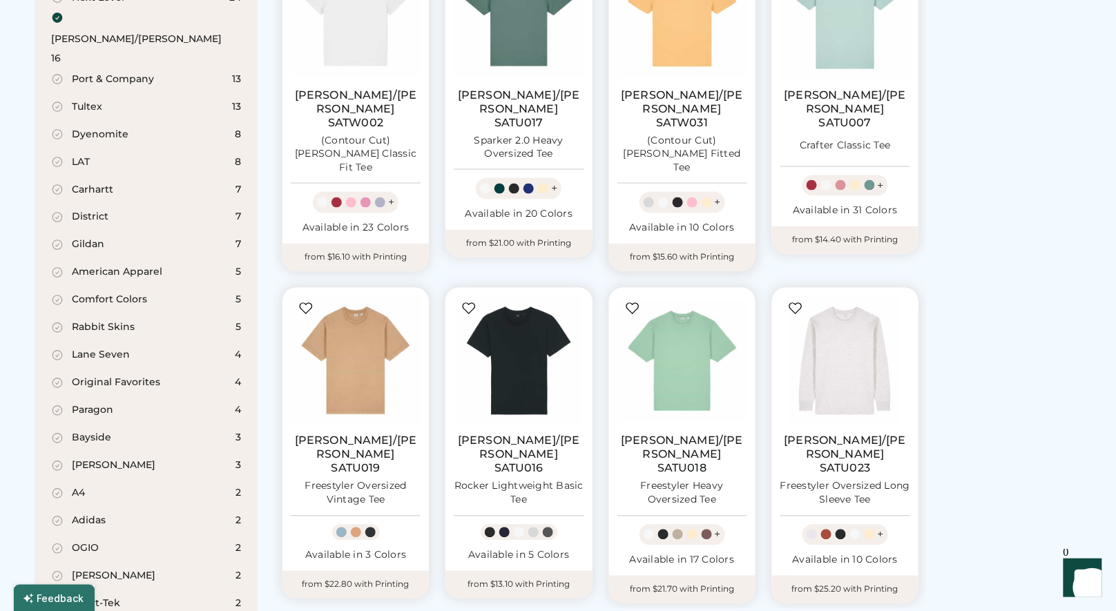
scroll to position [657, 0]
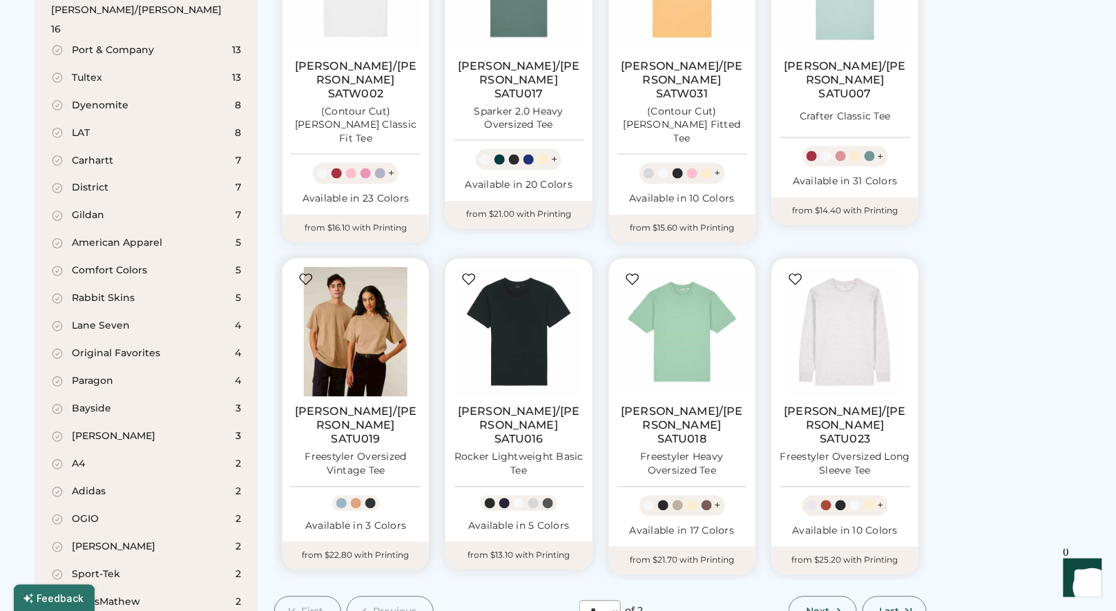
click at [372, 316] on img at bounding box center [356, 332] width 130 height 130
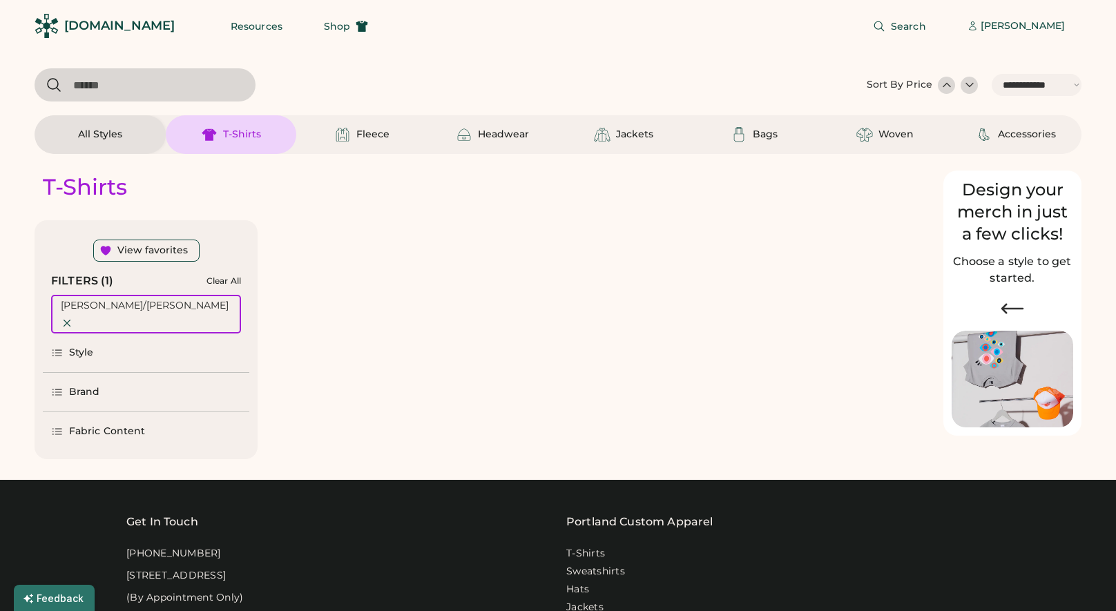
select select "*****"
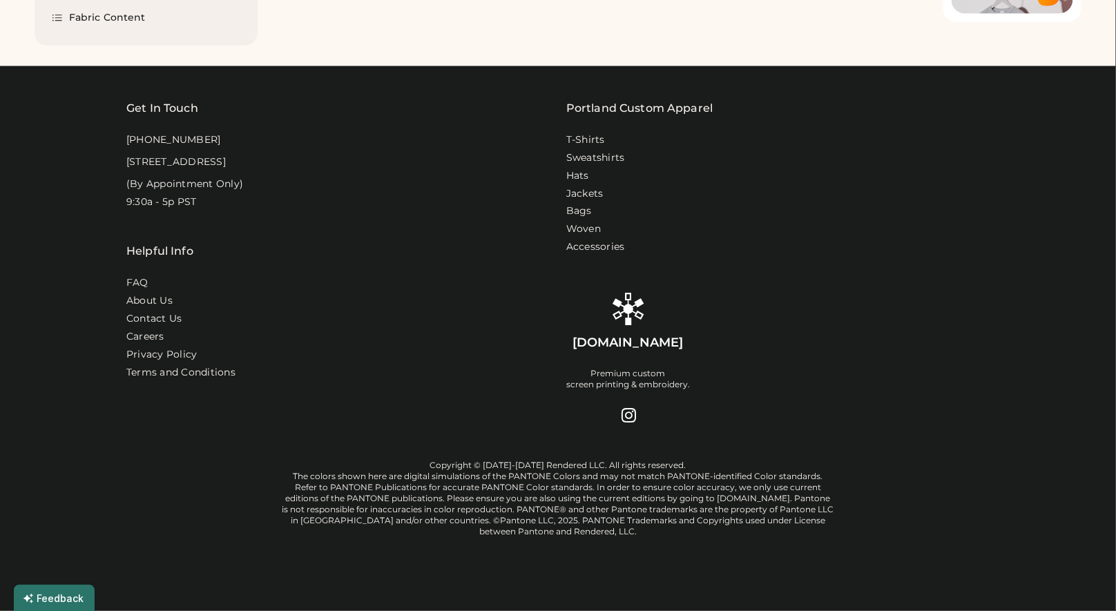
select select "*"
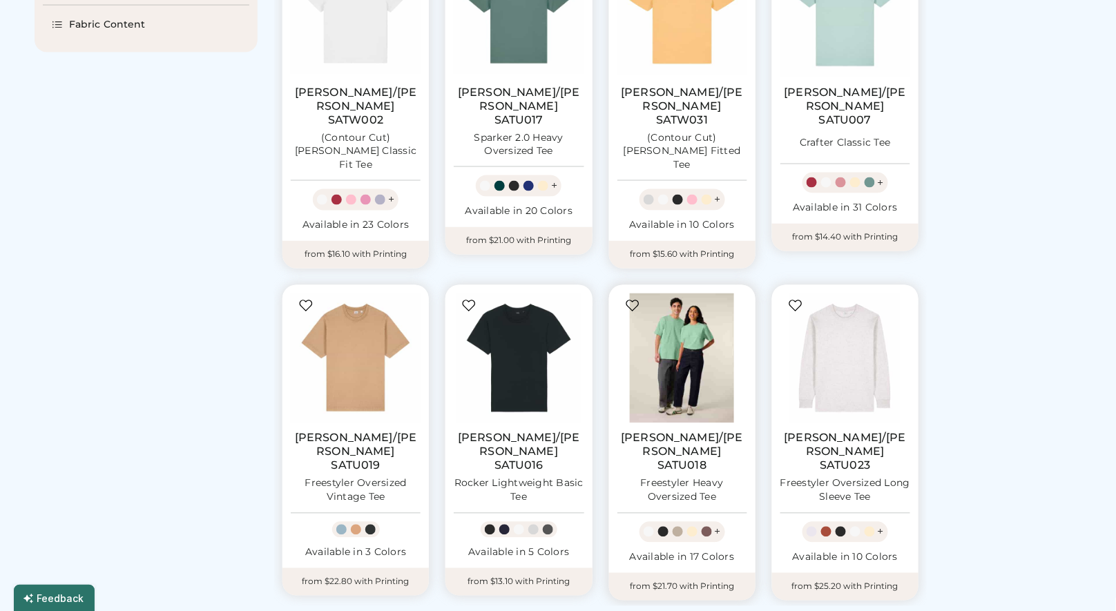
scroll to position [0, 0]
click at [686, 343] on img at bounding box center [682, 359] width 130 height 130
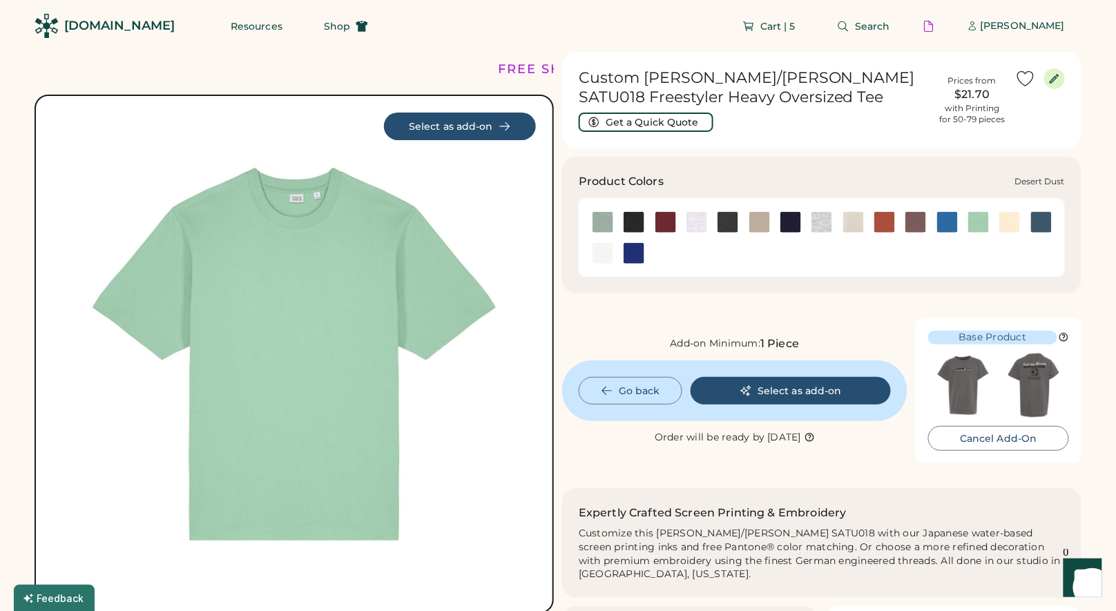
click at [761, 223] on img at bounding box center [759, 222] width 21 height 21
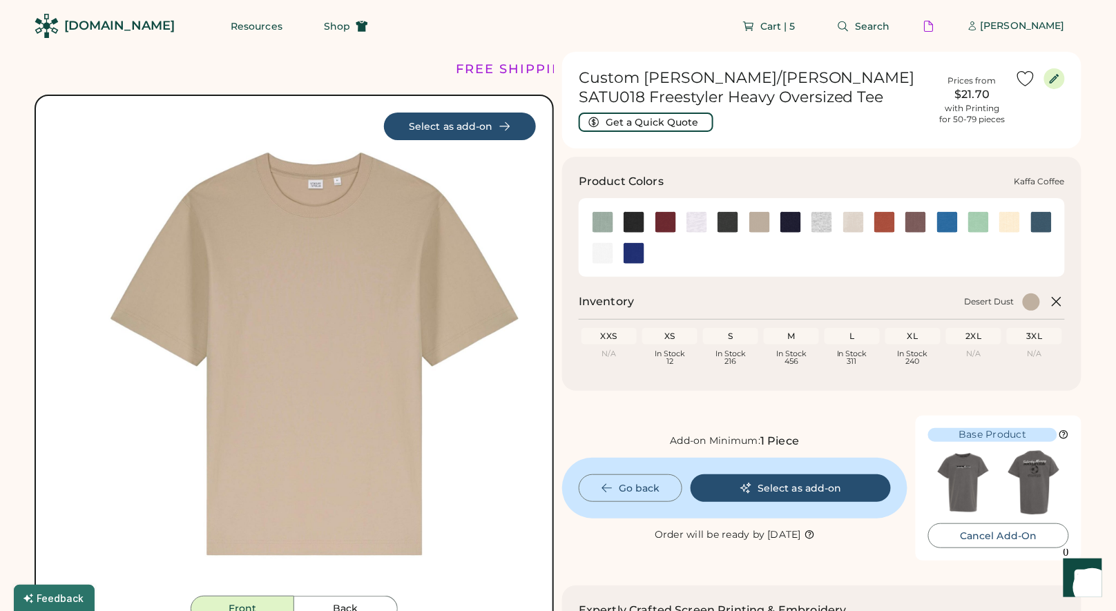
click at [917, 227] on img at bounding box center [915, 222] width 21 height 21
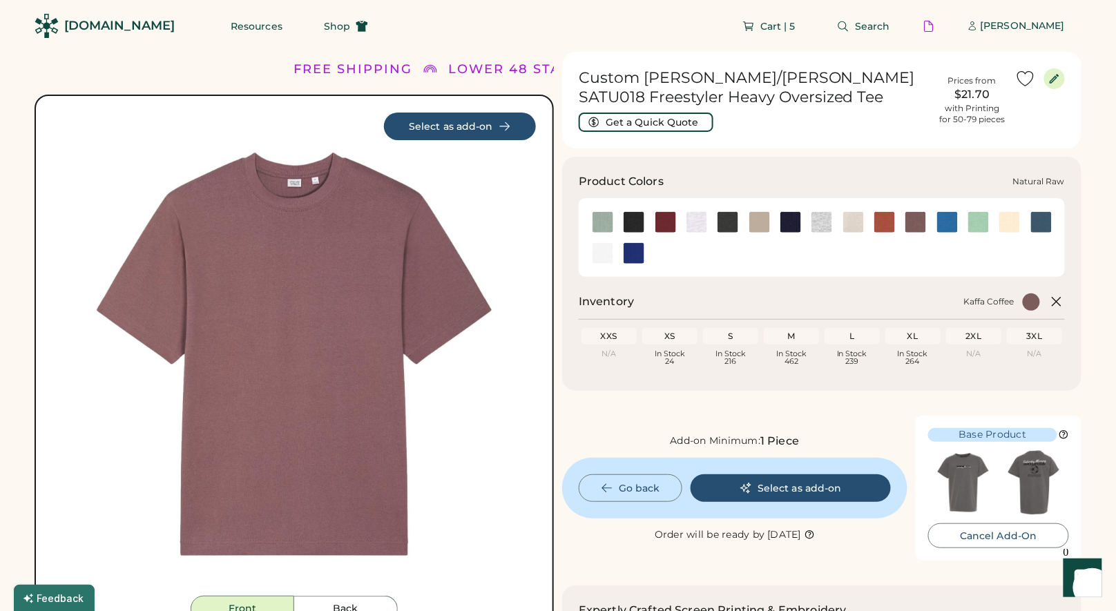
click at [1003, 222] on img at bounding box center [1009, 222] width 21 height 21
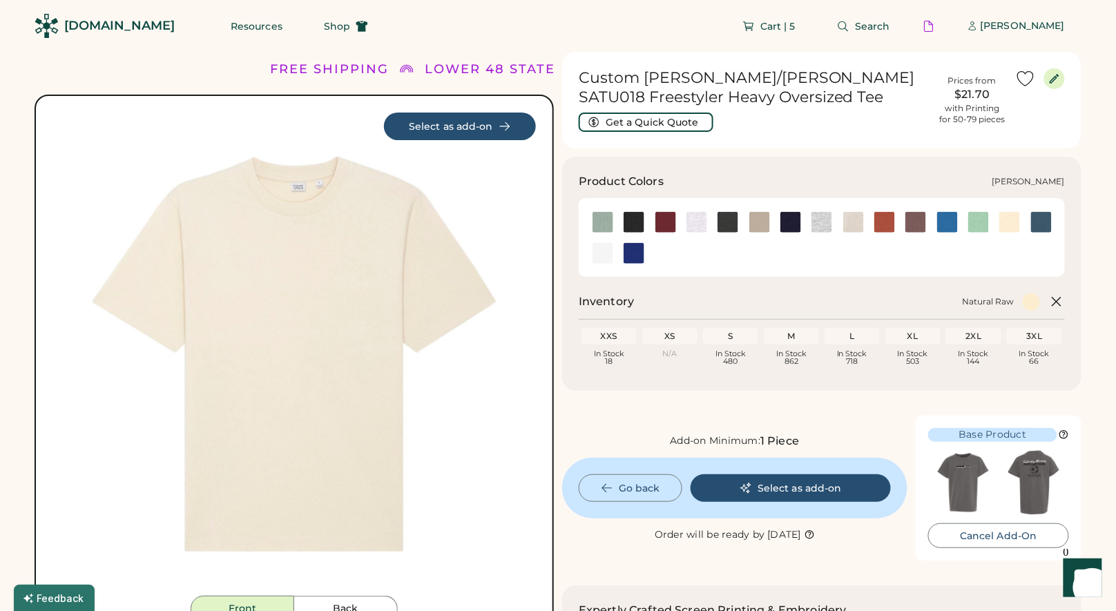
click at [857, 223] on img at bounding box center [853, 222] width 21 height 21
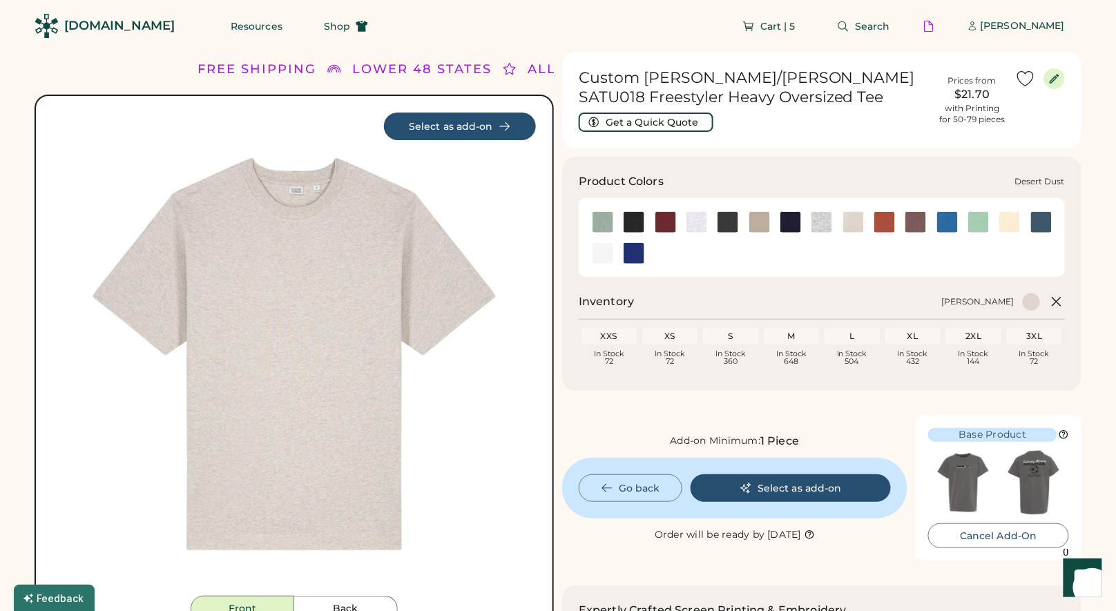
click at [762, 221] on img at bounding box center [759, 222] width 21 height 21
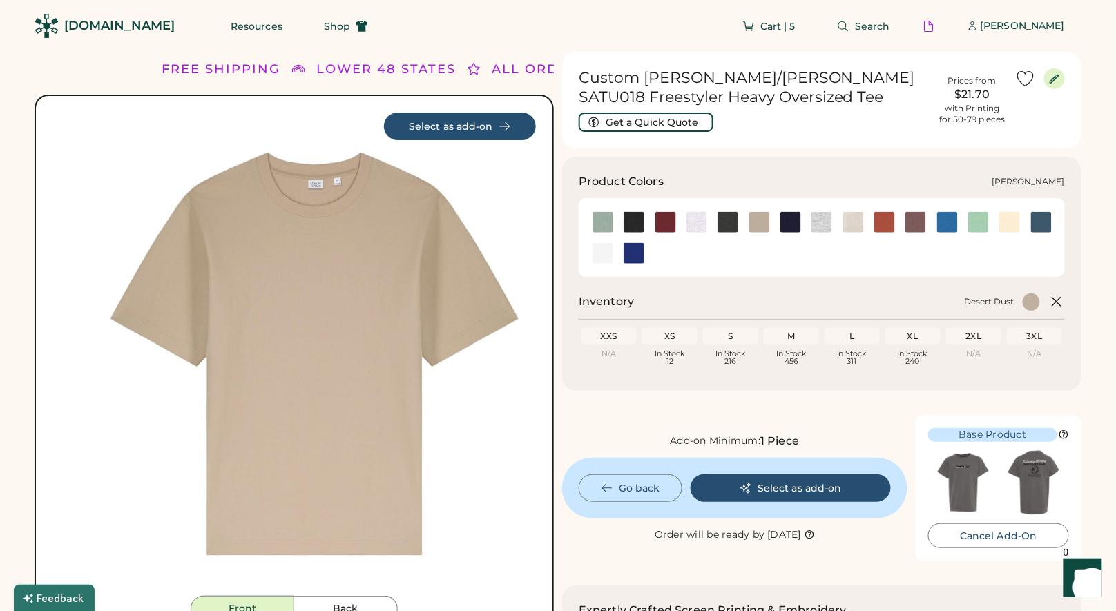
click at [857, 221] on img at bounding box center [853, 222] width 21 height 21
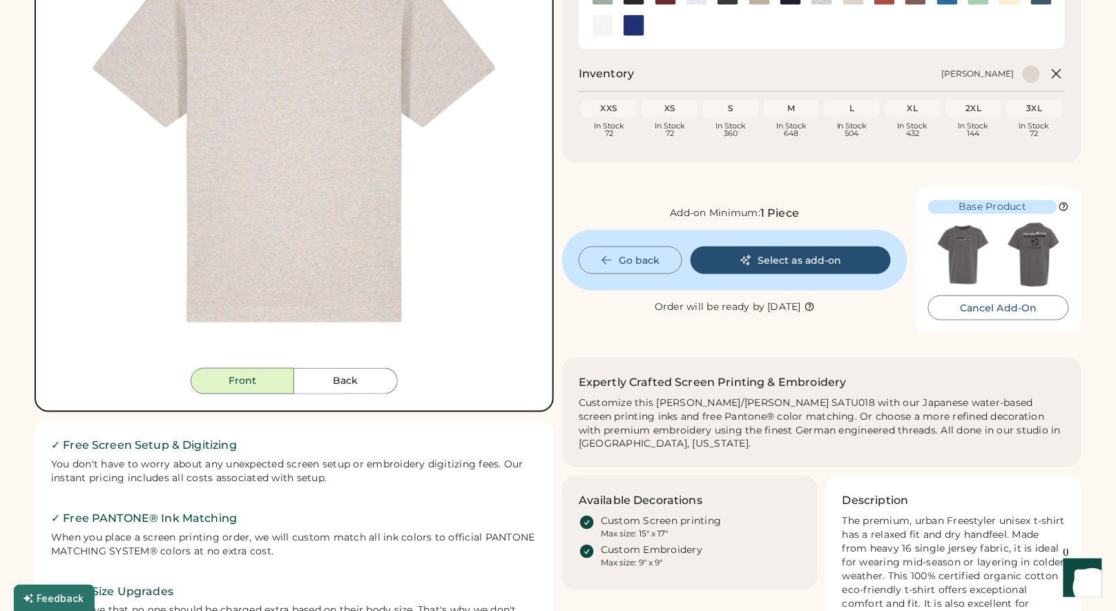
scroll to position [361, 0]
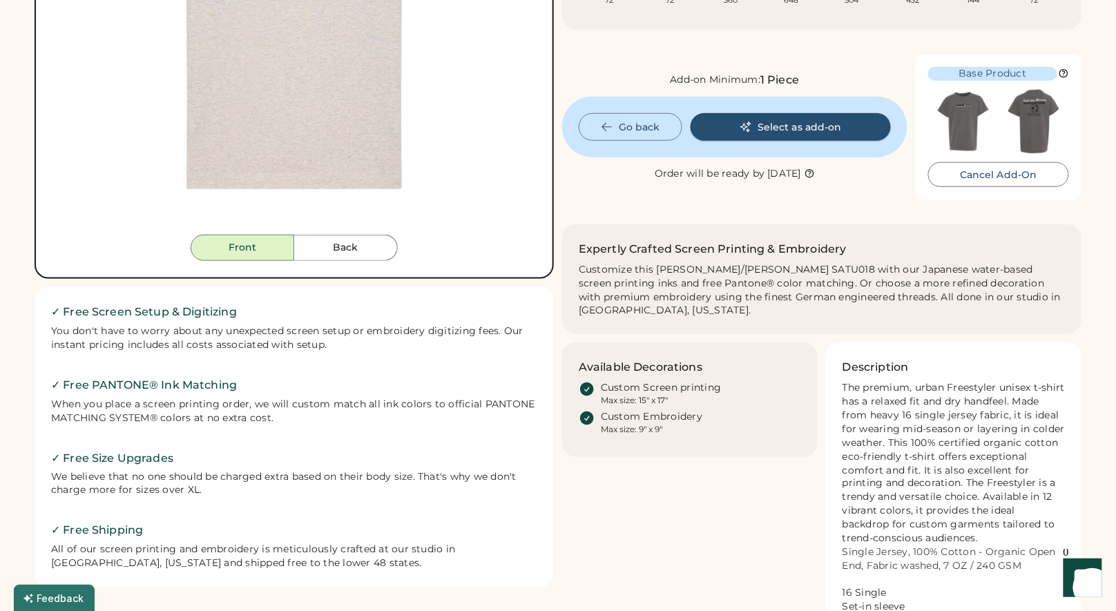
click at [793, 135] on button "Select as add-on" at bounding box center [791, 127] width 200 height 28
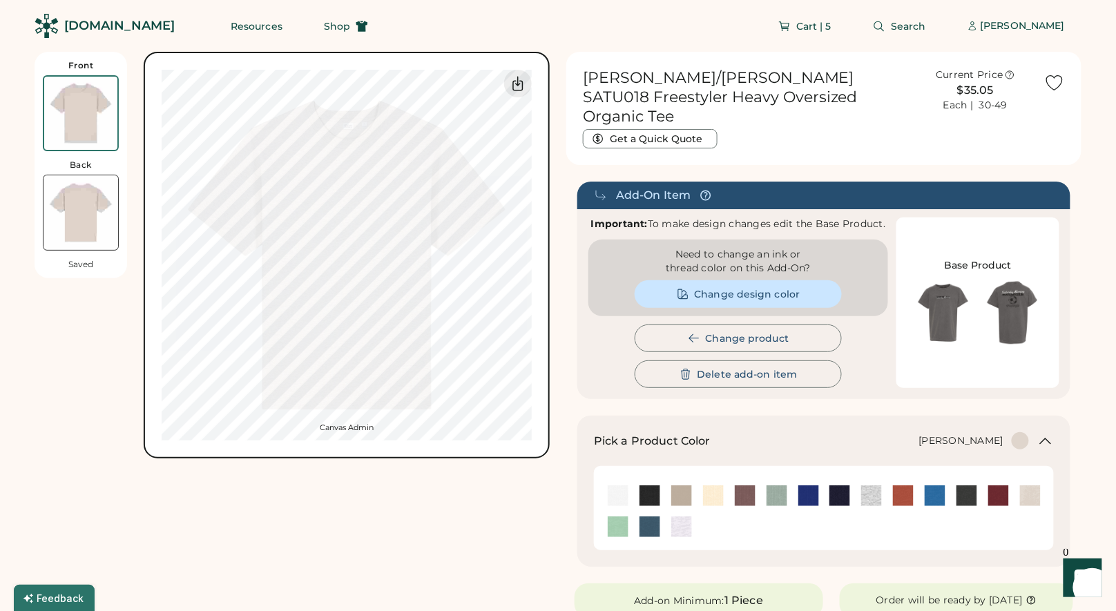
click at [93, 204] on img at bounding box center [81, 212] width 75 height 75
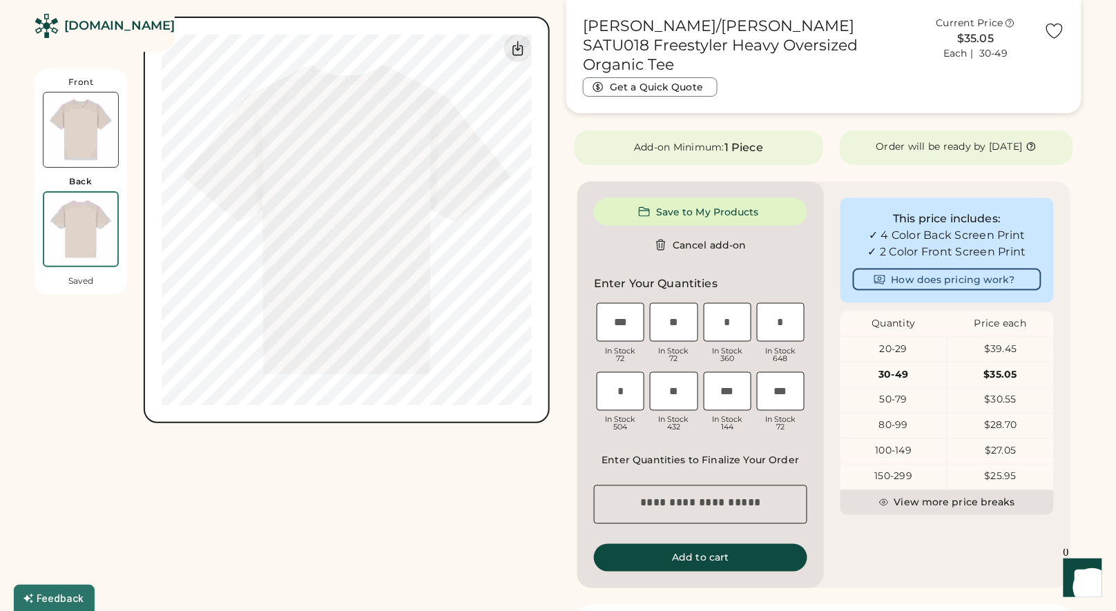
scroll to position [541, 0]
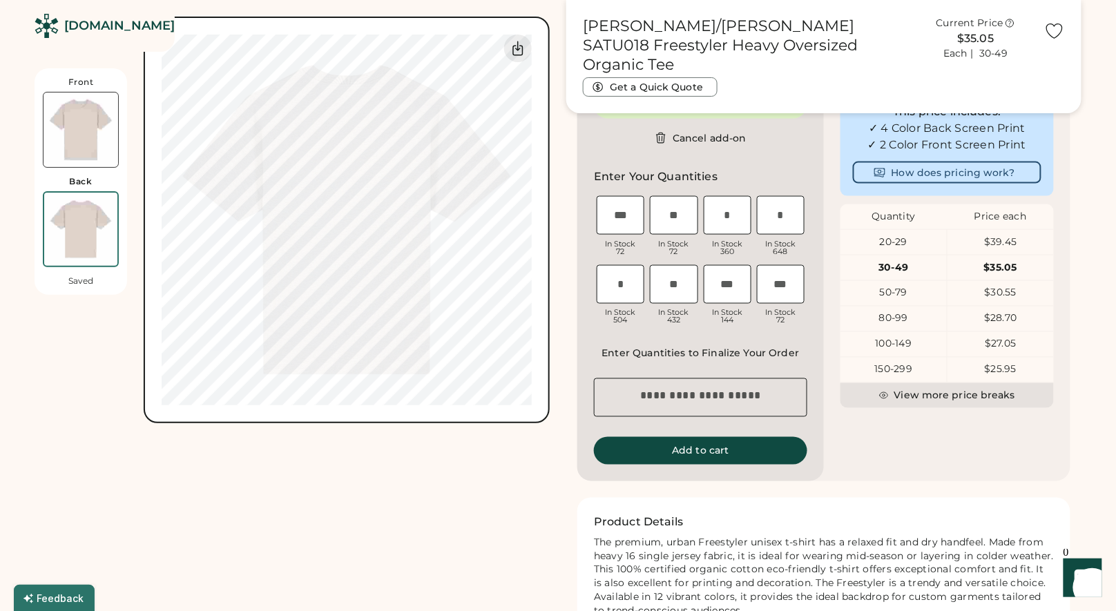
click at [788, 229] on input "input" at bounding box center [781, 215] width 48 height 39
type input "*"
click at [635, 291] on input "input" at bounding box center [621, 284] width 48 height 39
type input "*"
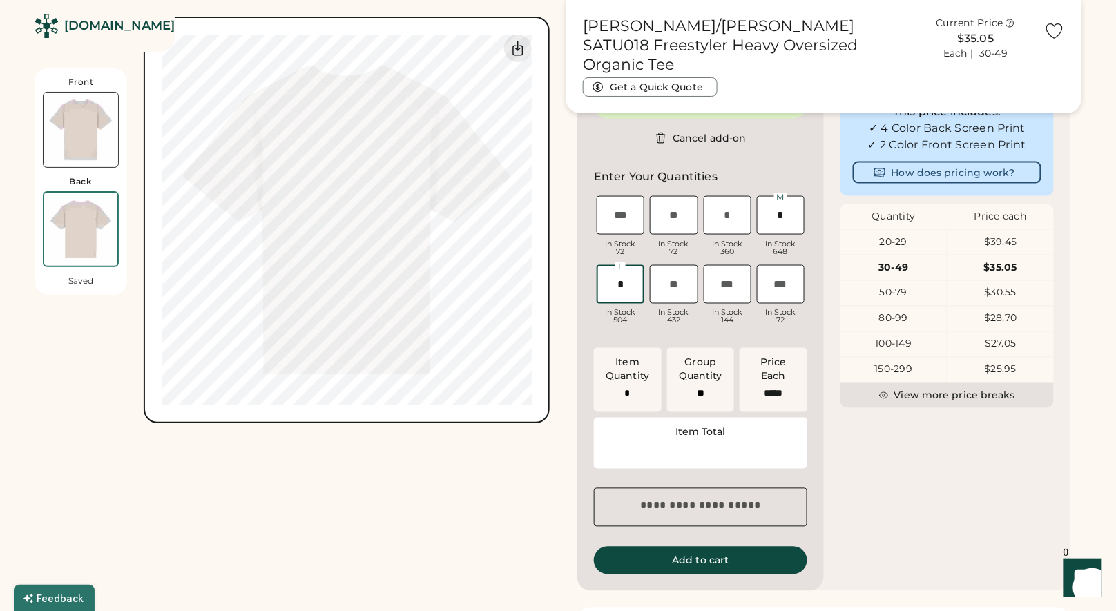
type input "******"
type input "*"
click at [685, 289] on input "input" at bounding box center [674, 284] width 48 height 39
type input "*"
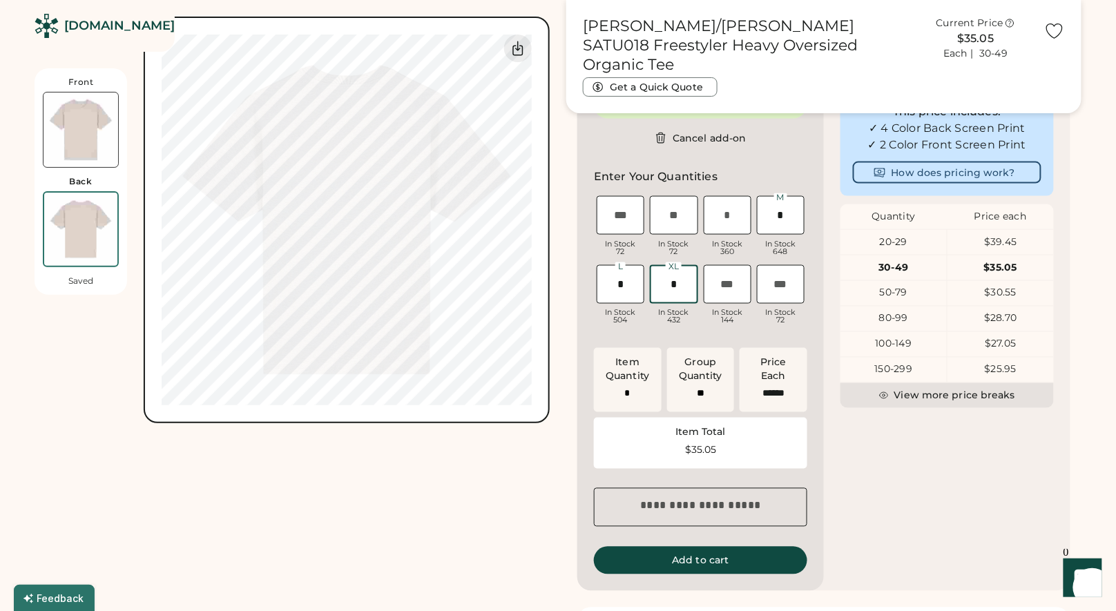
type input "**"
type input "*"
click at [723, 570] on button "Add to cart" at bounding box center [700, 561] width 213 height 28
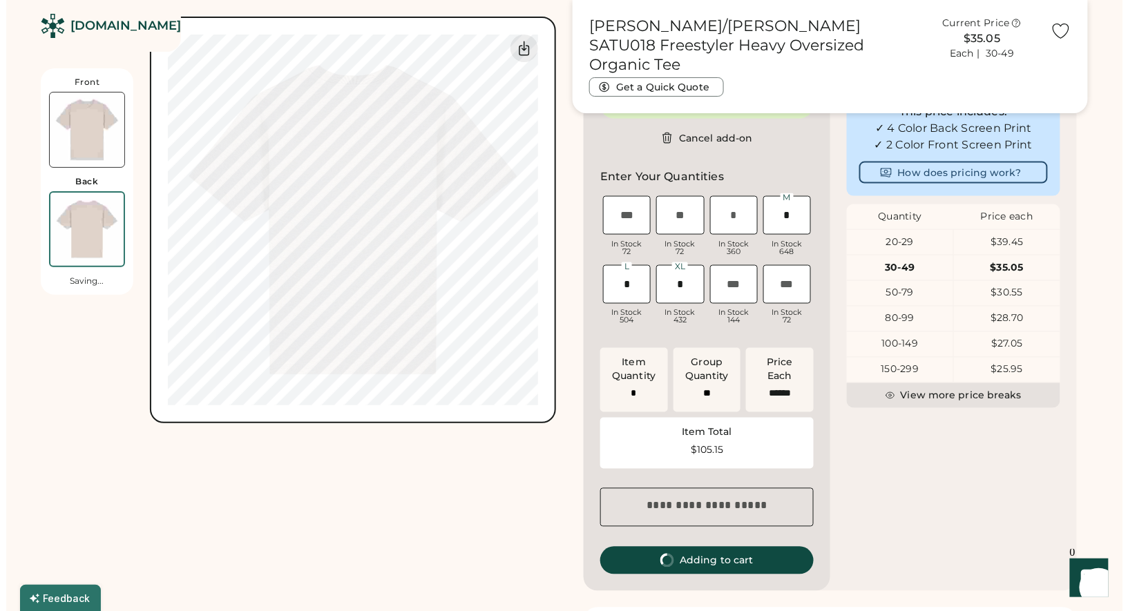
scroll to position [0, 0]
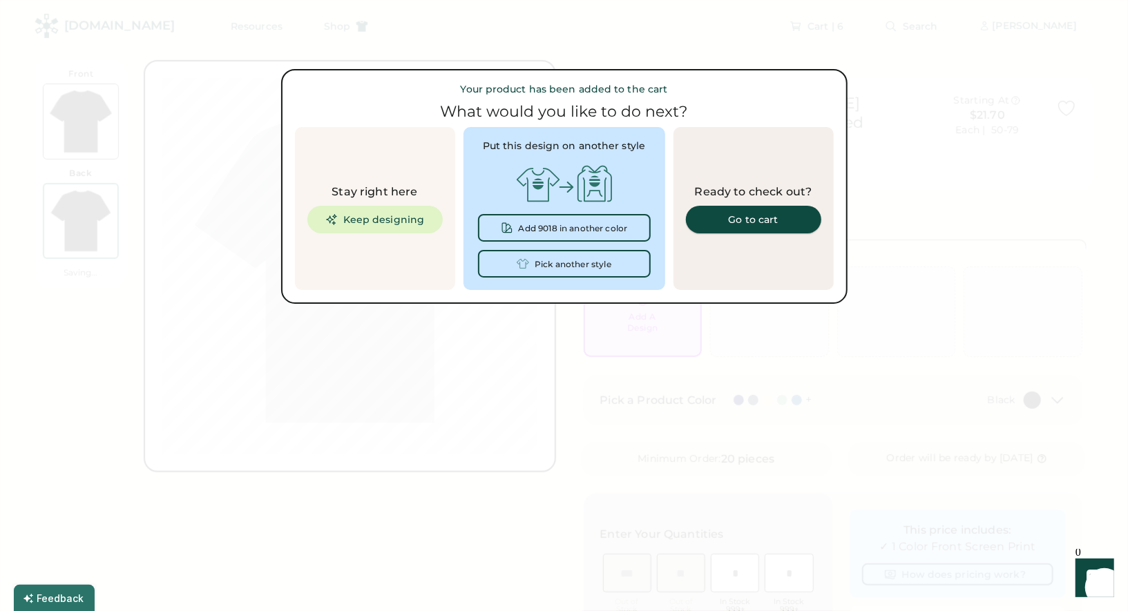
click at [765, 220] on div "Go to cart" at bounding box center [753, 220] width 102 height 10
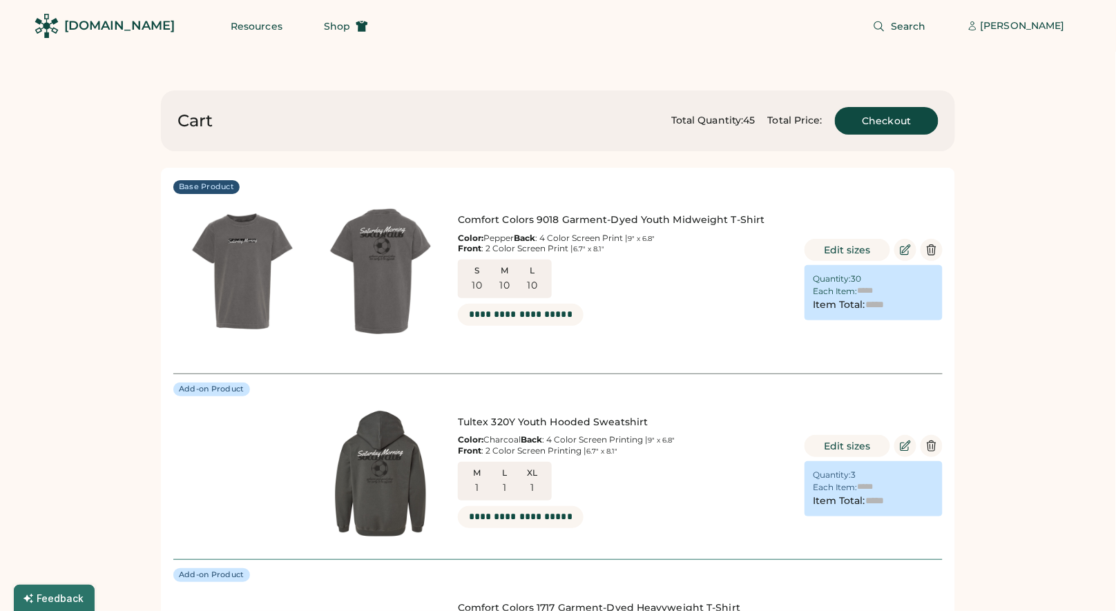
type input "******"
type input "*******"
type input "******"
type input "*******"
type input "******"
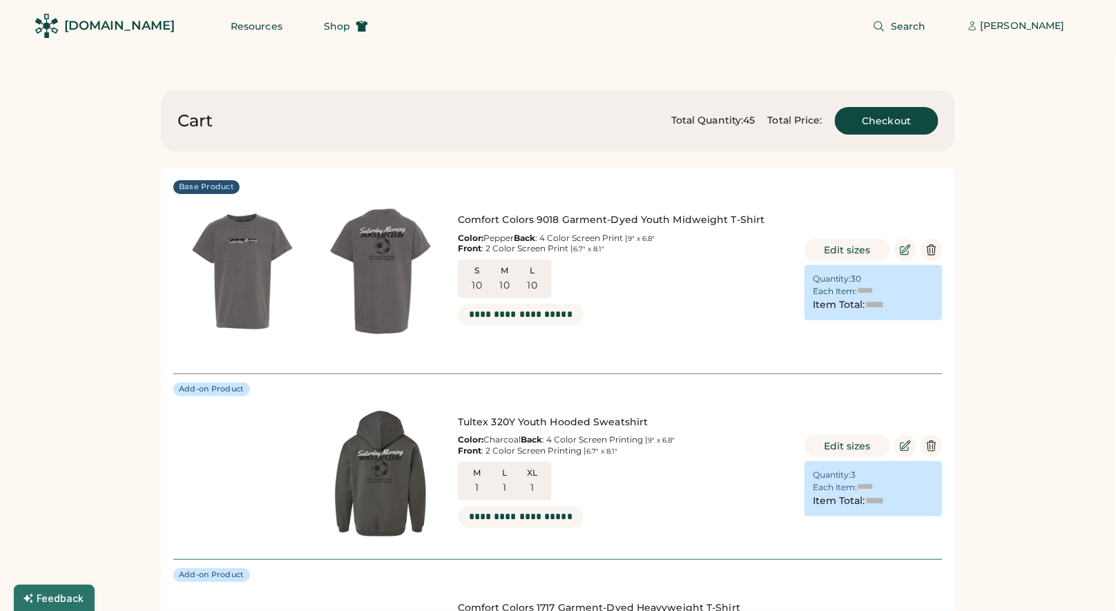
type input "******"
type input "*******"
type input "******"
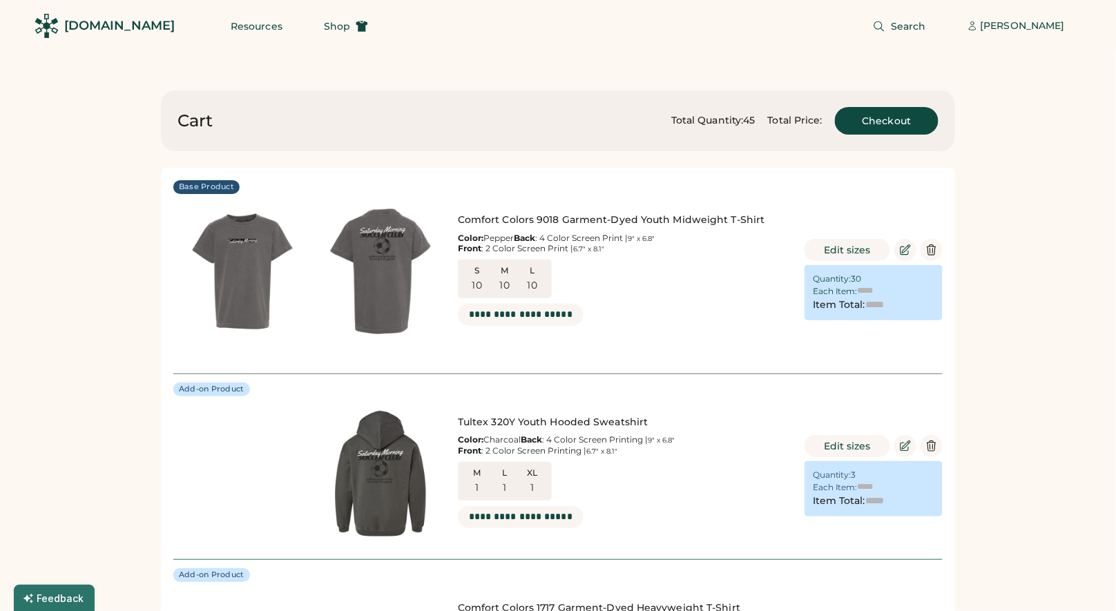
type input "******"
type input "*******"
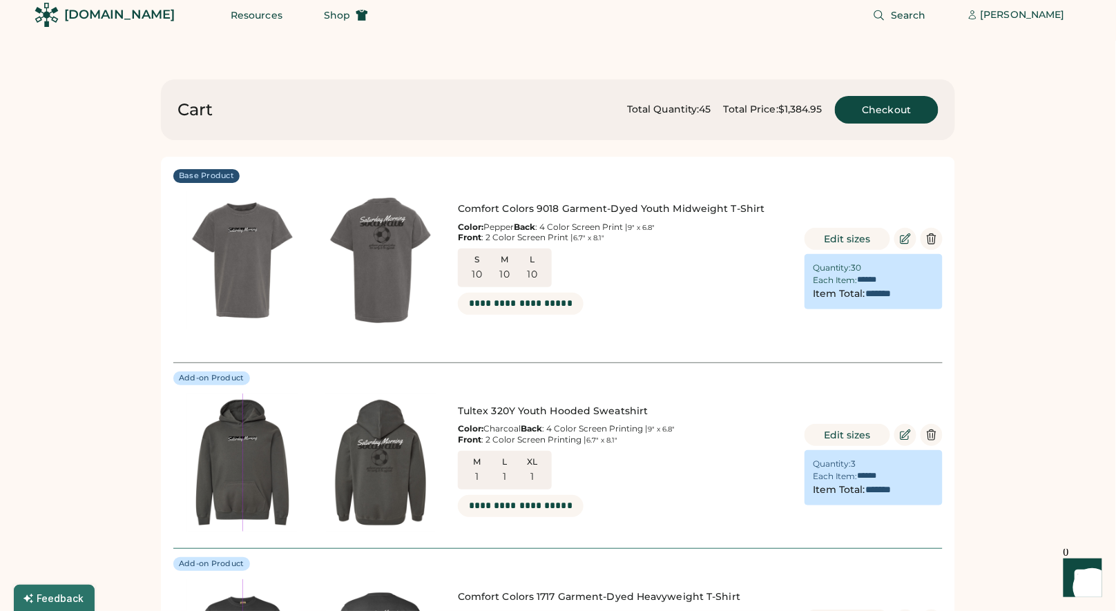
scroll to position [26, 0]
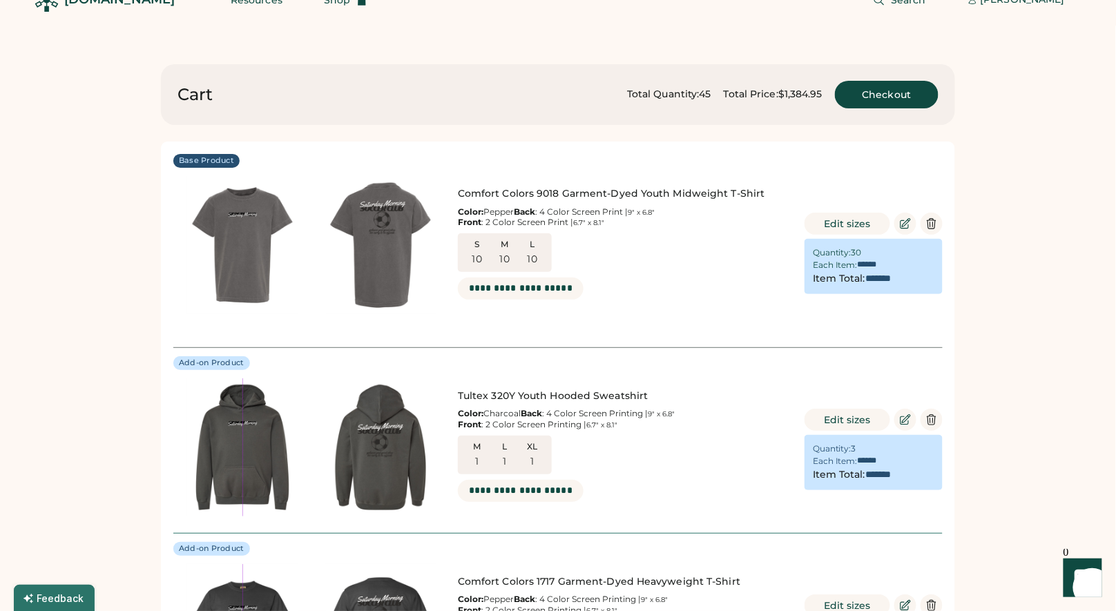
click at [243, 250] on img at bounding box center [242, 245] width 138 height 138
click at [247, 267] on img at bounding box center [242, 245] width 138 height 138
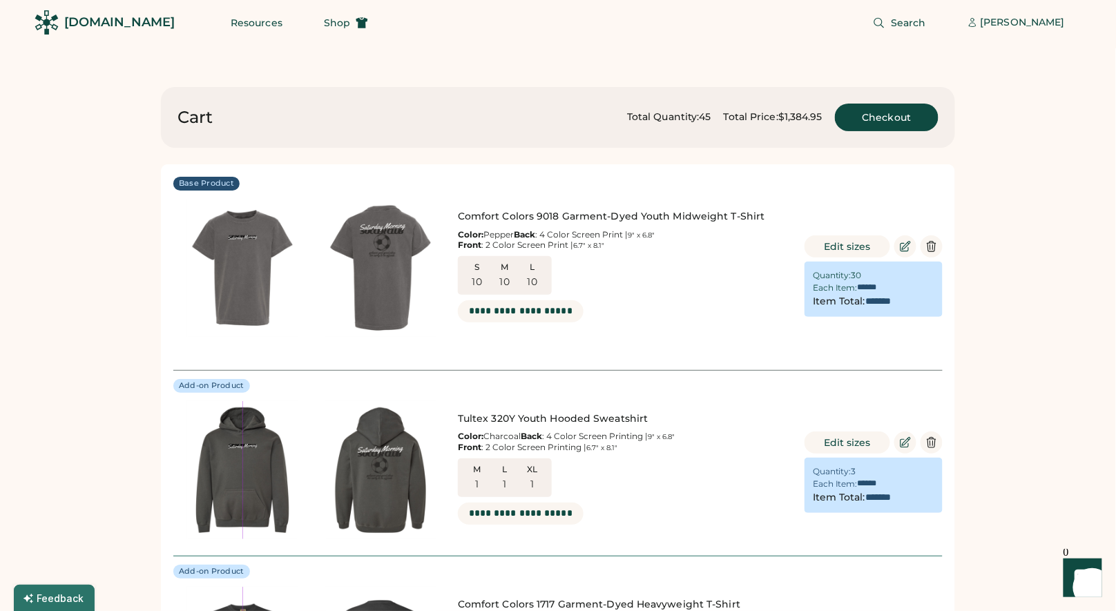
scroll to position [0, 0]
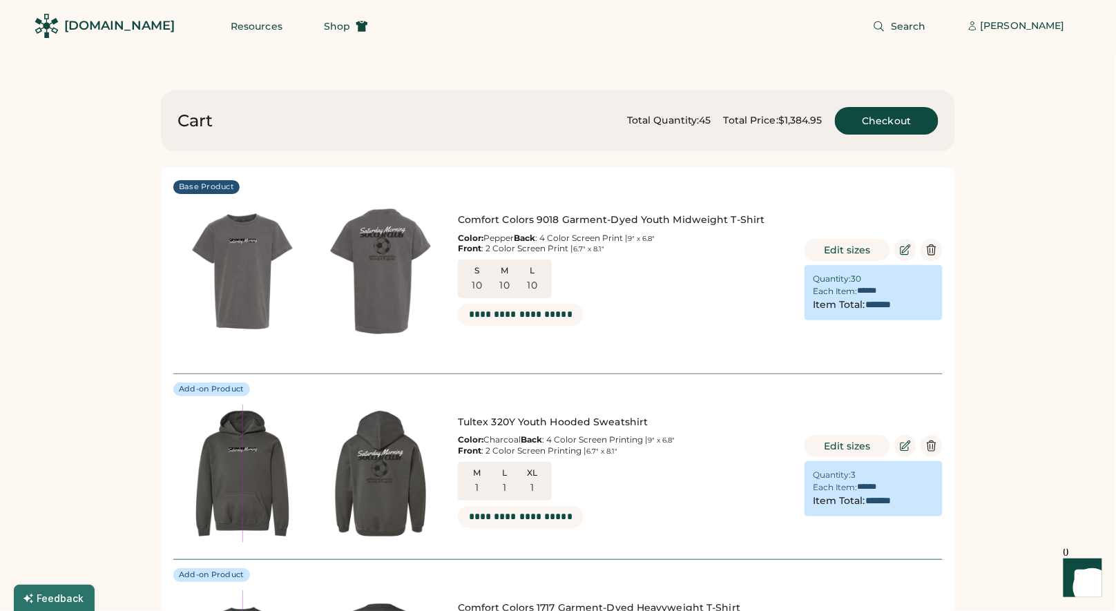
click at [368, 277] on img at bounding box center [380, 271] width 138 height 138
click at [909, 248] on icon at bounding box center [906, 250] width 10 height 10
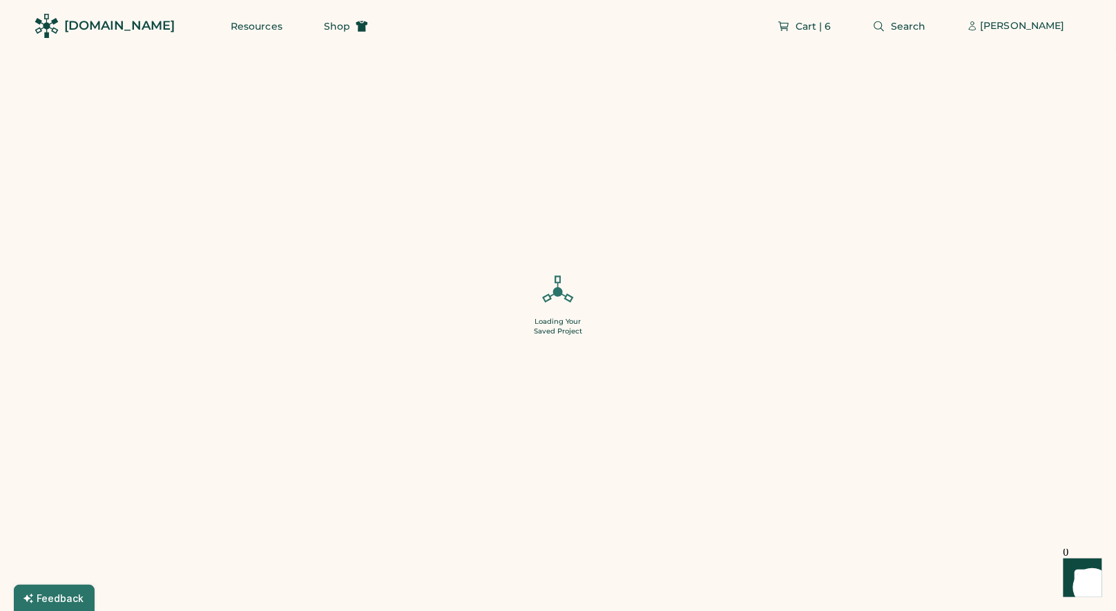
type input "**"
type input "******"
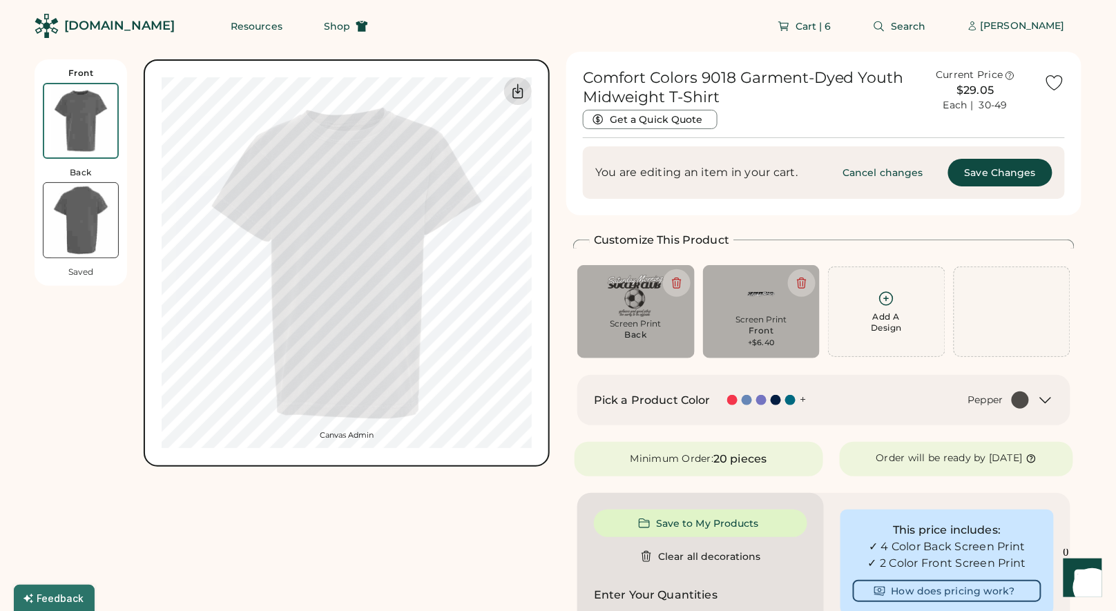
click at [519, 92] on icon at bounding box center [518, 92] width 10 height 14
click at [88, 238] on img at bounding box center [81, 220] width 75 height 75
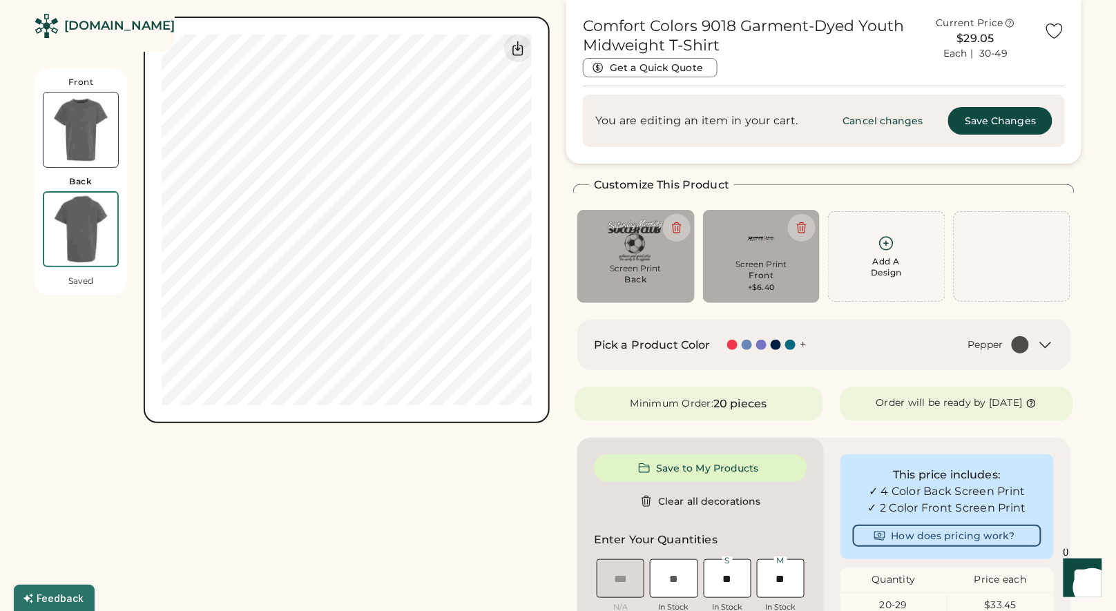
scroll to position [59, 0]
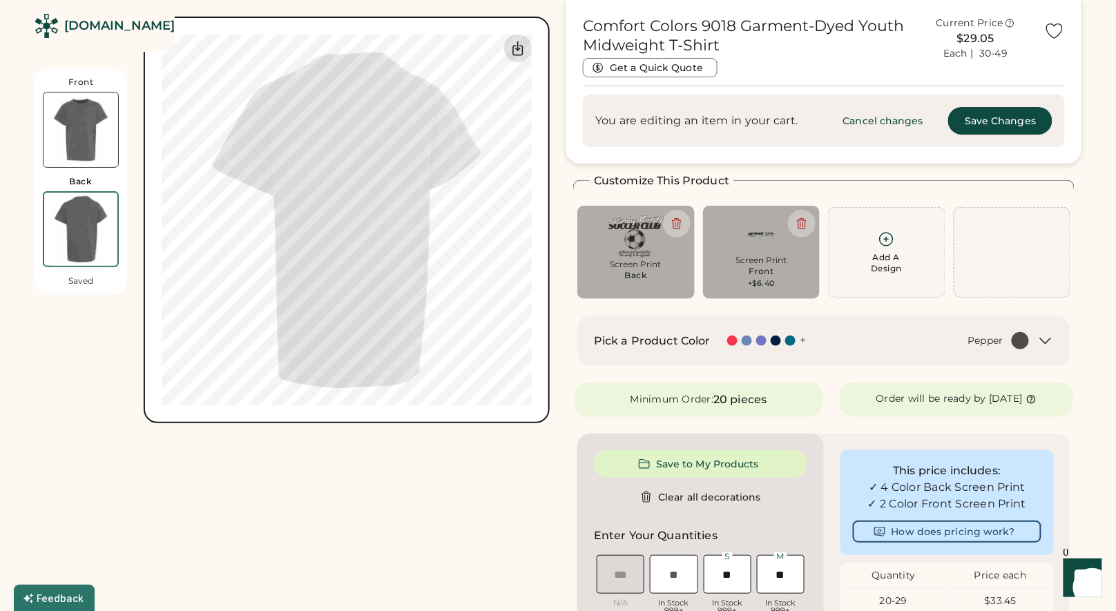
click at [524, 52] on icon at bounding box center [518, 48] width 17 height 17
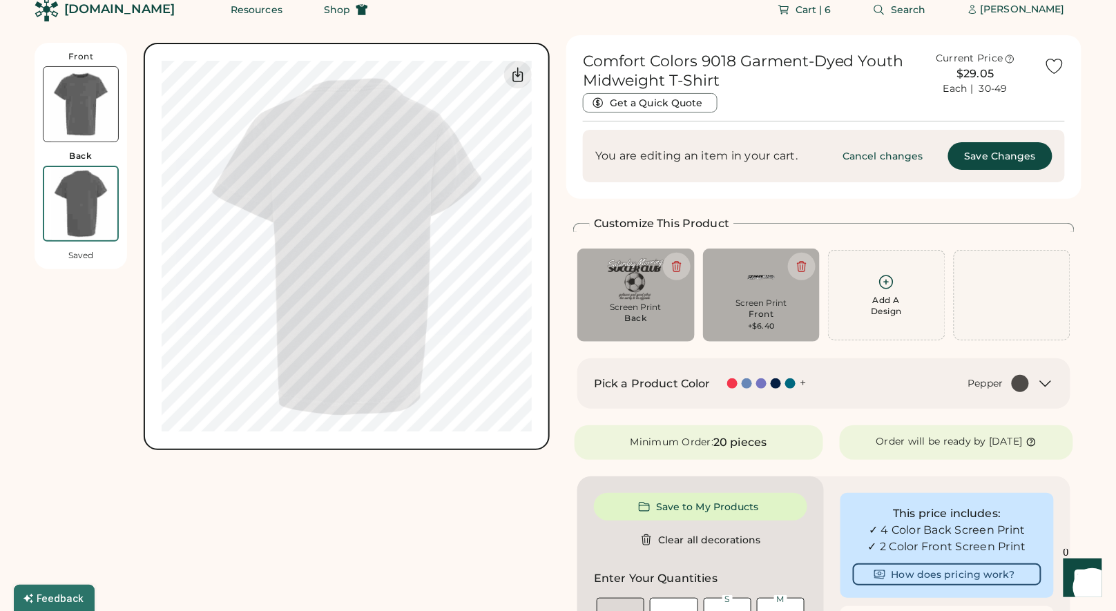
scroll to position [0, 0]
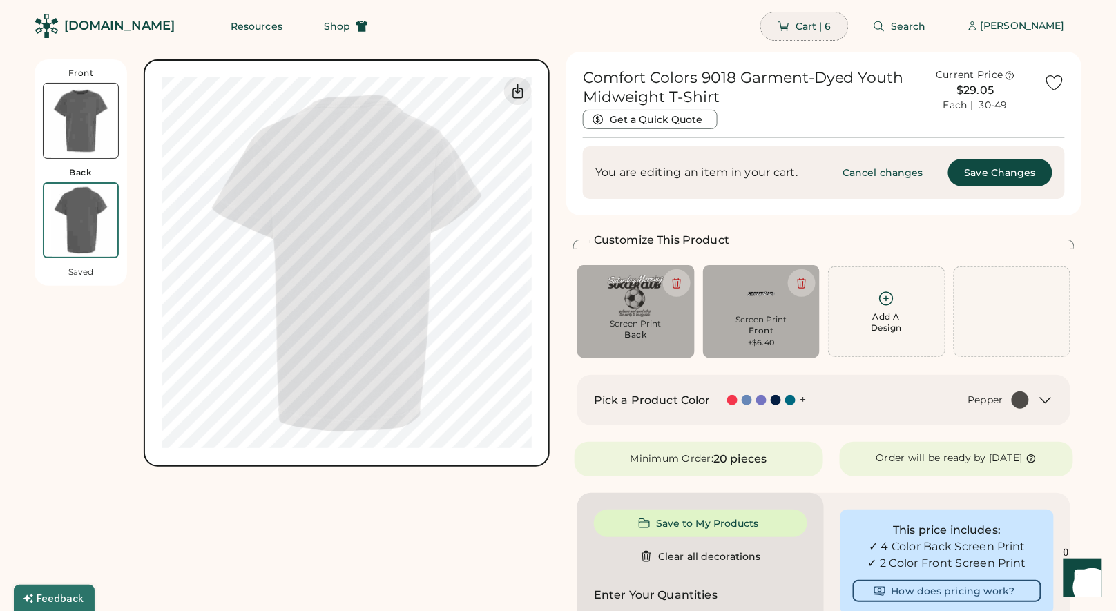
click at [809, 31] on button "Cart | 6" at bounding box center [804, 26] width 87 height 28
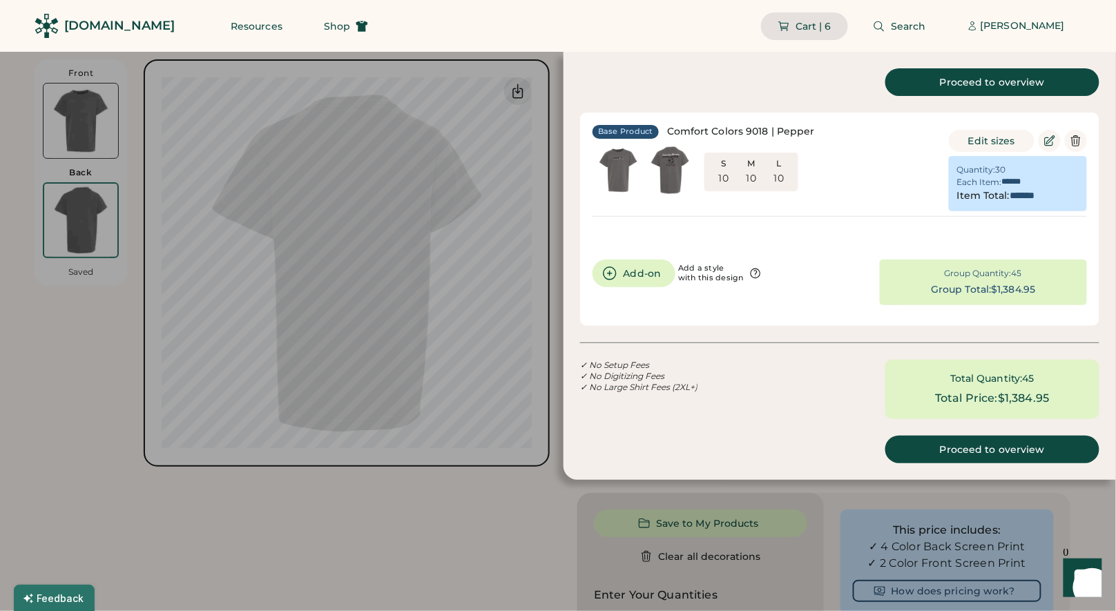
type input "******"
type input "*******"
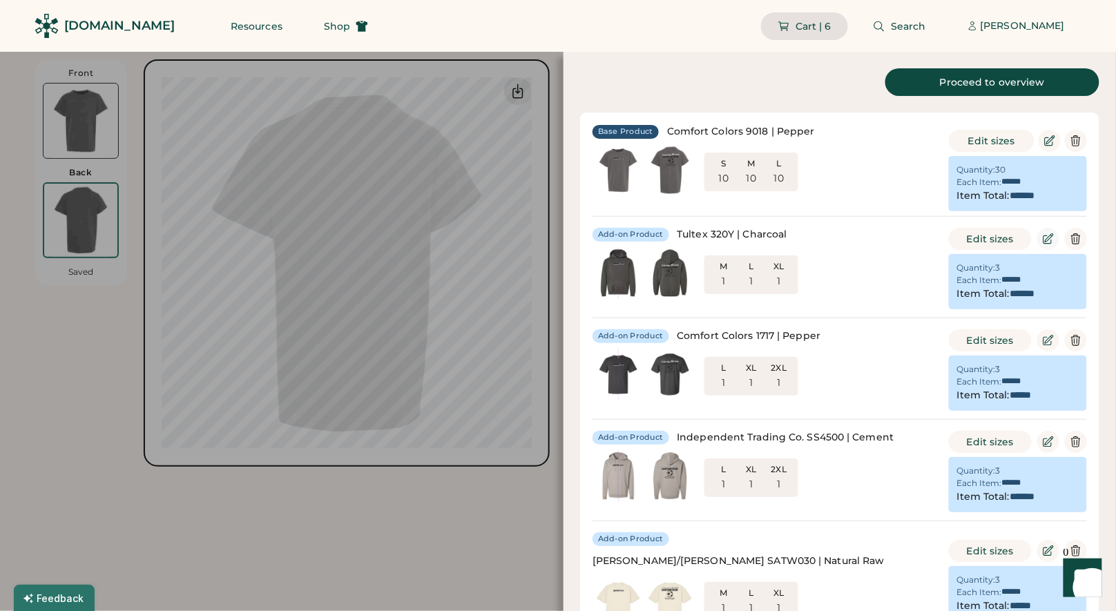
click at [1049, 237] on icon at bounding box center [1049, 239] width 10 height 10
type input "*"
type input "******"
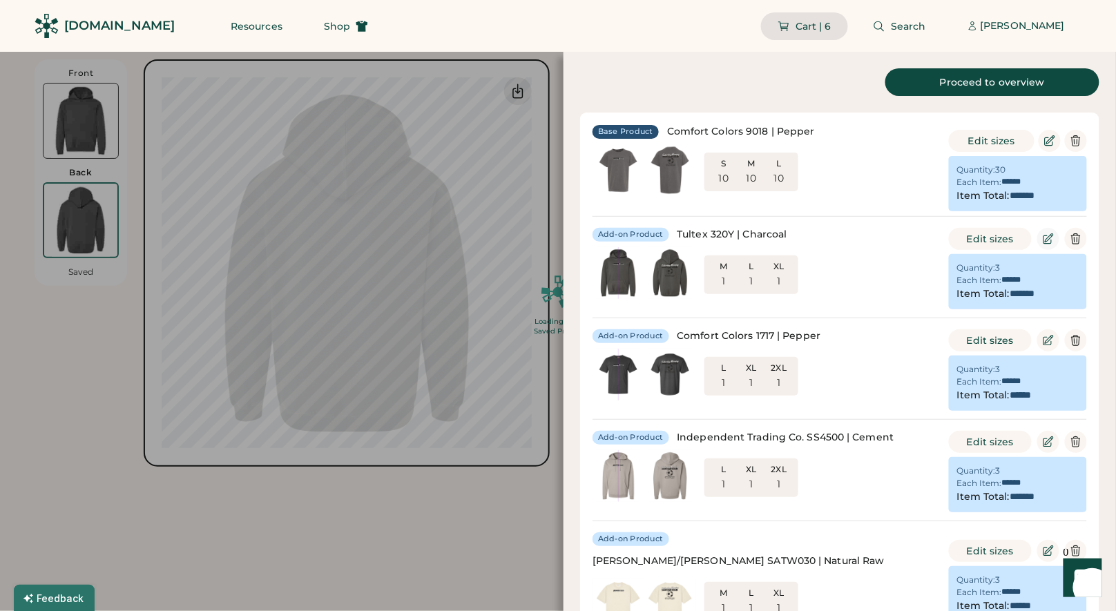
type input "*"
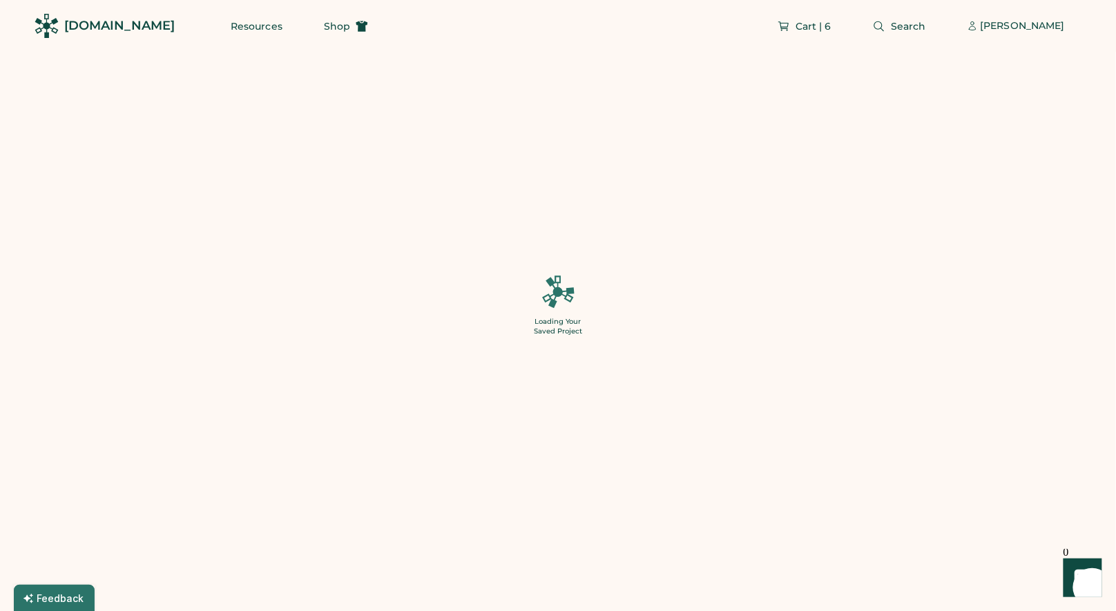
type input "*"
type input "**"
type input "******"
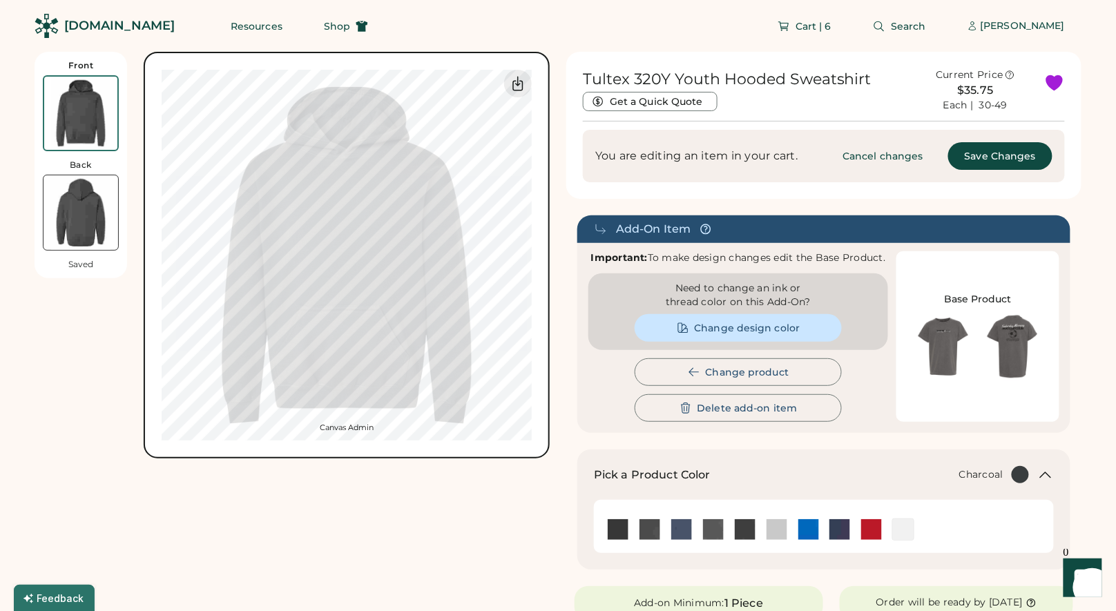
click at [96, 214] on img at bounding box center [81, 212] width 75 height 75
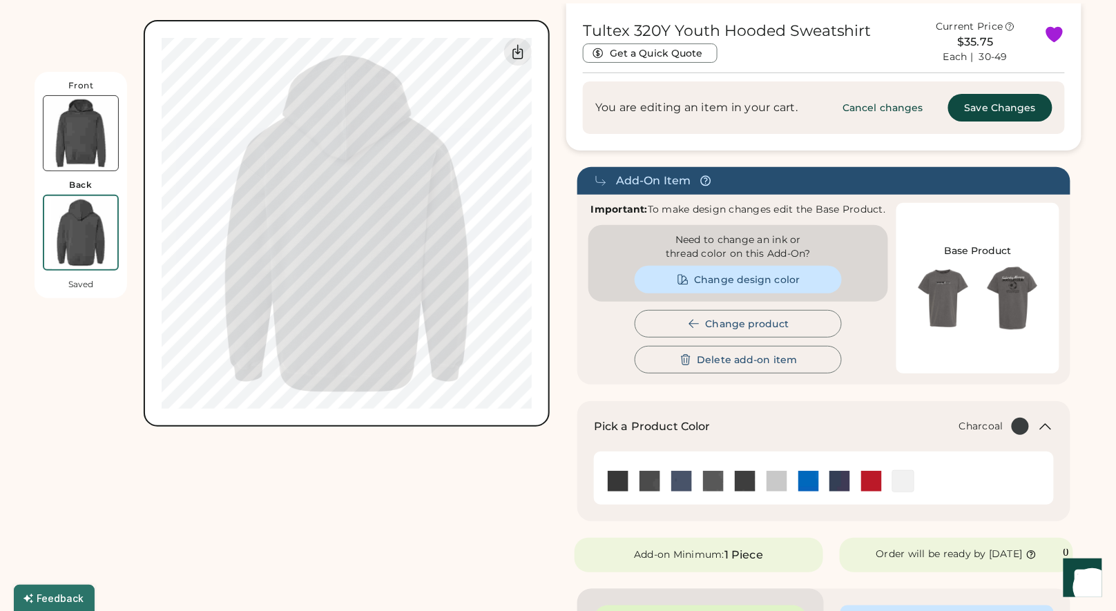
scroll to position [52, 0]
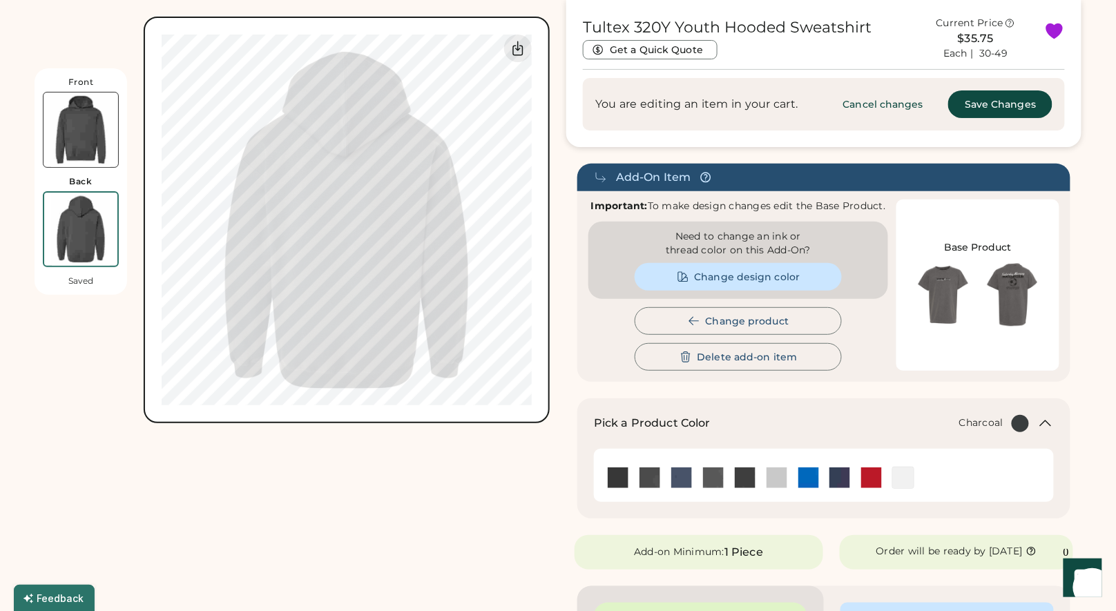
click at [93, 135] on img at bounding box center [81, 130] width 75 height 75
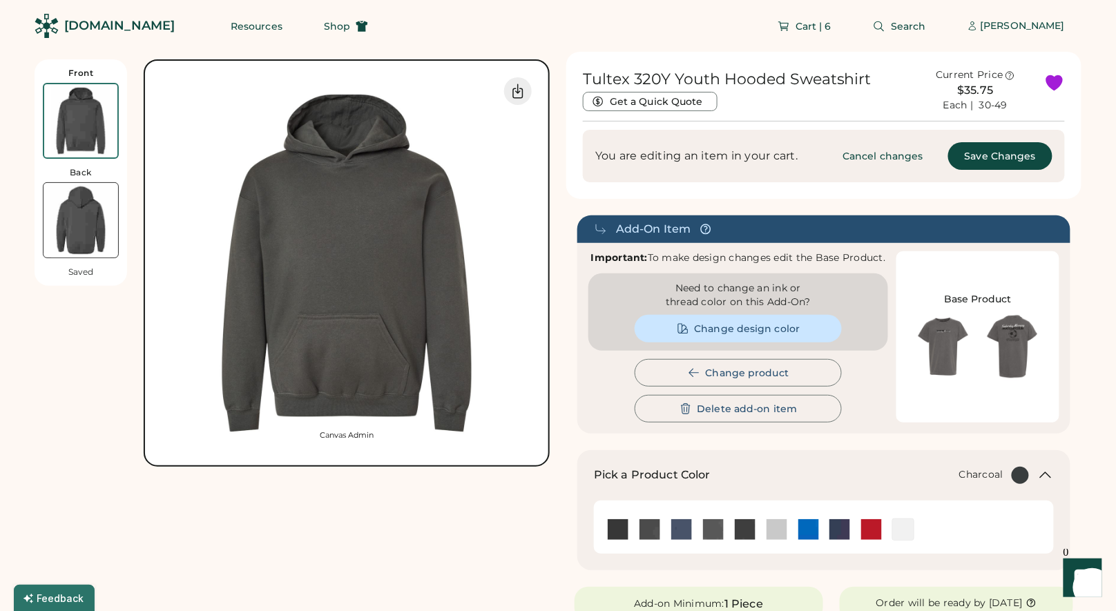
scroll to position [0, 0]
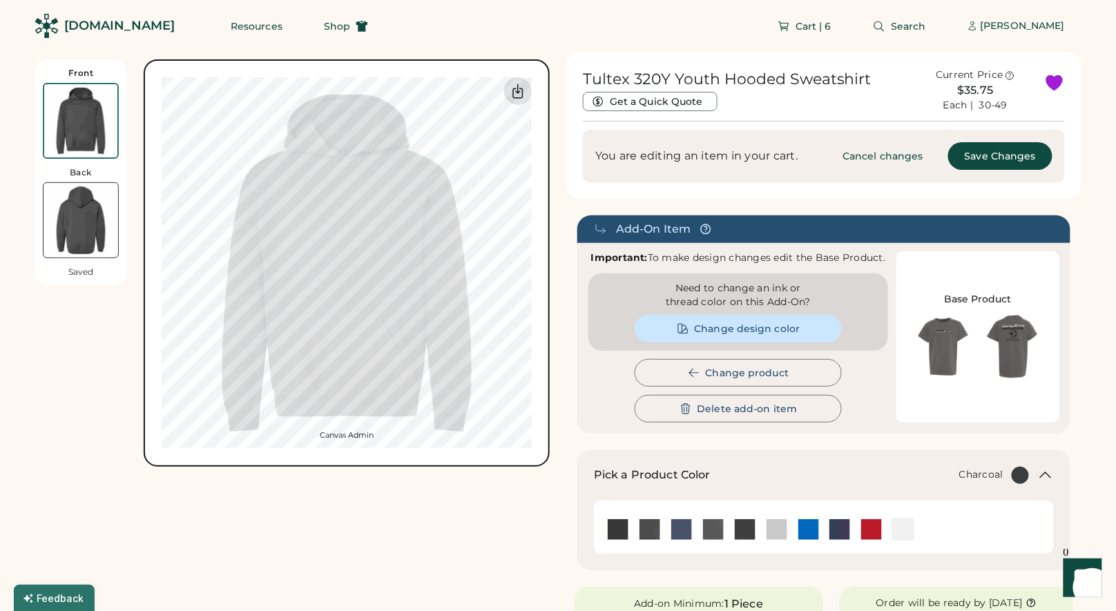
click at [514, 95] on icon at bounding box center [518, 91] width 17 height 17
click at [88, 231] on img at bounding box center [81, 220] width 75 height 75
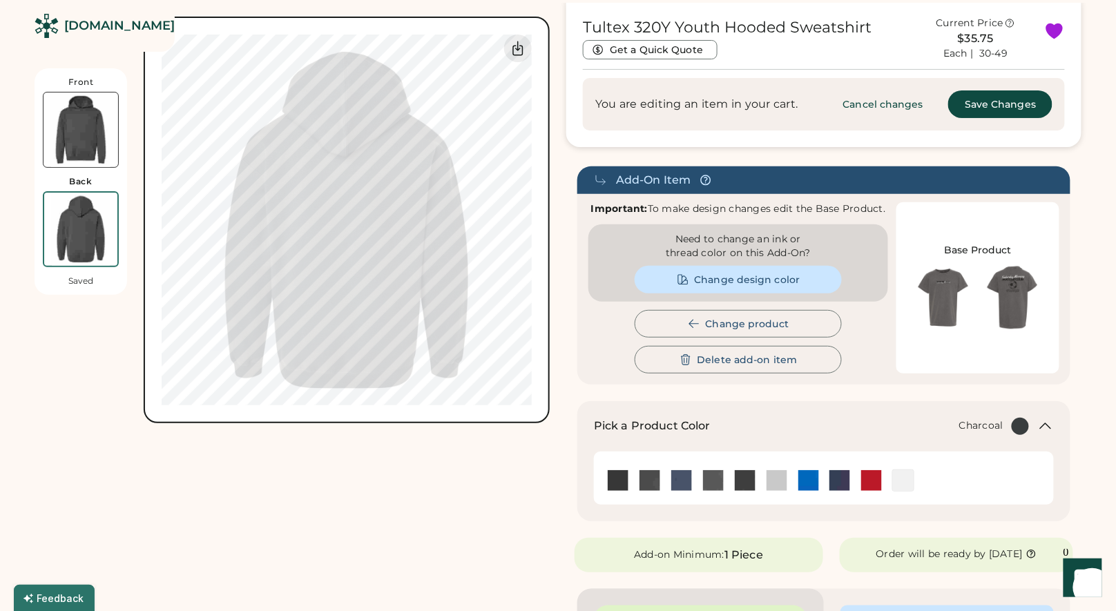
scroll to position [59, 0]
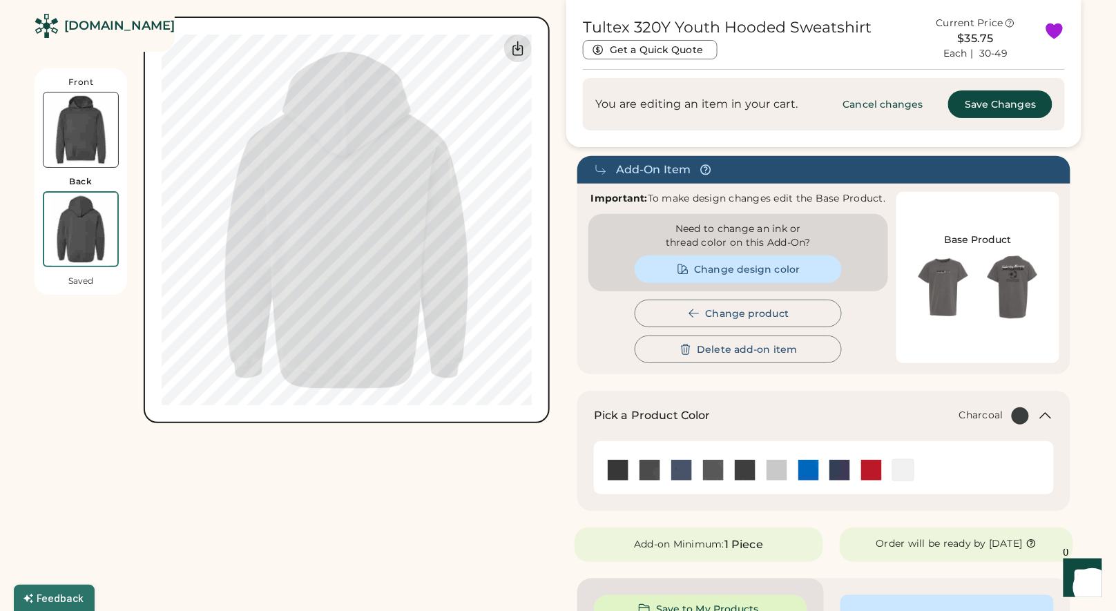
click at [512, 48] on icon at bounding box center [518, 48] width 17 height 17
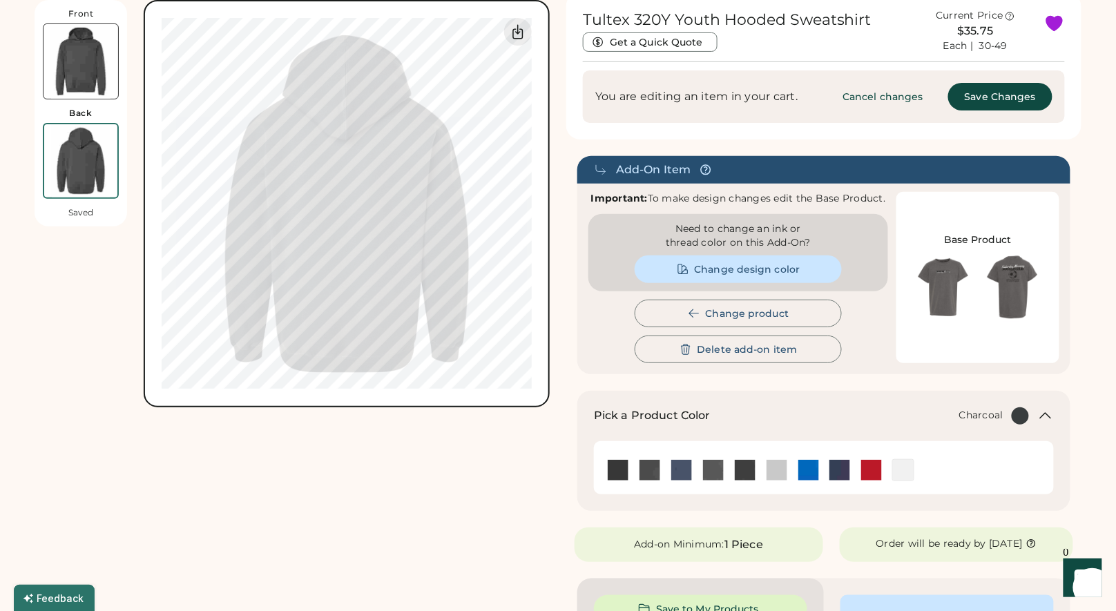
scroll to position [0, 0]
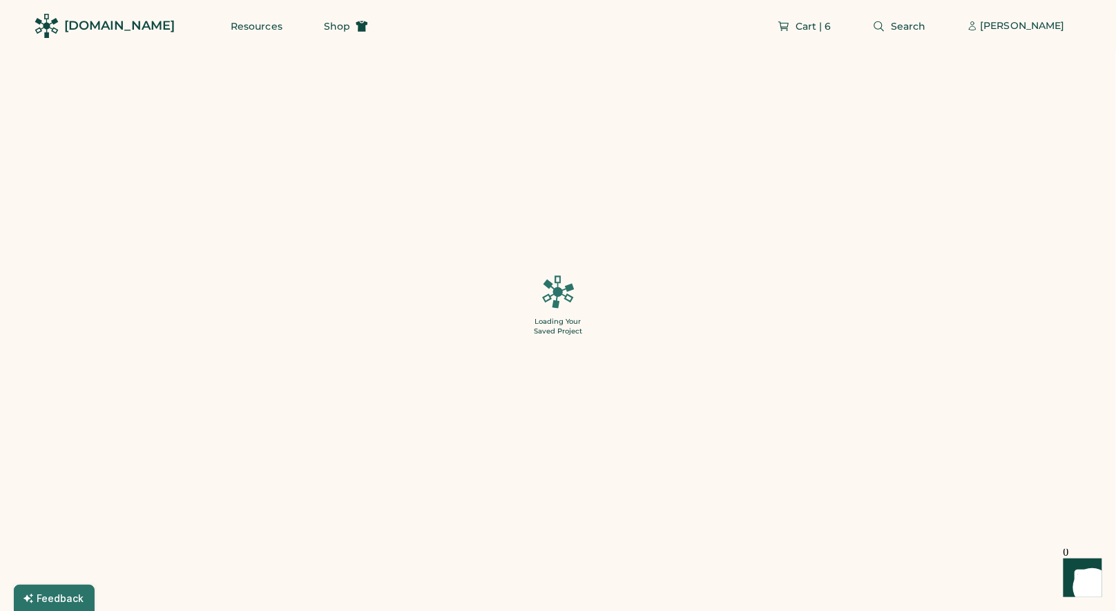
type input "*"
type input "**"
type input "******"
